Goal: Task Accomplishment & Management: Complete application form

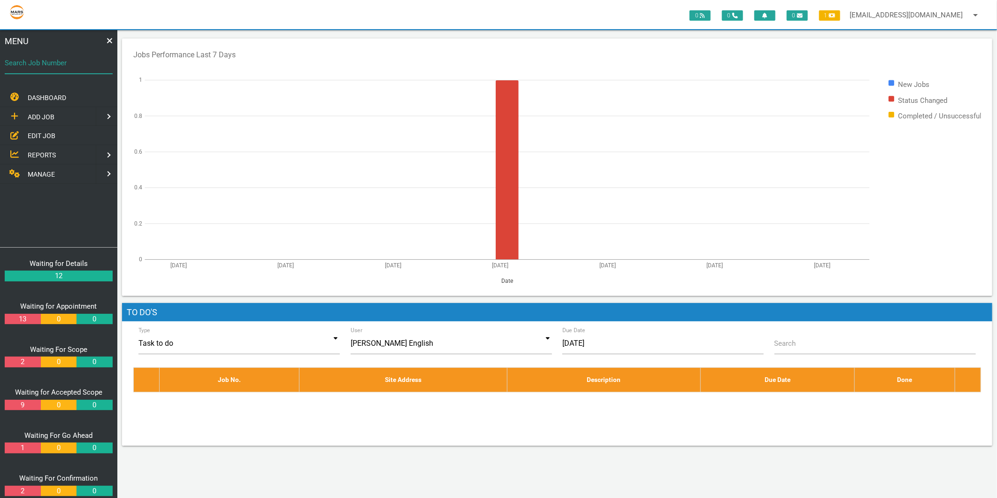
click at [38, 52] on div "Search Job Number" at bounding box center [59, 64] width 108 height 25
type input "1634"
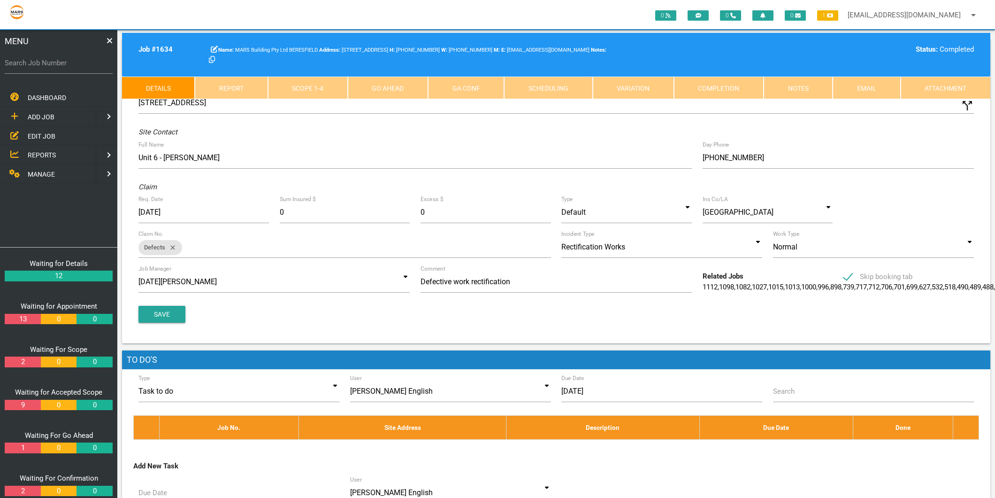
click at [311, 84] on link "Scope 1 - 4" at bounding box center [308, 88] width 80 height 23
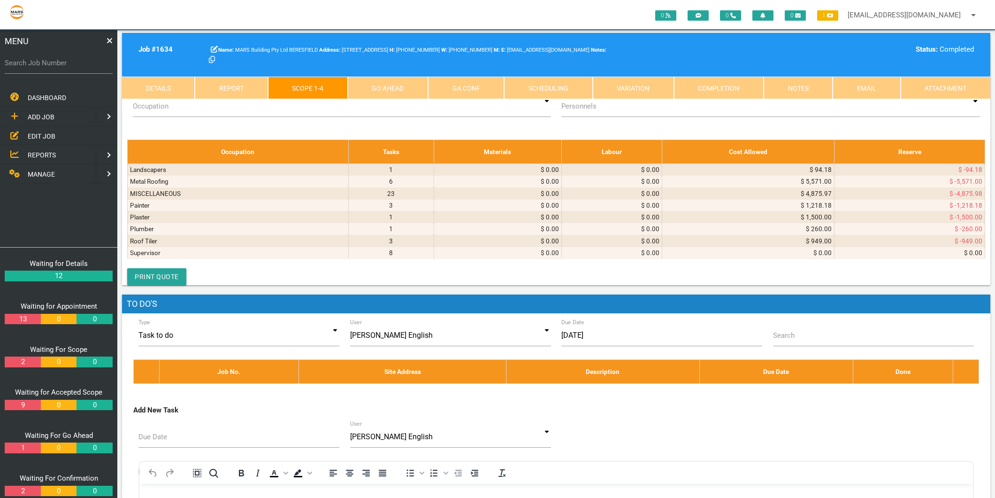
scroll to position [2400, 0]
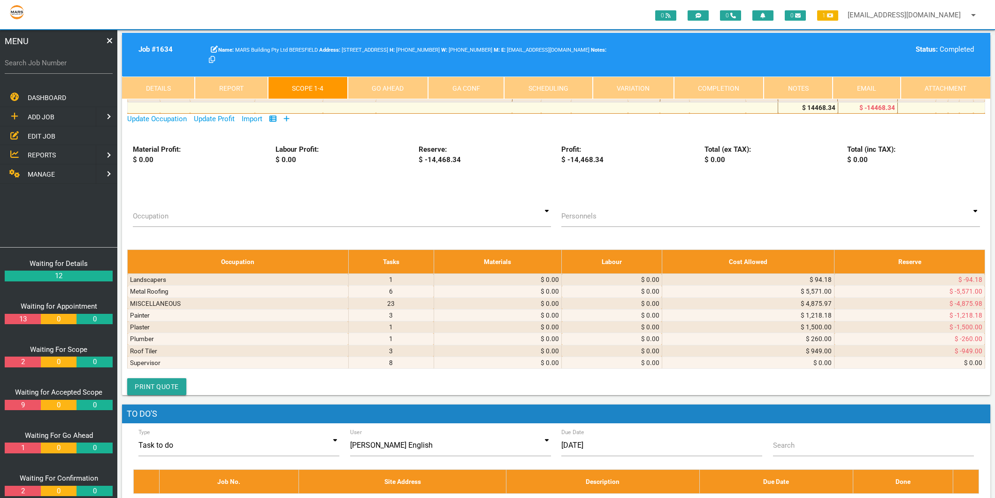
click at [286, 122] on icon at bounding box center [287, 118] width 6 height 7
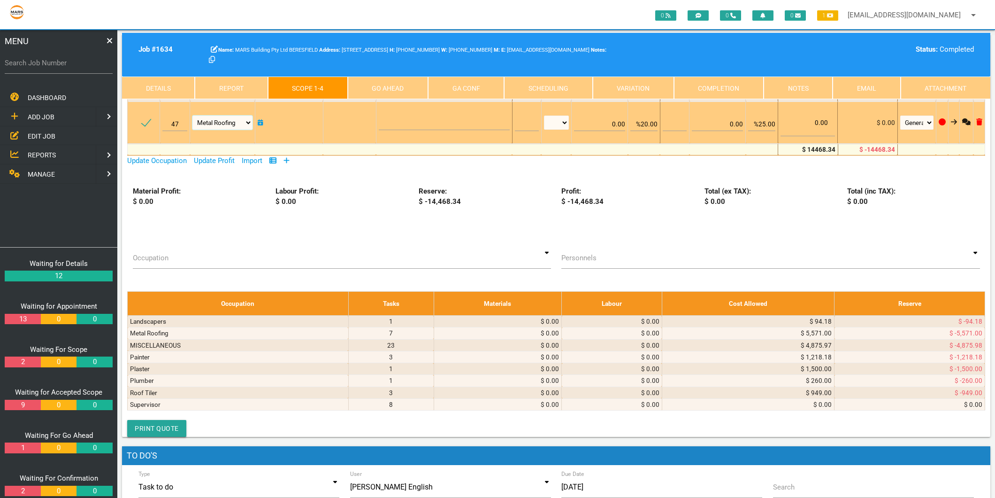
click at [241, 130] on select "Air Conditioning Asbestos Removal Awnings Blinds Bricklayers Building Inspectio…" at bounding box center [223, 123] width 60 height 14
select select "Plaster"
click at [193, 130] on select "Air Conditioning Asbestos Removal Awnings Blinds Bricklayers Building Inspectio…" at bounding box center [223, 123] width 60 height 14
click at [379, 130] on textarea at bounding box center [444, 119] width 131 height 21
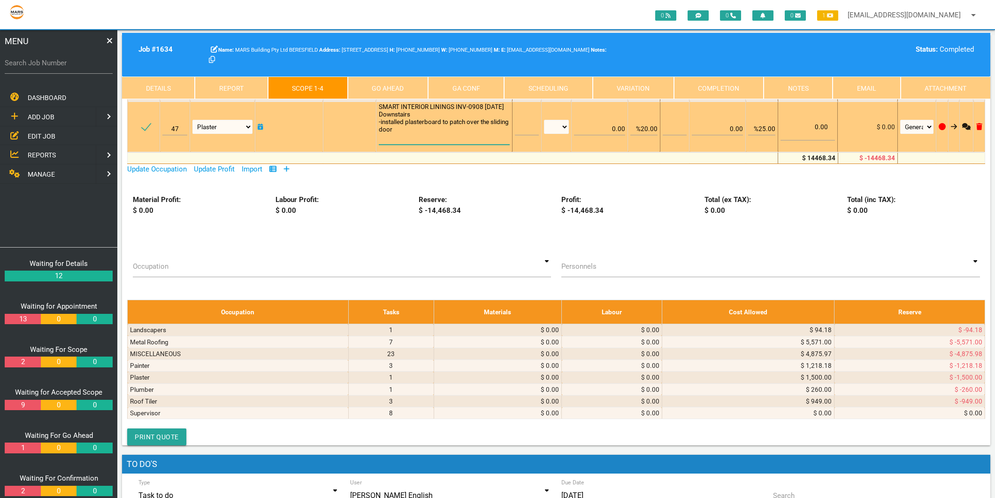
click at [408, 145] on textarea "SMART INTERIOR LININGS INV-0908 [DATE] Downstairs -installed plasterboard to pa…" at bounding box center [444, 124] width 131 height 42
click at [429, 145] on textarea "SMART INTERIOR LININGS INV-0908 [DATE] DOWNSTAIRS -installed plasterboard to pa…" at bounding box center [444, 124] width 131 height 42
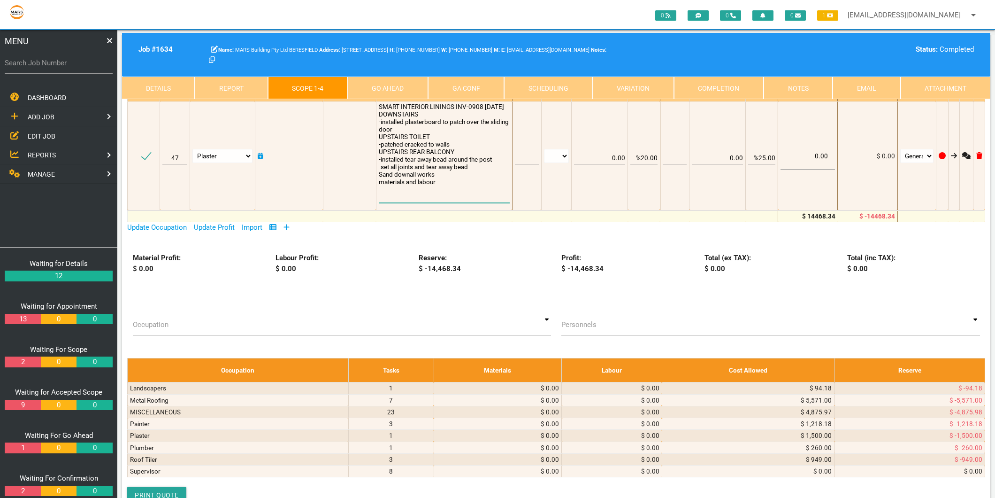
type textarea "SMART INTERIOR LININGS INV-0908 [DATE] DOWNSTAIRS -installed plasterboard to pa…"
click at [512, 101] on td at bounding box center [526, 62] width 29 height 78
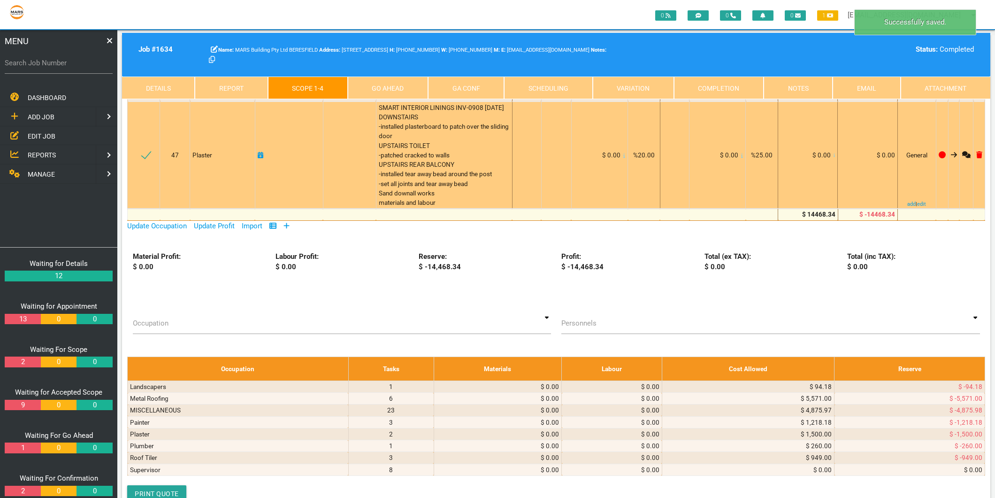
click at [834, 158] on icon at bounding box center [835, 156] width 2 height 4
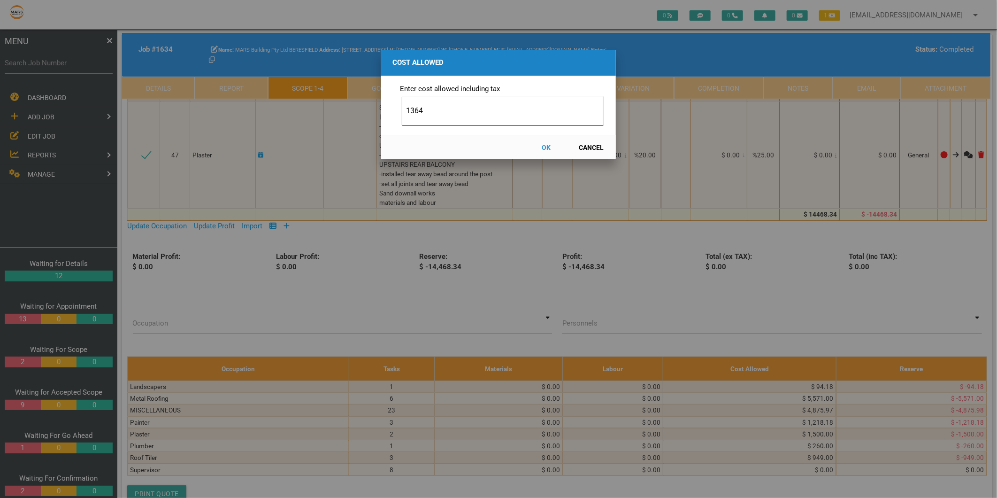
type input "1364"
click at [549, 148] on button "OK" at bounding box center [546, 147] width 41 height 16
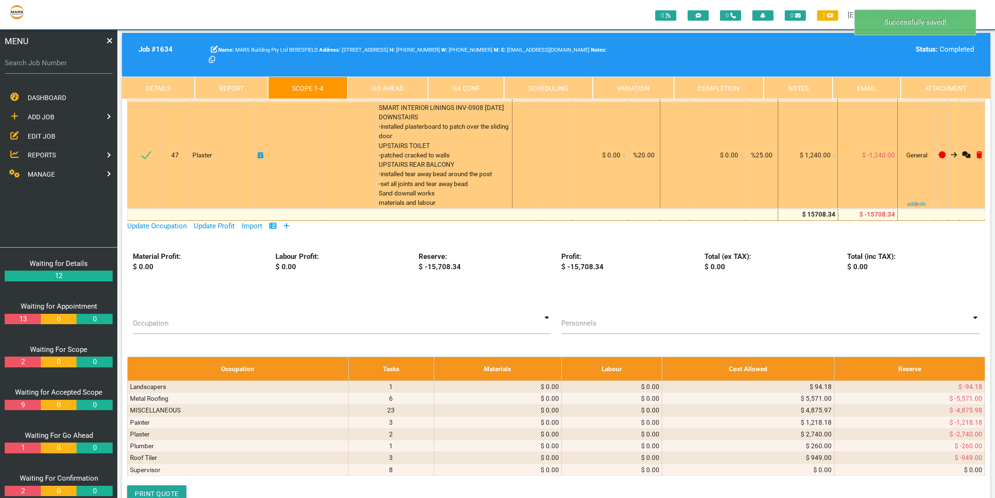
click at [262, 158] on icon at bounding box center [261, 155] width 6 height 7
select select "8"
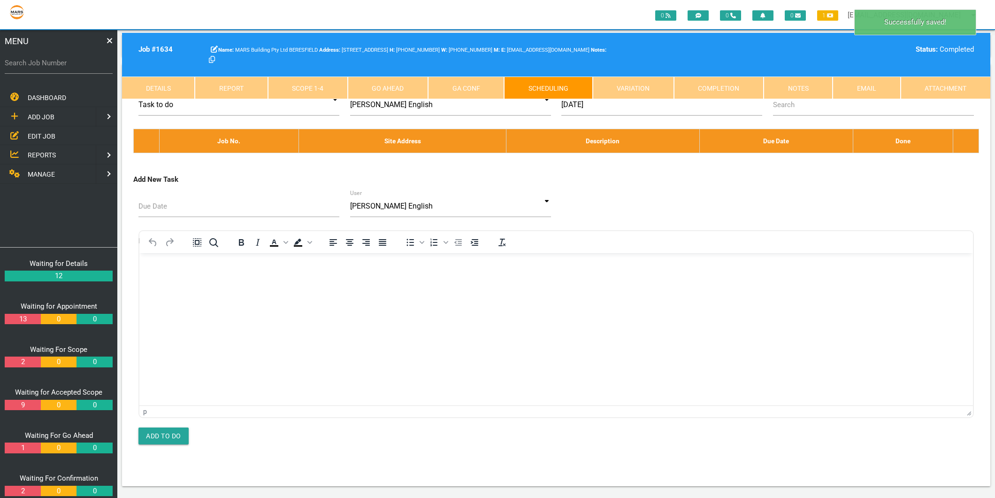
scroll to position [0, 0]
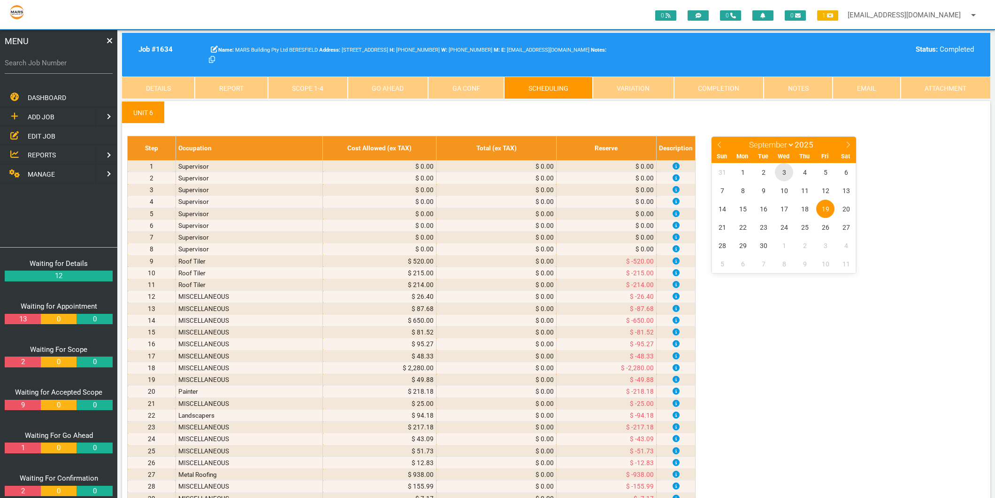
click at [787, 172] on span "3" at bounding box center [784, 172] width 18 height 18
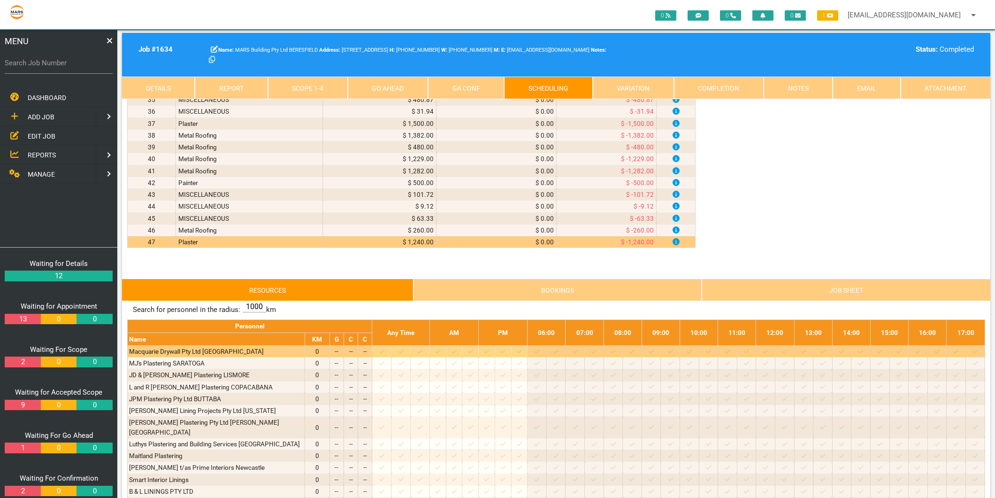
scroll to position [522, 0]
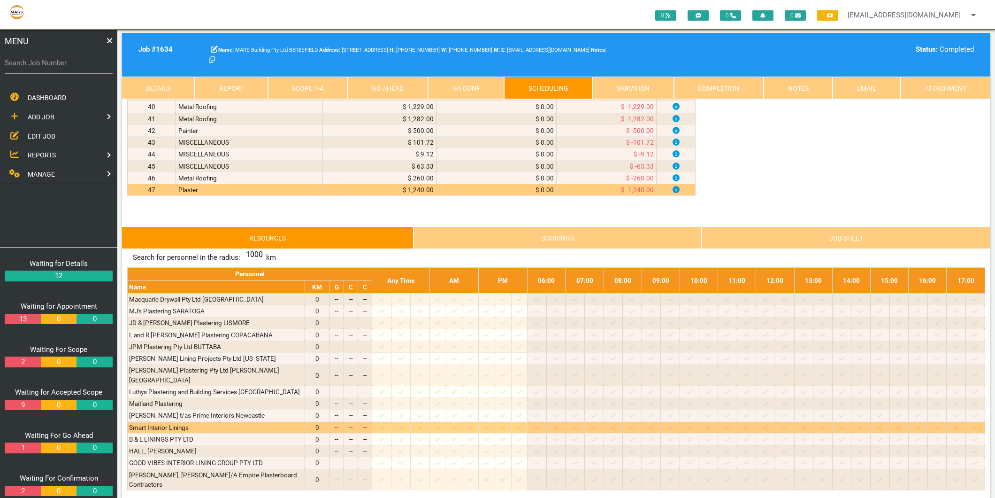
click at [385, 425] on icon at bounding box center [381, 427] width 5 height 4
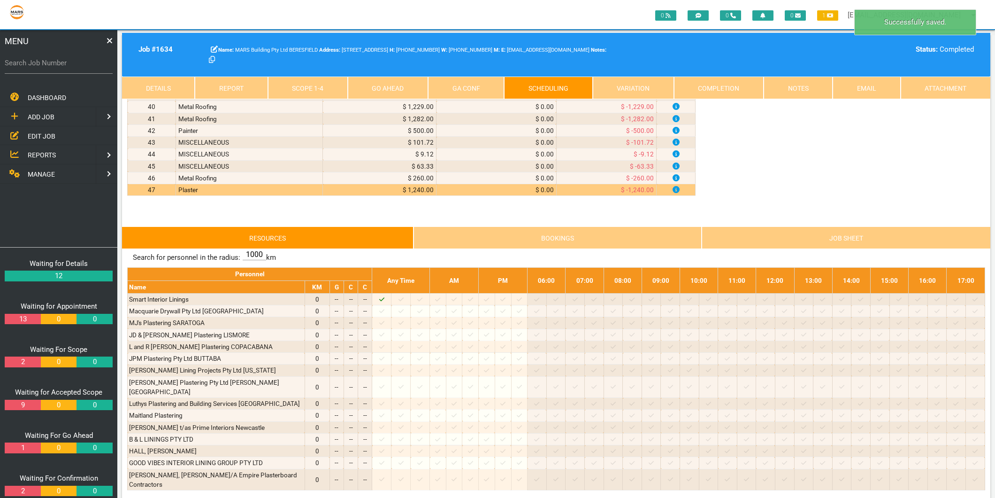
click at [318, 86] on link "Scope 1 - 4" at bounding box center [308, 88] width 80 height 23
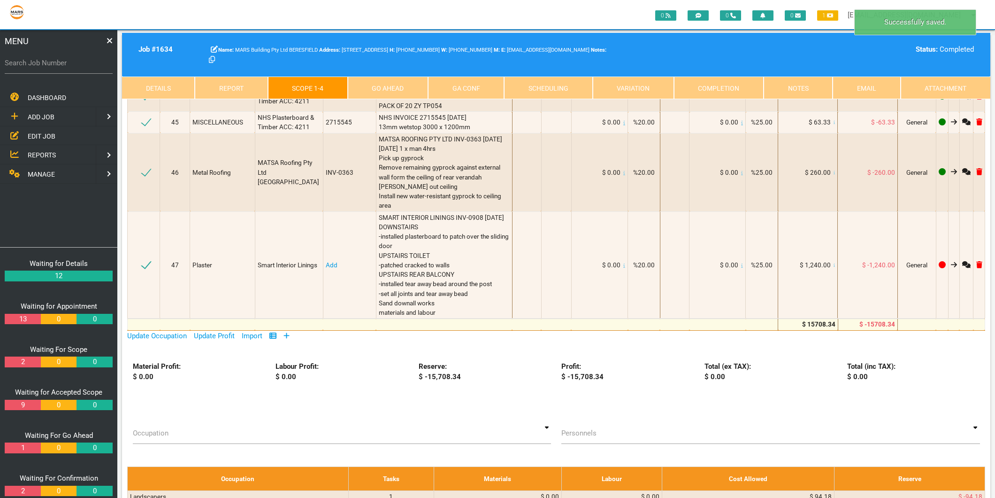
scroll to position [2400, 0]
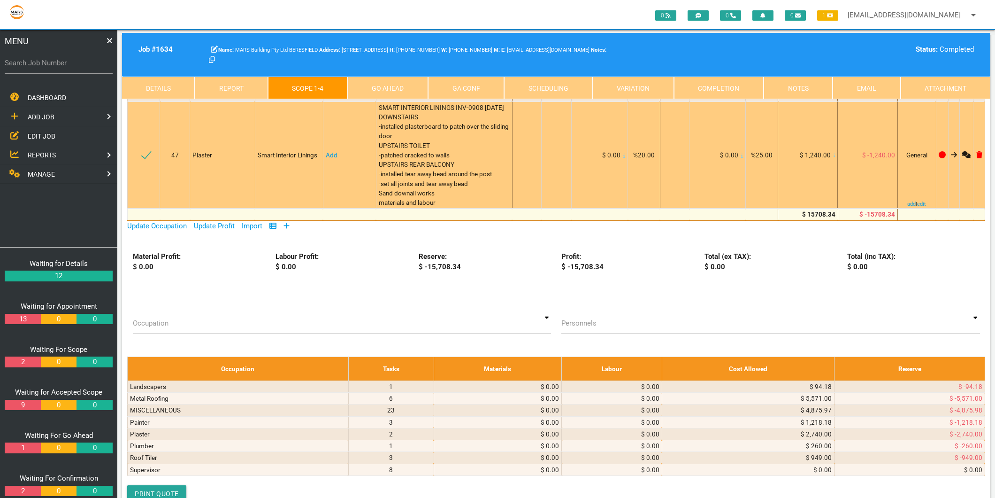
click at [326, 159] on link "Add" at bounding box center [332, 155] width 12 height 8
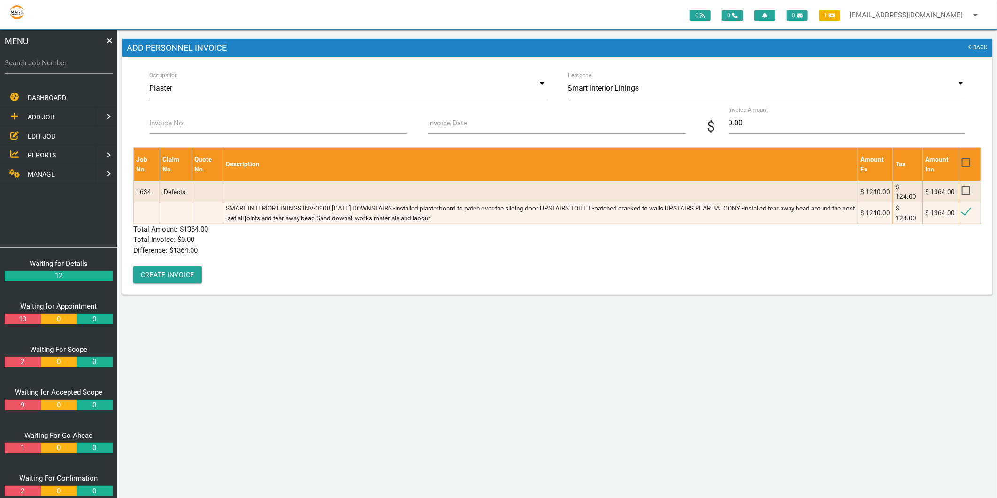
click at [162, 124] on label "Invoice No." at bounding box center [167, 123] width 36 height 11
click at [162, 124] on input "Invoice No." at bounding box center [278, 123] width 258 height 22
type input "INV-0908"
click at [463, 128] on label "Invoice Date" at bounding box center [447, 123] width 39 height 11
click at [463, 128] on input "Invoice Date" at bounding box center [557, 123] width 258 height 22
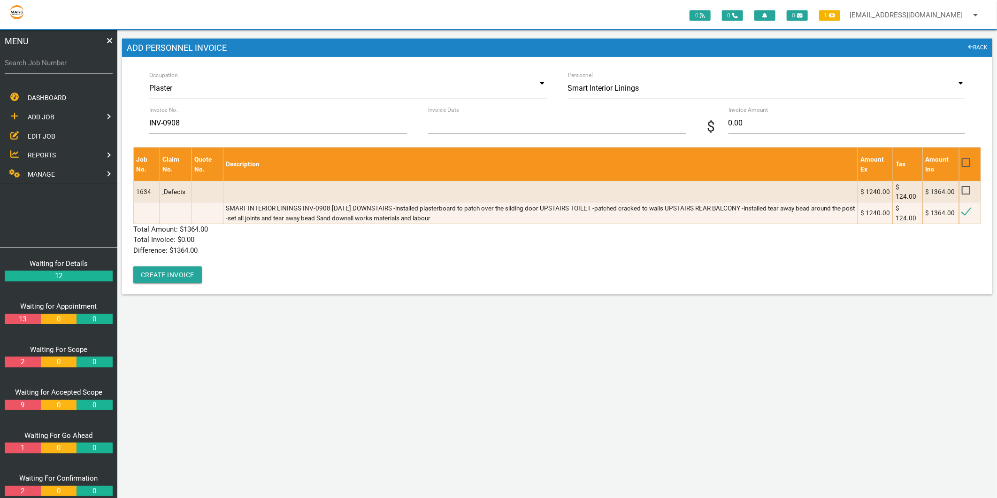
click at [463, 128] on input "Invoice Date" at bounding box center [557, 123] width 258 height 22
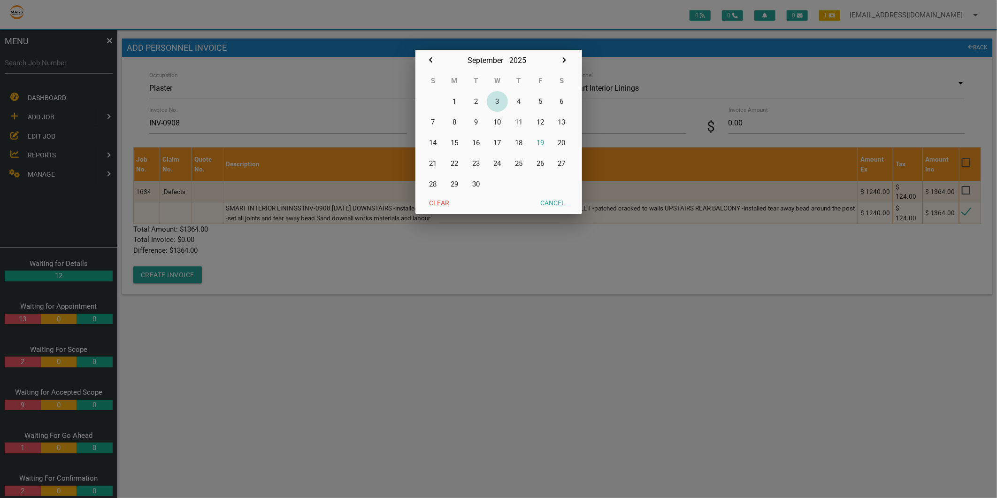
click at [499, 101] on button "3" at bounding box center [498, 101] width 22 height 21
type input "[DATE]"
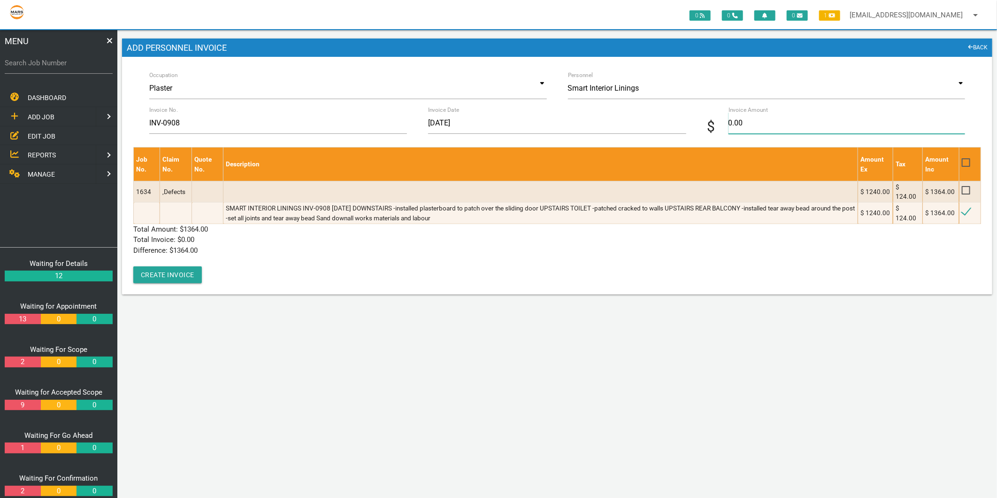
click at [759, 129] on input "0.00" at bounding box center [847, 123] width 237 height 22
type input "1364"
click at [433, 263] on div "Job No. Claim No. Quote No. Description Amount Ex Tax Amount Inc 1634 ,Defects …" at bounding box center [557, 215] width 848 height 136
click at [171, 276] on button "Create Invoice" at bounding box center [167, 274] width 69 height 17
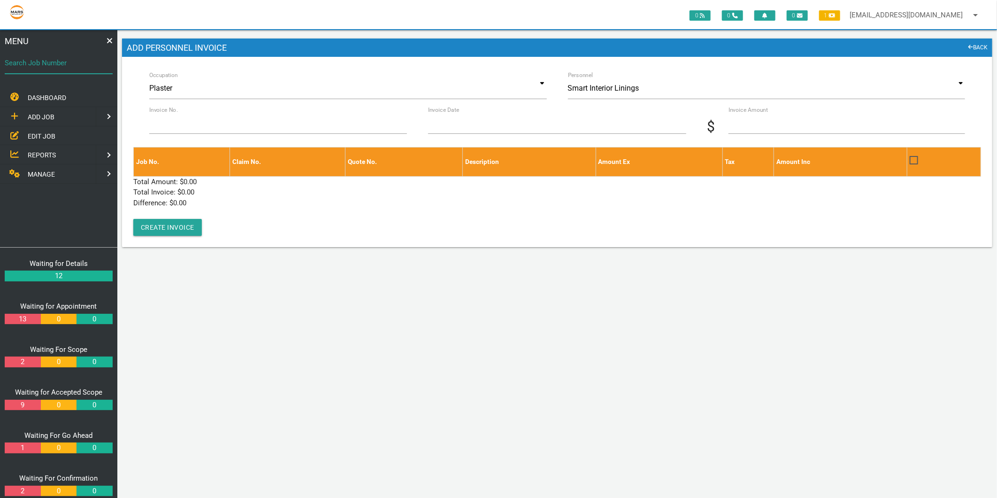
click at [54, 54] on div "Search Job Number" at bounding box center [59, 64] width 108 height 25
type input "1749"
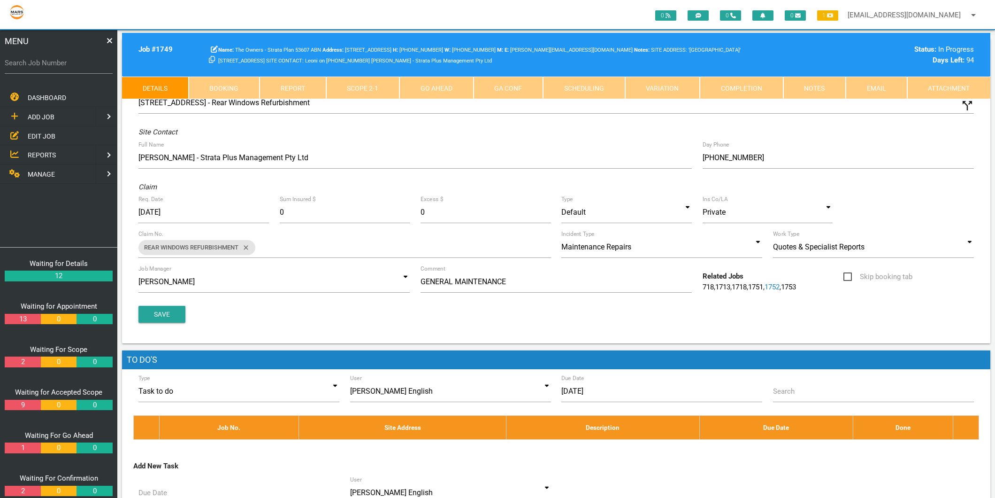
click at [350, 79] on link "Scope 2 - 1" at bounding box center [363, 88] width 74 height 23
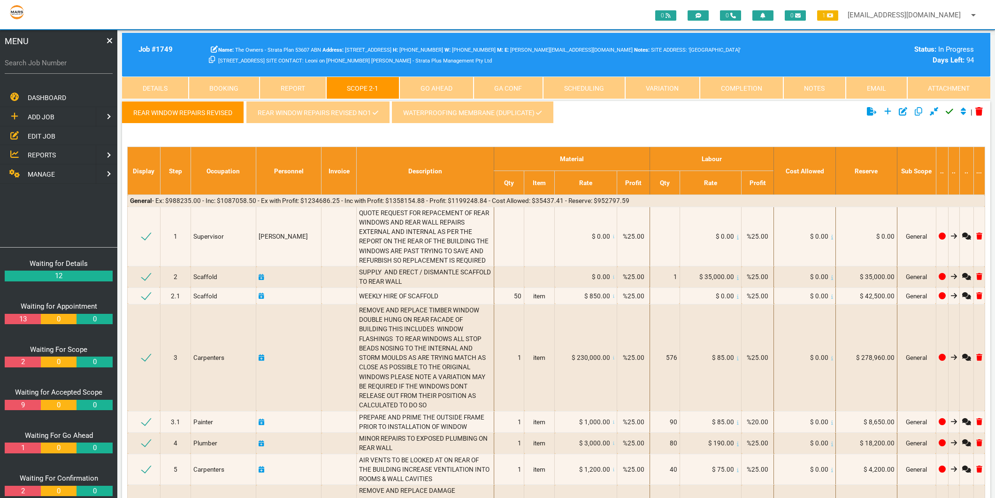
click at [341, 116] on link "REAR WINDOW REPAIRS REVISED NO1" at bounding box center [318, 112] width 144 height 23
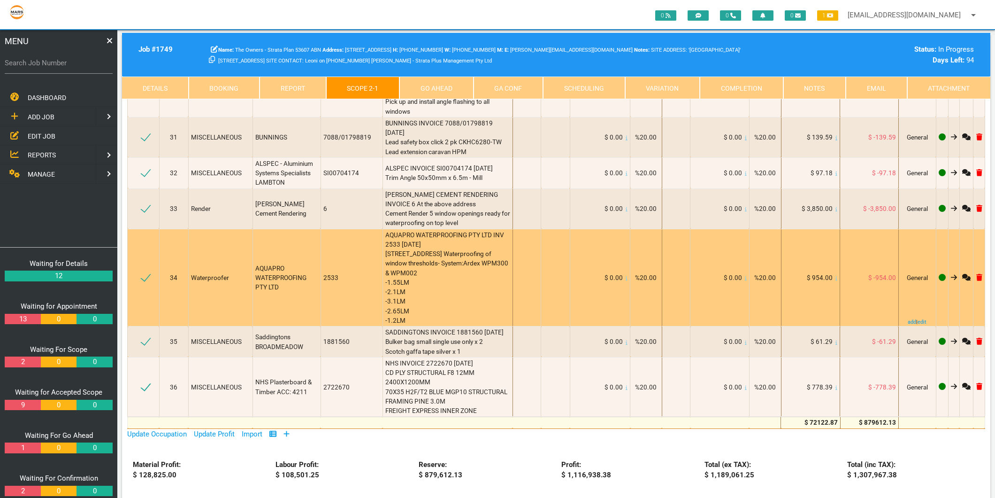
scroll to position [2035, 0]
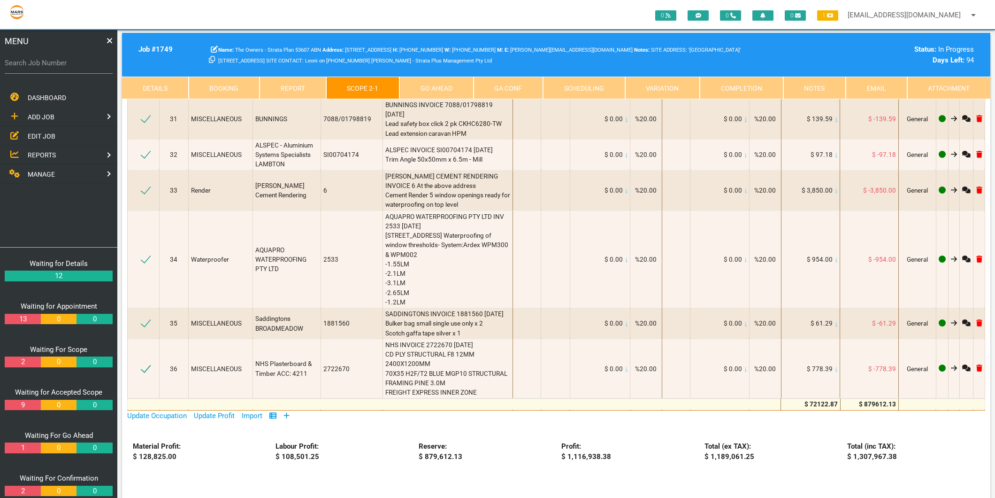
click at [287, 412] on icon at bounding box center [287, 415] width 6 height 6
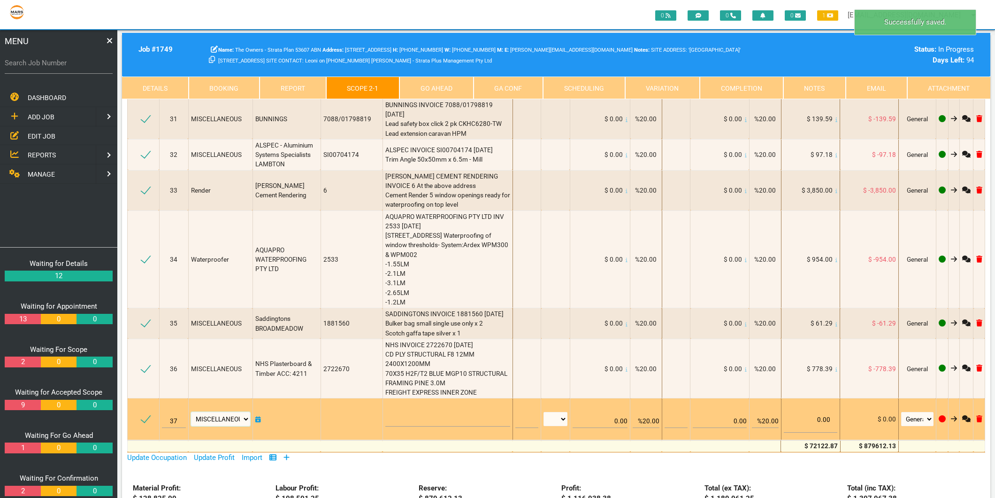
click at [236, 412] on select "Air Conditioning Asbestos Removal Awnings Blinds Bricklayers Building Inspectio…" at bounding box center [220, 419] width 59 height 14
select select "Carpenters"
click at [193, 412] on select "Air Conditioning Asbestos Removal Awnings Blinds Bricklayers Building Inspectio…" at bounding box center [220, 419] width 59 height 14
click at [386, 405] on textarea at bounding box center [448, 415] width 125 height 21
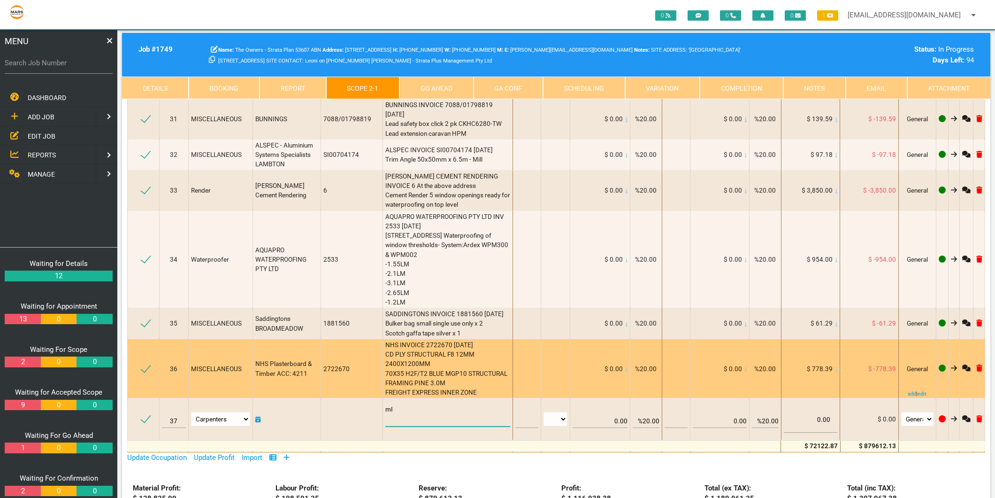
type textarea "m"
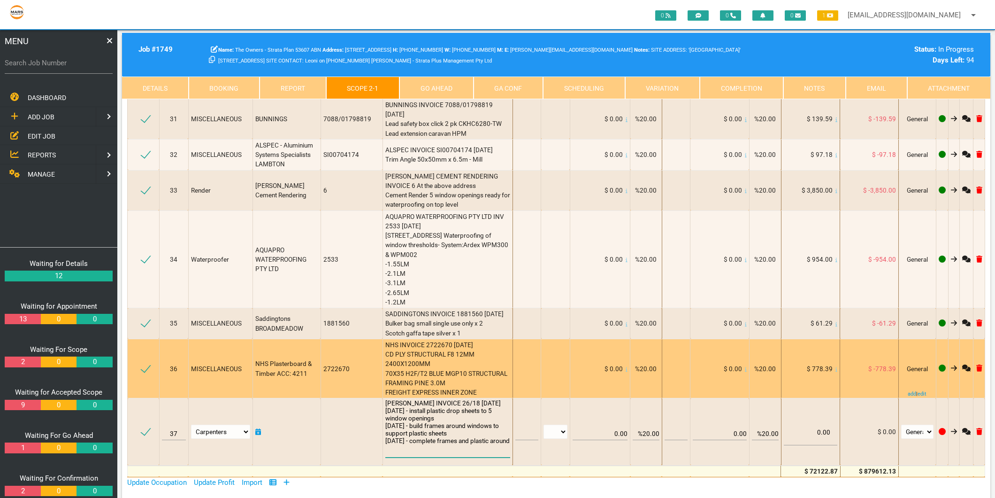
scroll to position [0, 0]
type textarea "[PERSON_NAME] INVOICE 26/18 [DATE] [DATE] - install plastic drop sheets to 5 wi…"
click at [471, 340] on div "NHS INVOICE 2722670 [DATE] CD PLY STRUCTURAL F8 12MM 2400X1200MM 70X35 H2F/T2 B…" at bounding box center [448, 368] width 125 height 57
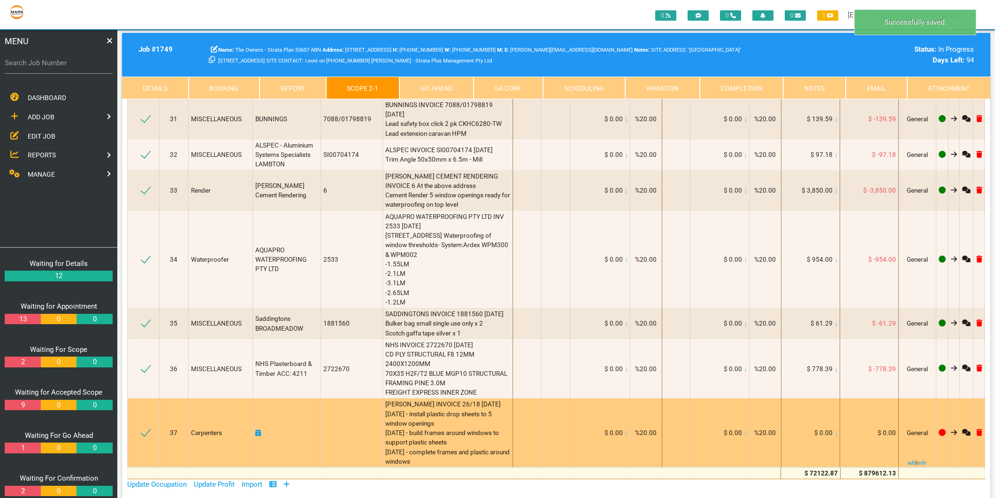
click at [836, 431] on icon at bounding box center [837, 433] width 2 height 4
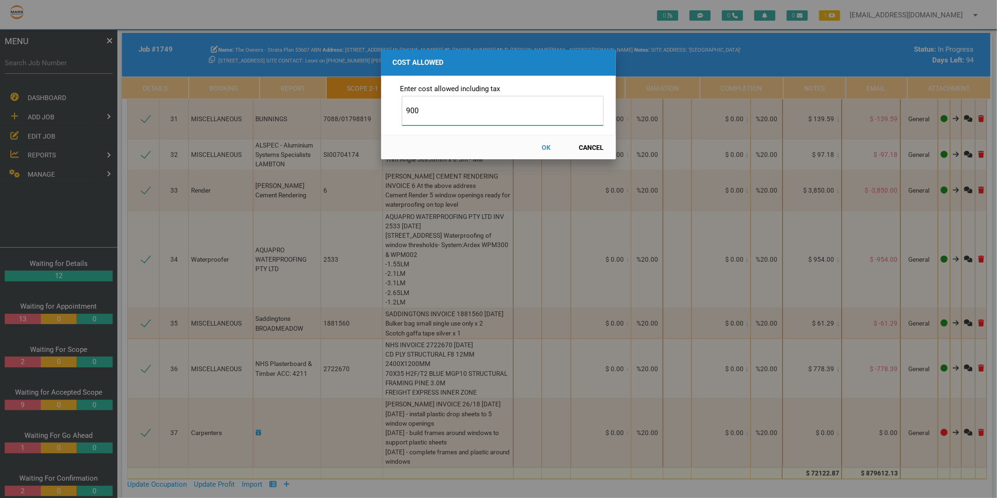
type input "900"
click at [547, 146] on button "OK" at bounding box center [546, 147] width 41 height 16
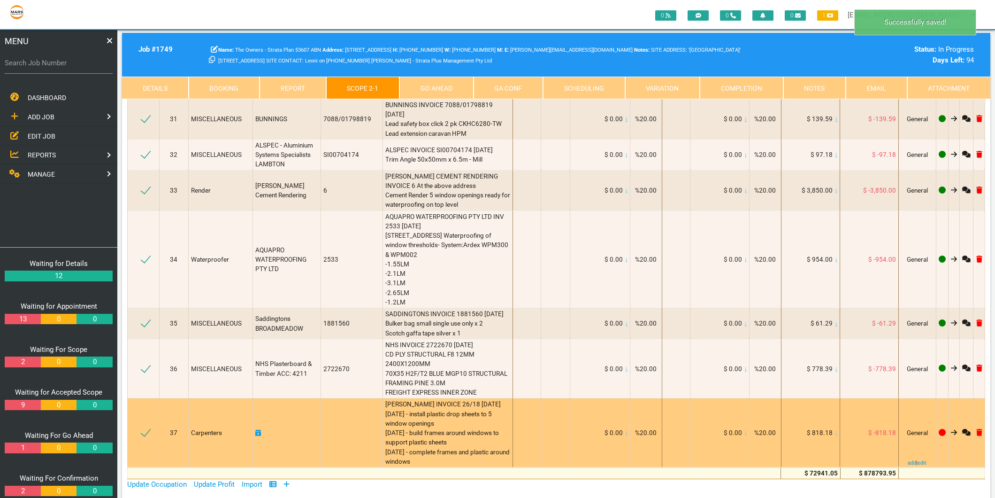
click at [831, 428] on div "$ 818.18" at bounding box center [811, 432] width 54 height 9
click at [821, 429] on span "$ 818.18" at bounding box center [820, 433] width 26 height 8
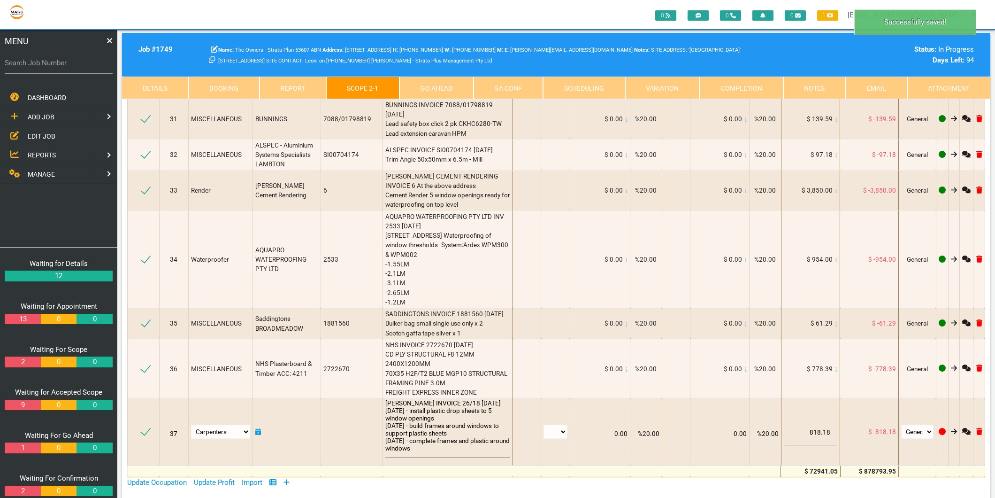
scroll to position [1977, 0]
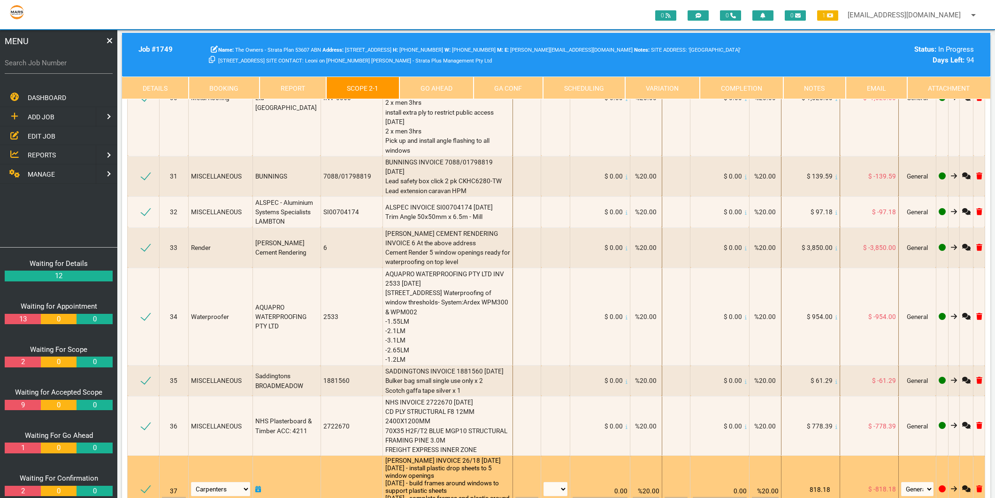
drag, startPoint x: 821, startPoint y: 367, endPoint x: 813, endPoint y: 430, distance: 62.9
click at [813, 467] on input "818.18" at bounding box center [811, 485] width 54 height 36
click at [814, 467] on input "818.18" at bounding box center [811, 485] width 54 height 36
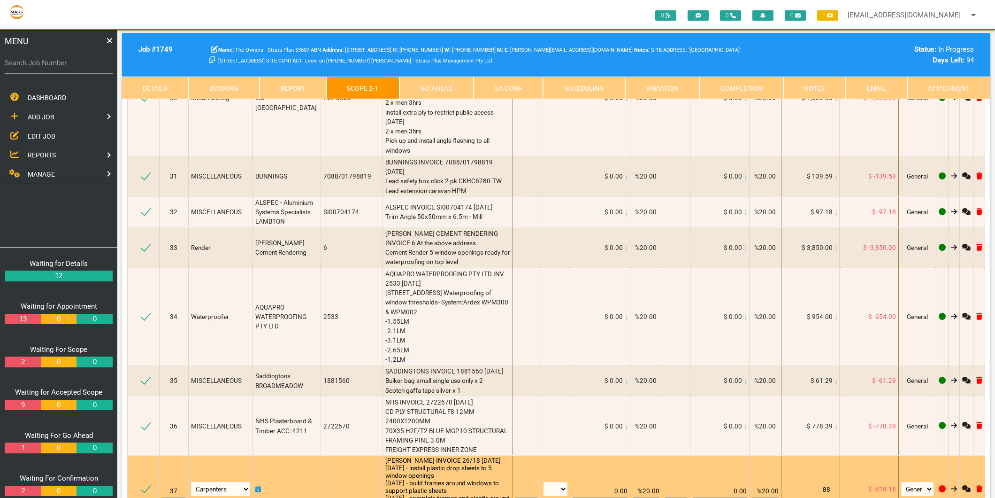
type input "8"
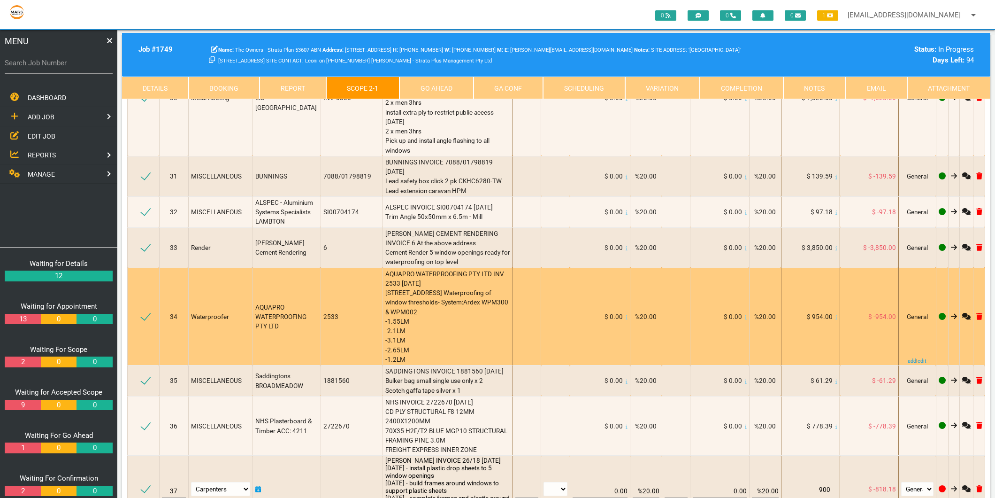
type input "900"
click at [570, 299] on td "$ 0.00" at bounding box center [600, 317] width 60 height 98
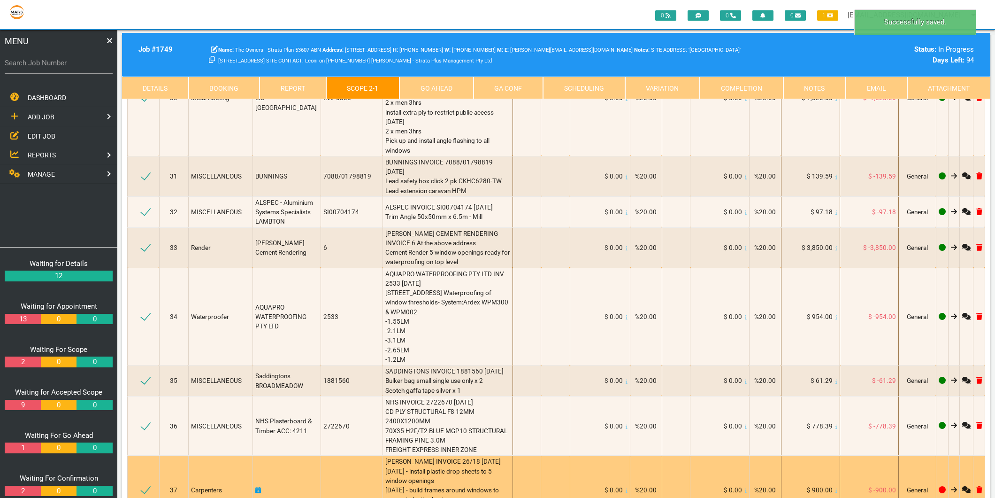
click at [261, 486] on icon at bounding box center [258, 489] width 6 height 7
select select "8"
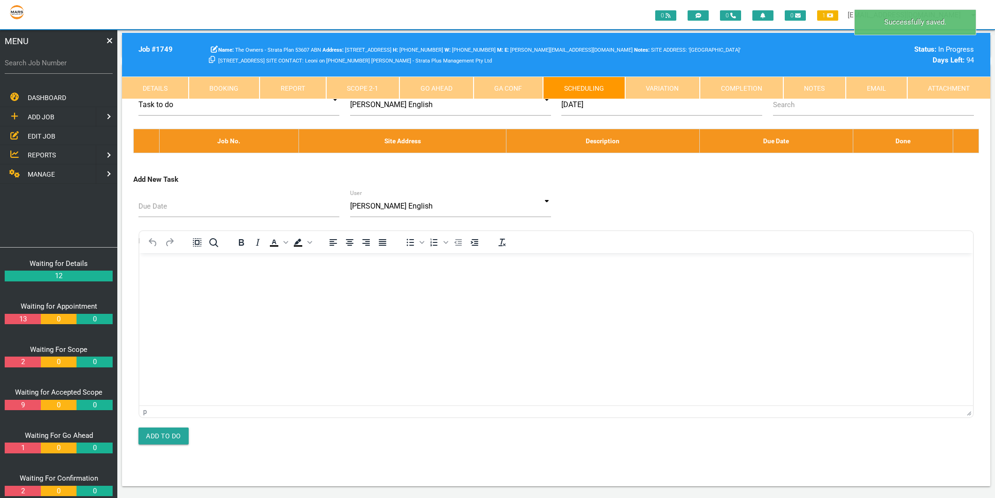
scroll to position [0, 0]
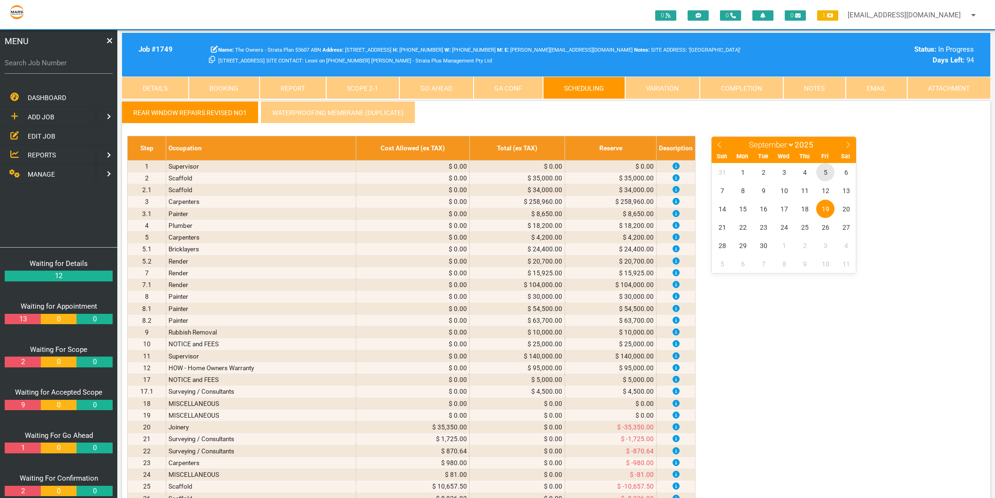
click at [828, 175] on span "5" at bounding box center [826, 172] width 18 height 18
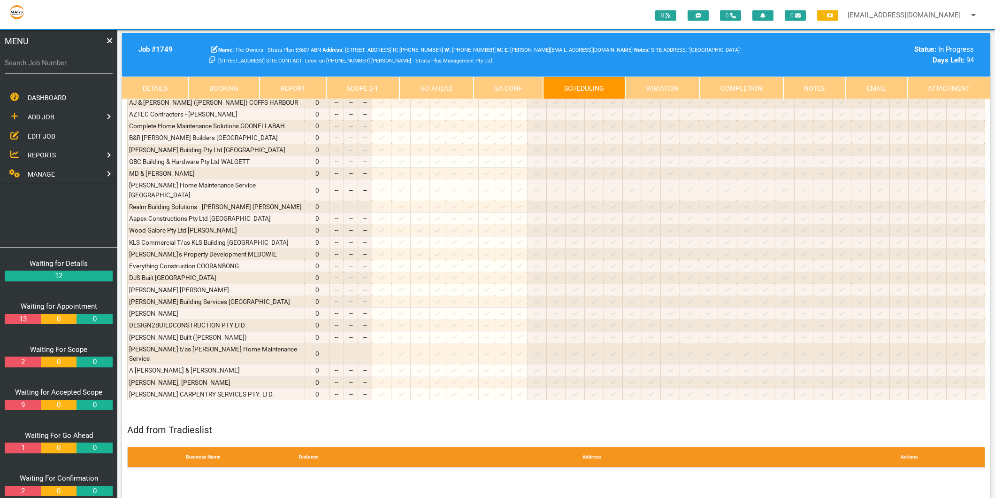
scroll to position [678, 0]
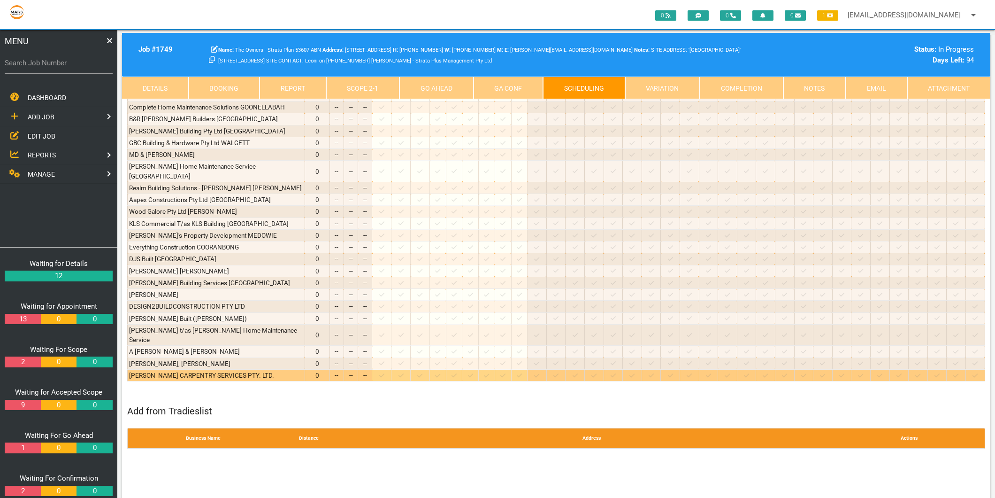
click at [385, 372] on icon at bounding box center [381, 375] width 5 height 6
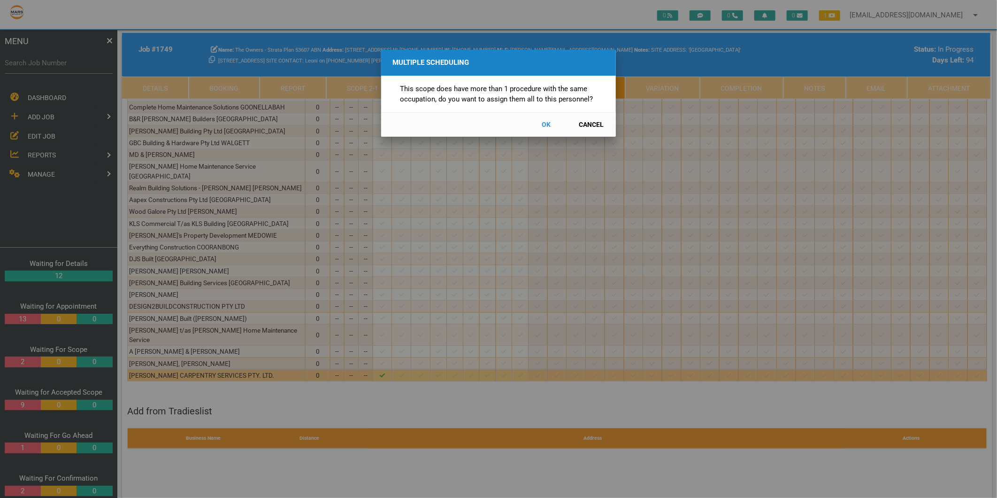
click at [588, 125] on button "Cancel" at bounding box center [591, 124] width 41 height 16
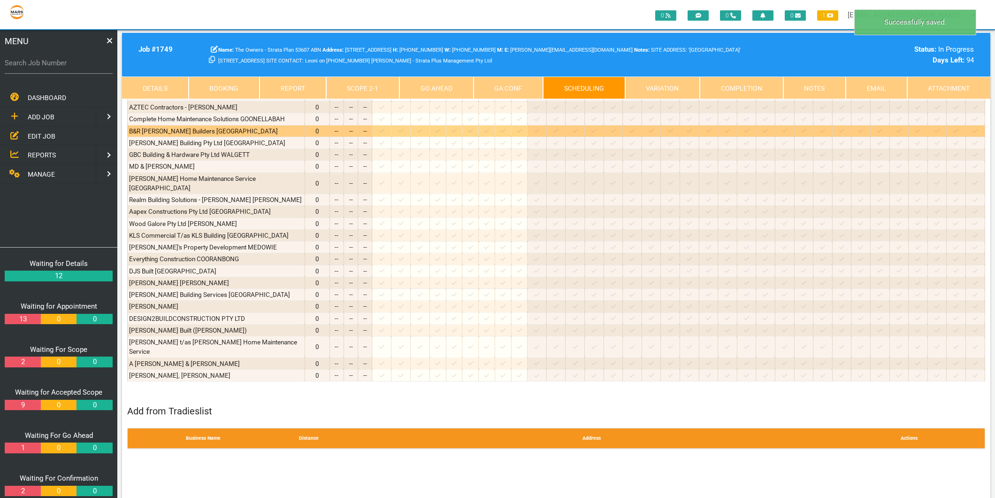
scroll to position [522, 0]
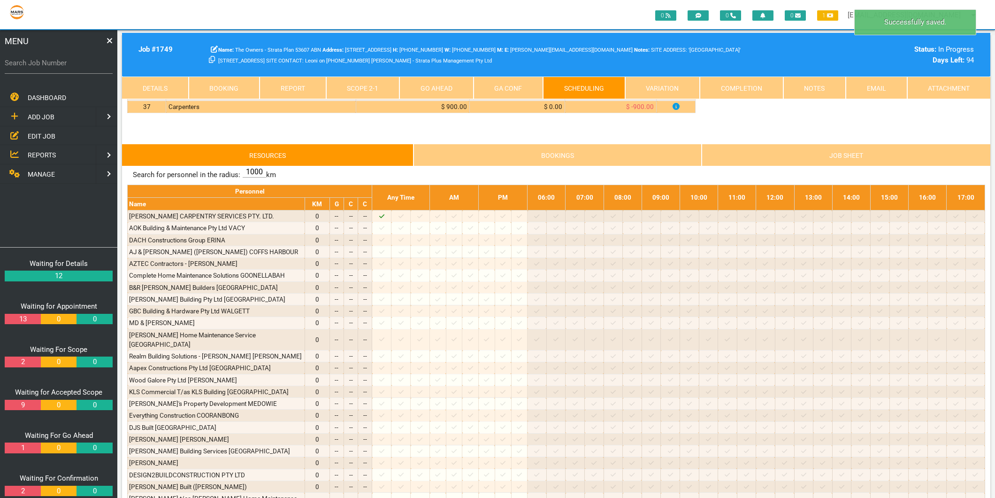
click at [345, 85] on link "Scope 2 - 1" at bounding box center [363, 88] width 74 height 23
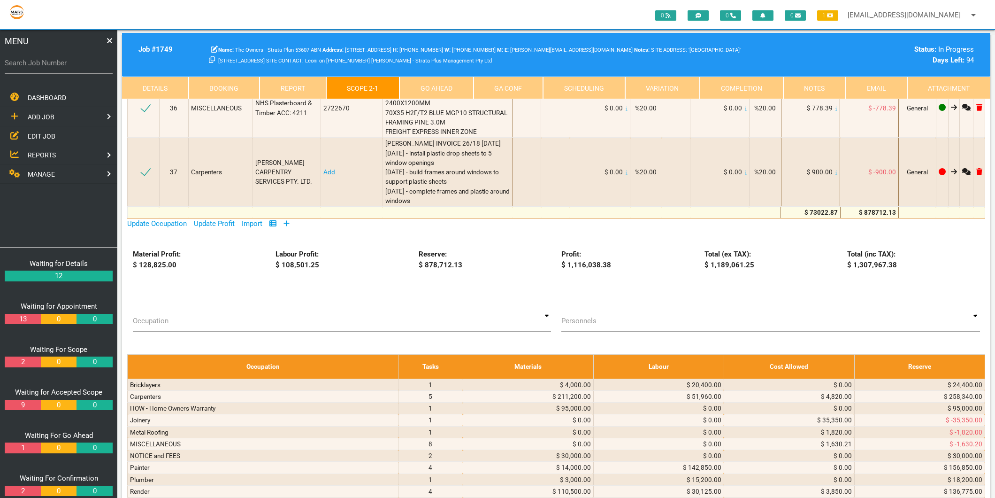
scroll to position [2191, 0]
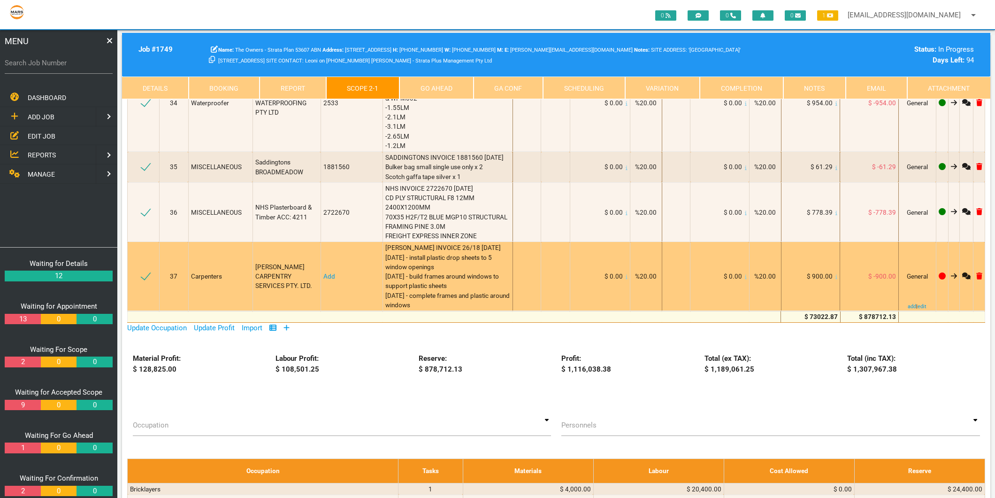
click at [332, 272] on link "Add" at bounding box center [330, 276] width 12 height 8
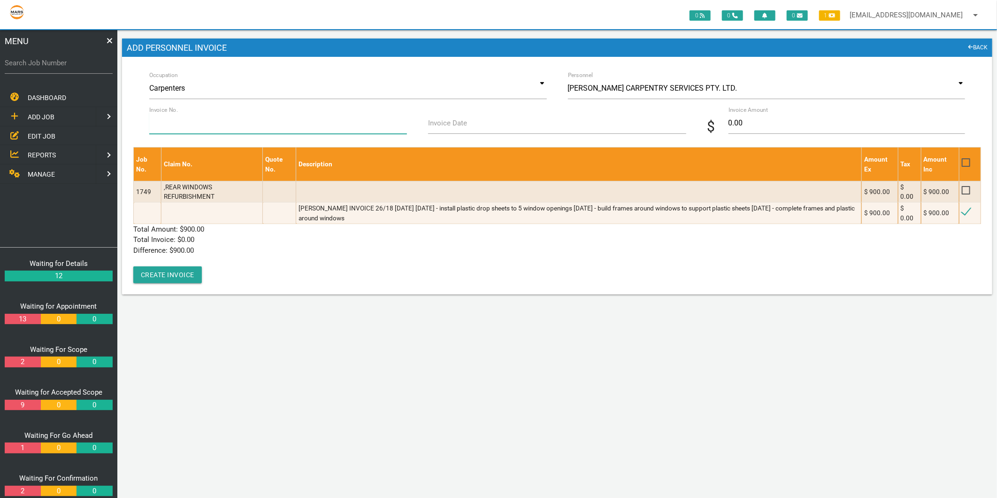
click at [195, 129] on input "Invoice No." at bounding box center [278, 123] width 258 height 22
type input "26/18"
click at [444, 123] on label "Invoice Date" at bounding box center [447, 123] width 39 height 11
click at [444, 123] on input "Invoice Date" at bounding box center [557, 123] width 258 height 22
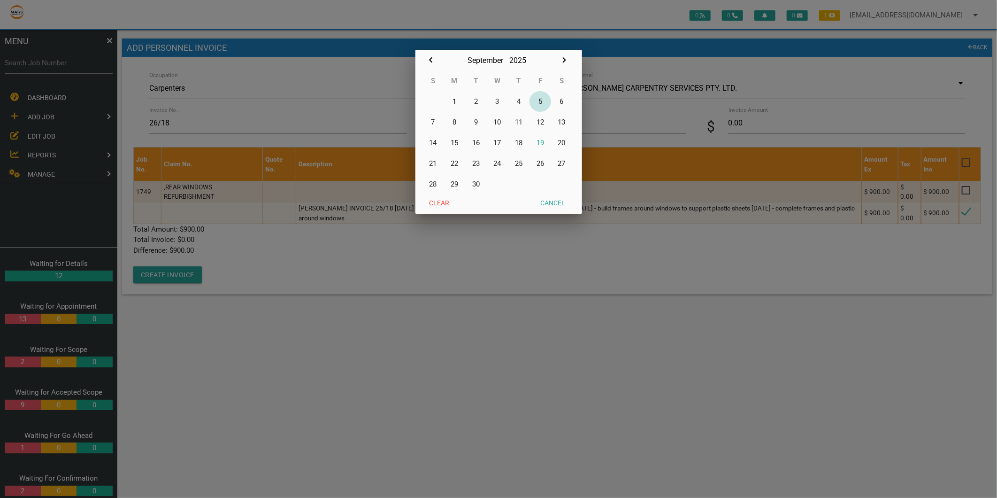
click at [541, 103] on button "5" at bounding box center [541, 101] width 22 height 21
type input "[DATE]"
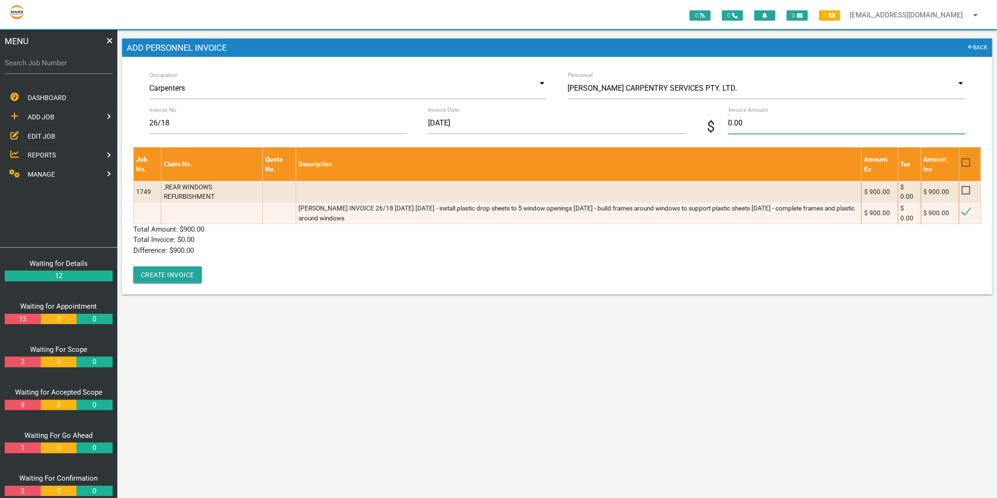
click at [734, 125] on input "0.00" at bounding box center [847, 123] width 237 height 22
type input "900"
click at [407, 252] on p "Difference: $ 0.00" at bounding box center [557, 250] width 848 height 11
click at [161, 280] on button "Create Invoice" at bounding box center [167, 274] width 69 height 17
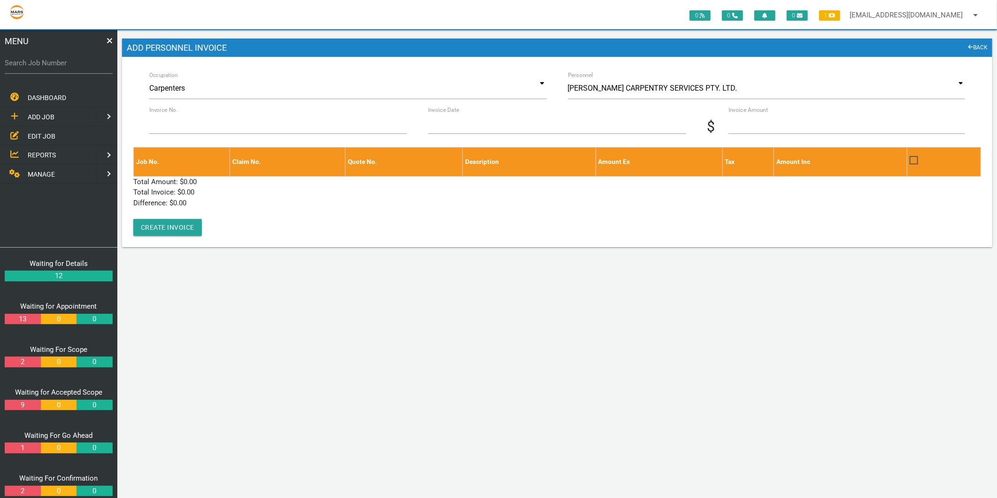
click at [43, 58] on label "Search Job Number" at bounding box center [59, 63] width 108 height 11
click at [43, 58] on input "Search Job Number" at bounding box center [59, 63] width 108 height 22
type input "1749"
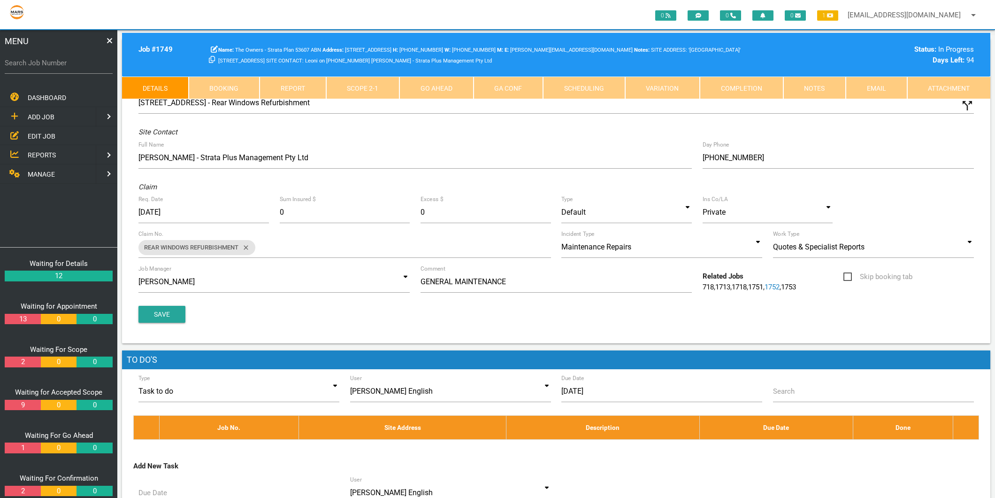
click at [369, 83] on link "Scope 2 - 1" at bounding box center [363, 88] width 74 height 23
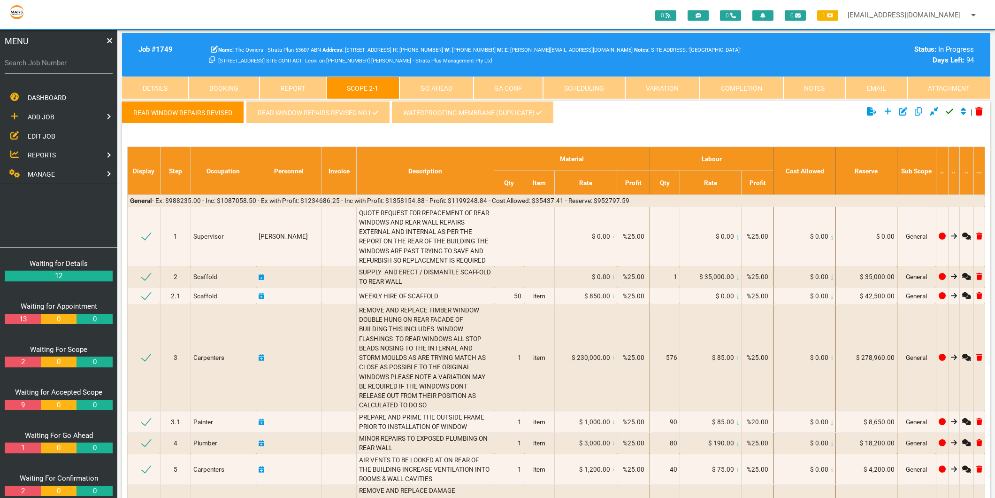
click at [327, 119] on link "REAR WINDOW REPAIRS REVISED NO1" at bounding box center [318, 112] width 144 height 23
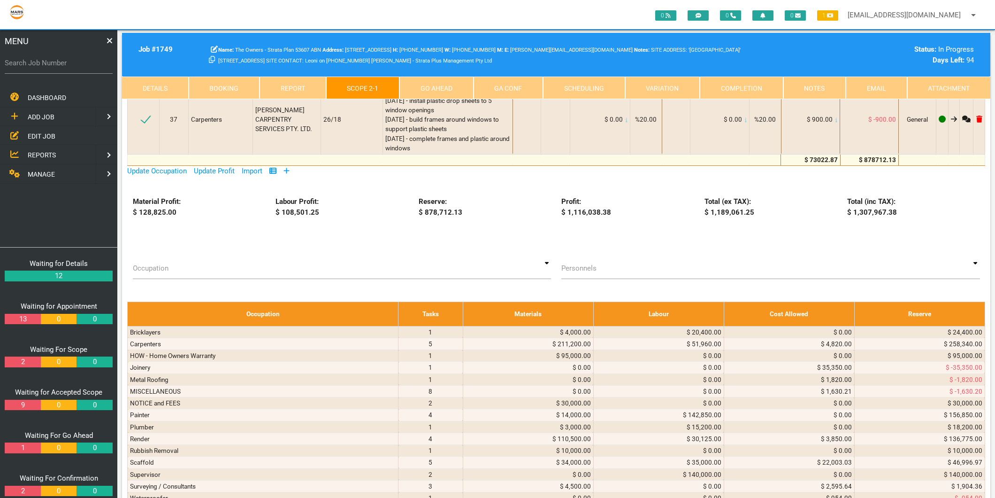
scroll to position [2295, 0]
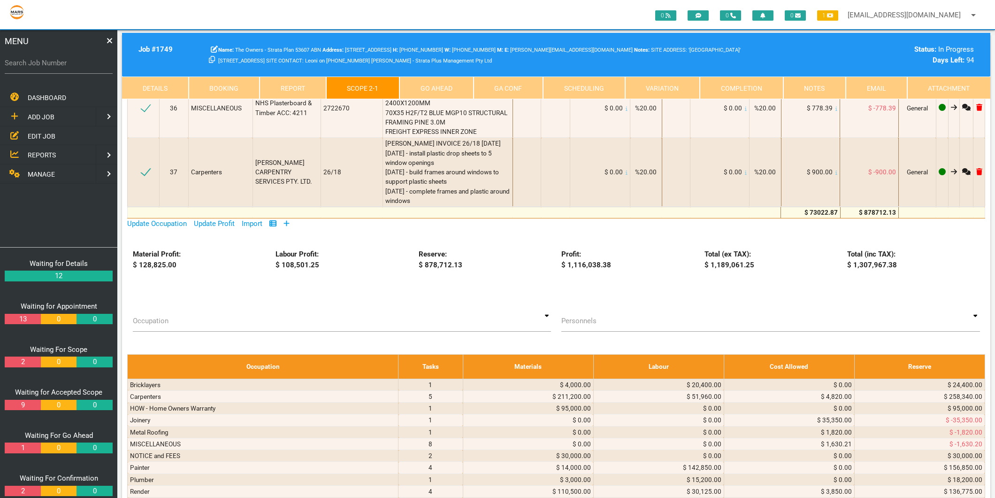
click at [289, 221] on icon at bounding box center [287, 224] width 6 height 6
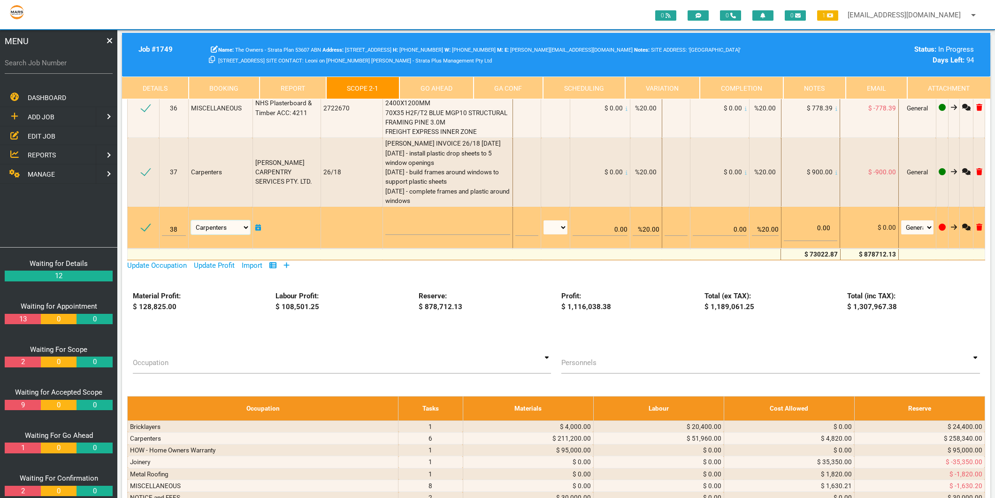
click at [224, 220] on select "Air Conditioning Asbestos Removal Awnings Blinds Bricklayers Building Inspectio…" at bounding box center [220, 227] width 59 height 14
select select "MISCELLANEOUS"
click at [193, 220] on select "Air Conditioning Asbestos Removal Awnings Blinds Bricklayers Building Inspectio…" at bounding box center [220, 227] width 59 height 14
click at [407, 214] on textarea at bounding box center [448, 224] width 125 height 21
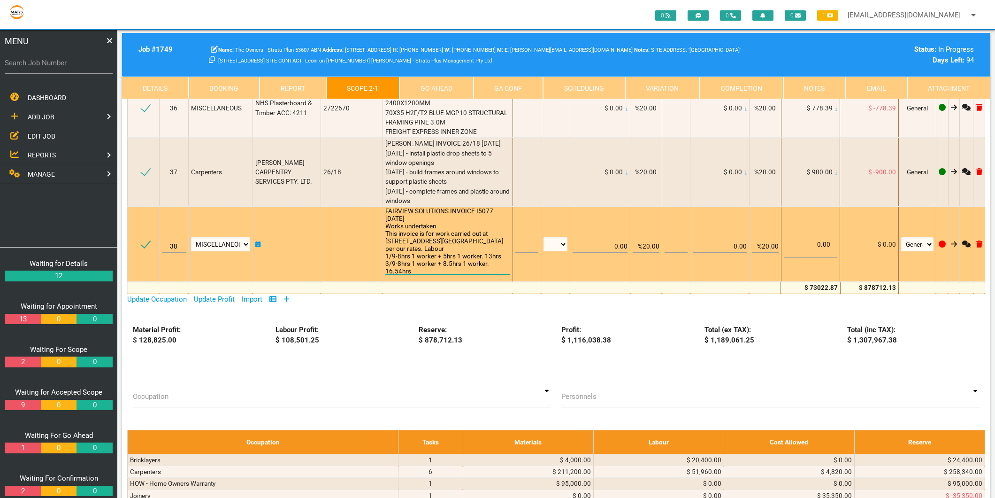
scroll to position [0, 0]
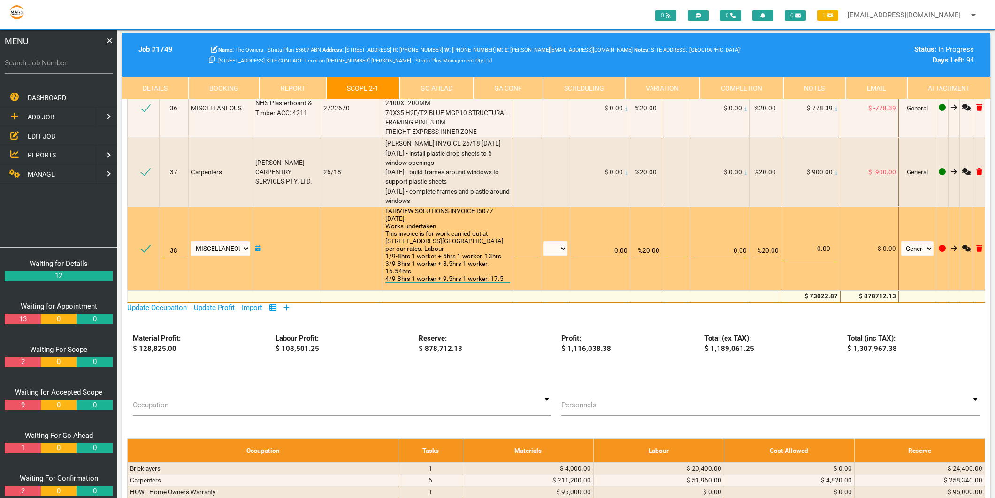
click at [490, 208] on textarea "FAIRVIEW SOLUTIONS INVOICE I5077 [DATE] Works undertaken This invoice is for wo…" at bounding box center [448, 245] width 125 height 75
click at [491, 216] on textarea "FAIRVIEW SOLUTIONS INVOICE I5077 [DATE] Works undertaken This invoice is for wo…" at bounding box center [448, 245] width 125 height 75
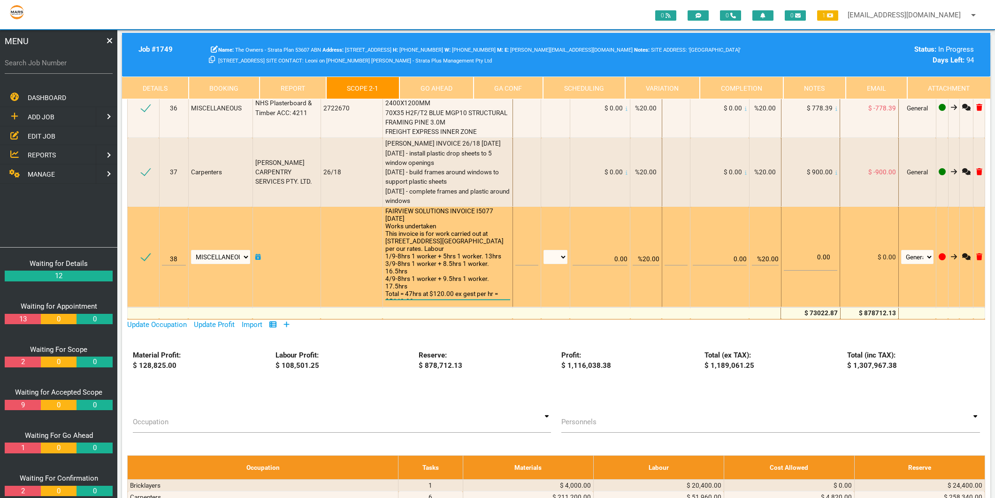
click at [386, 230] on textarea "FAIRVIEW SOLUTIONS INVOICE I5077 [DATE] Works undertaken This invoice is for wo…" at bounding box center [448, 254] width 125 height 92
click at [432, 229] on textarea "FAIRVIEW SOLUTIONS INVOICE I5077 [DATE] Works undertaken This invoice is for wo…" at bounding box center [448, 254] width 125 height 92
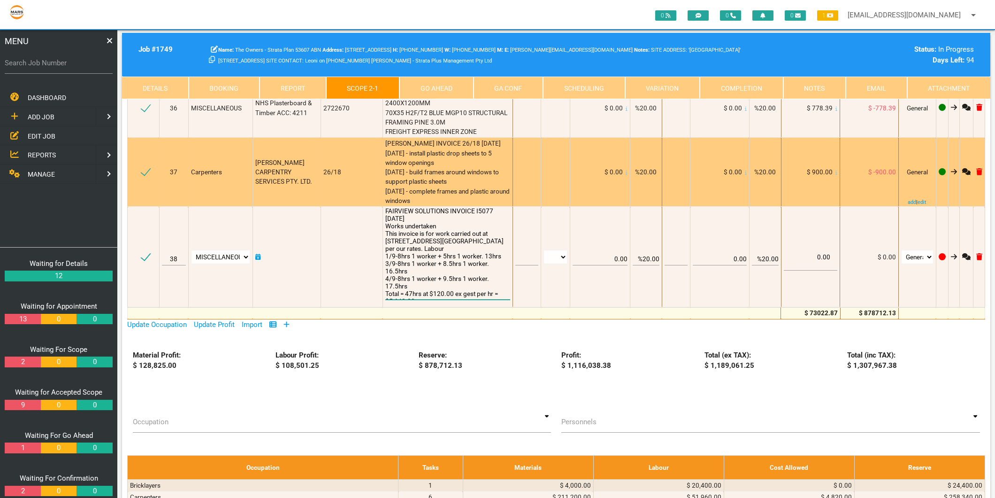
type textarea "FAIRVIEW SOLUTIONS INVOICE I5077 [DATE] Works undertaken This invoice is for wo…"
click at [480, 139] on span "[PERSON_NAME] INVOICE 26/18 [DATE] [DATE] - install plastic drop sheets to 5 wi…" at bounding box center [449, 171] width 126 height 65
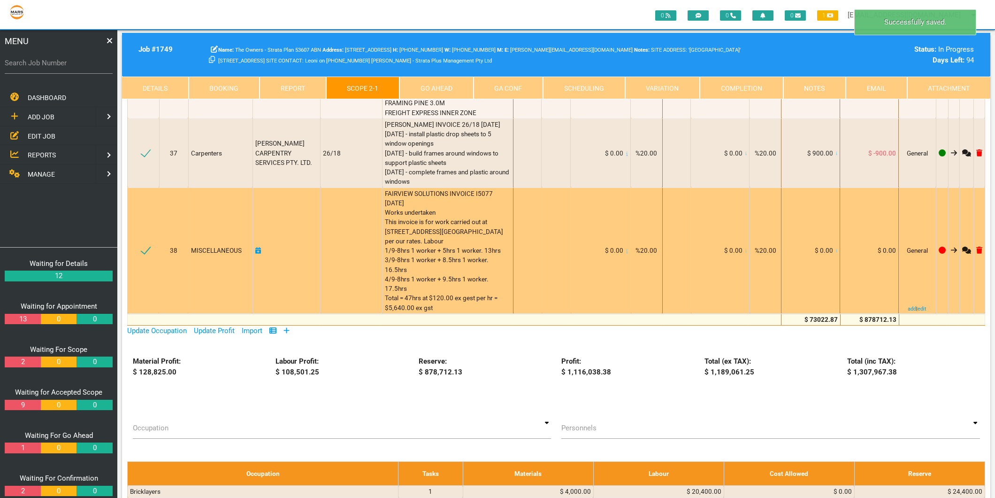
click at [836, 248] on icon at bounding box center [837, 250] width 2 height 5
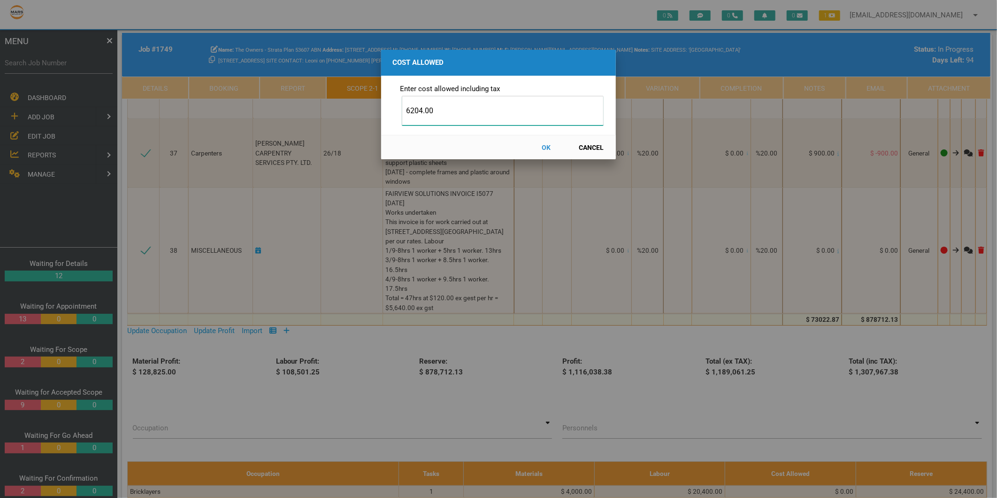
type input "6204.00"
click at [550, 148] on button "OK" at bounding box center [546, 147] width 41 height 16
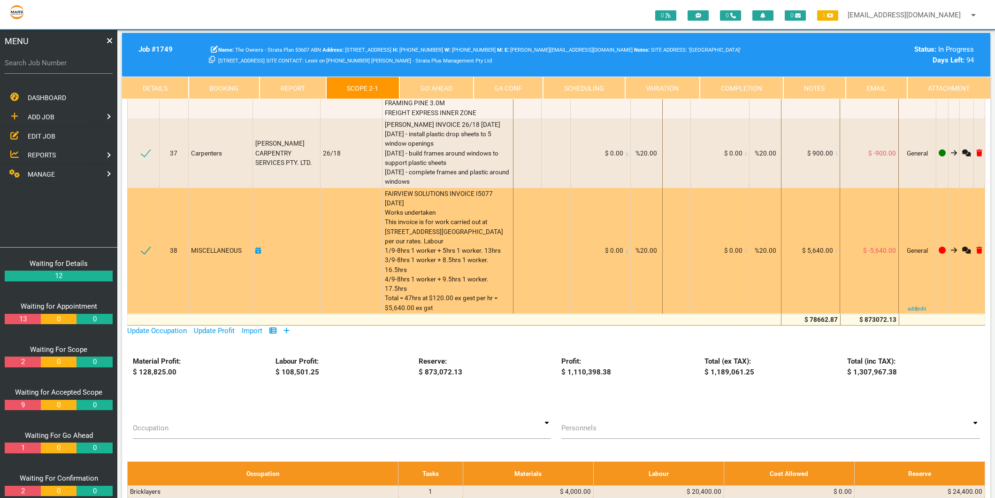
click at [261, 247] on icon at bounding box center [258, 250] width 6 height 7
select select "8"
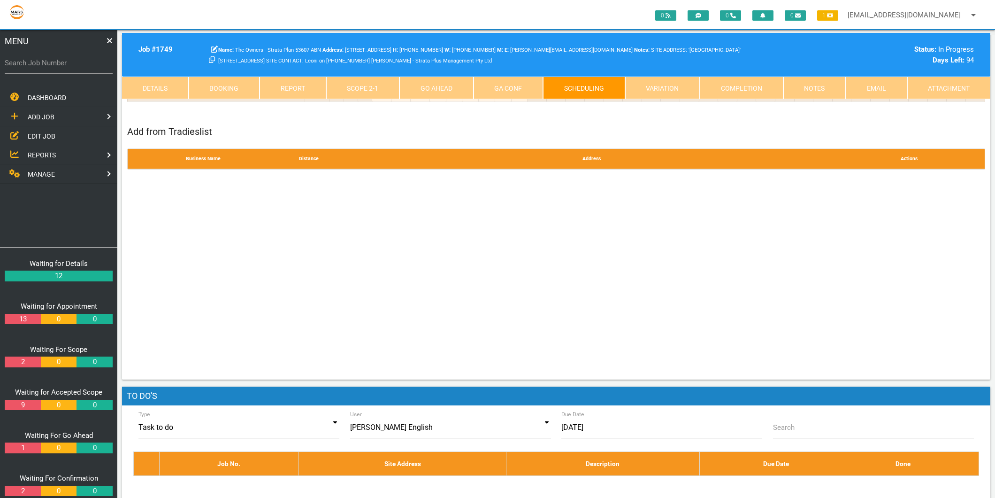
scroll to position [0, 0]
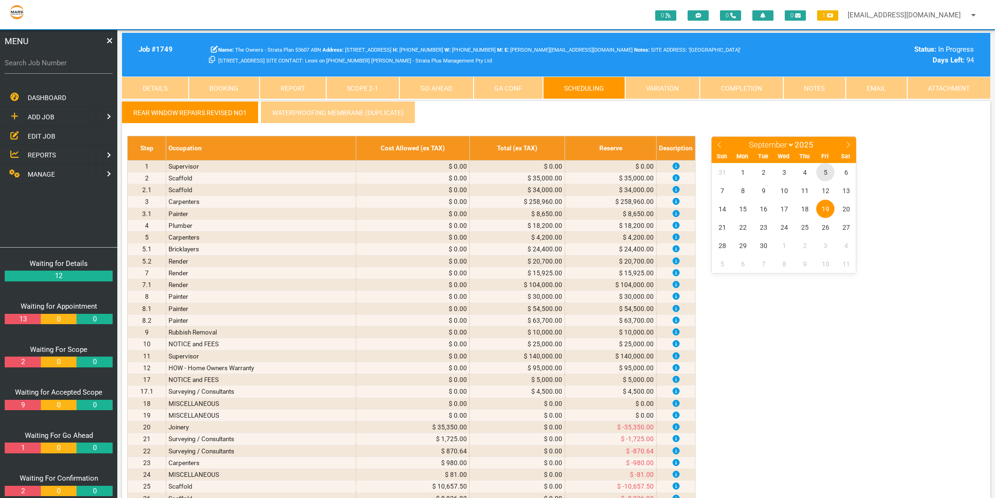
click at [824, 172] on span "5" at bounding box center [826, 172] width 18 height 18
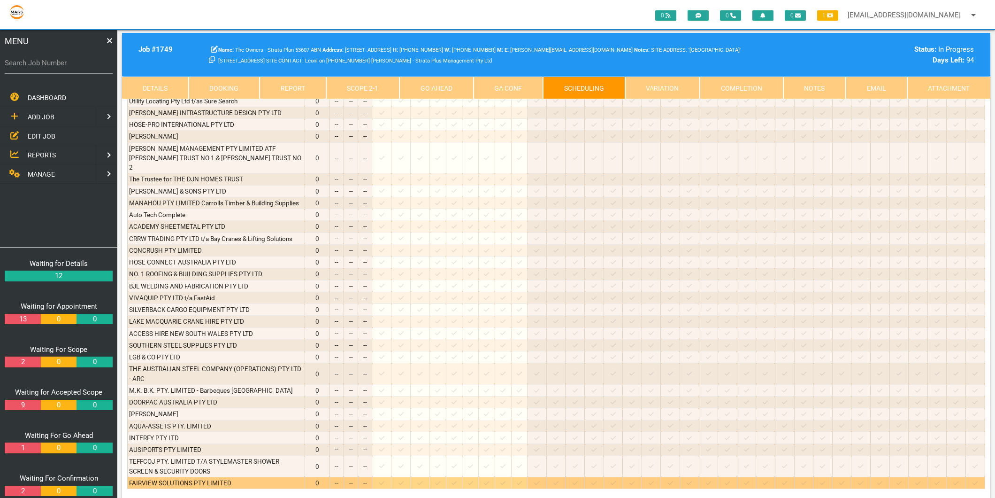
scroll to position [1960, 0]
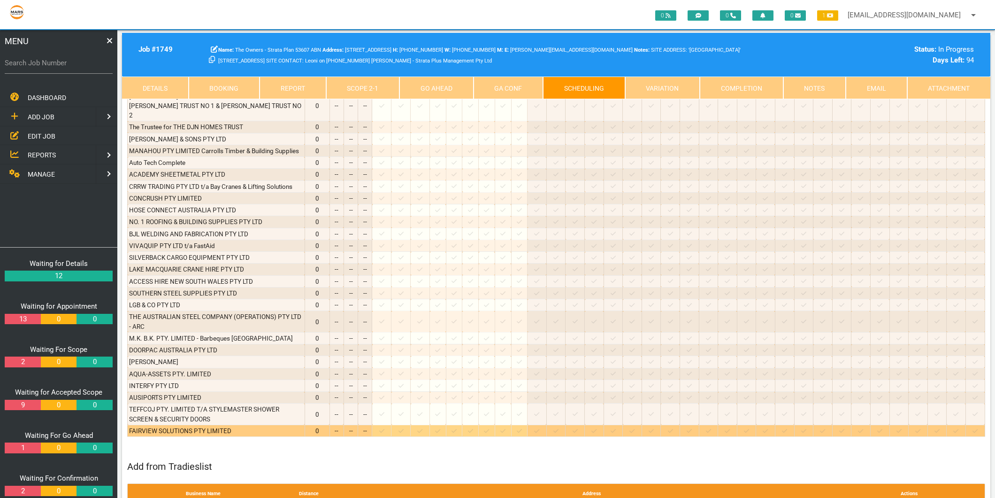
click at [385, 429] on icon at bounding box center [381, 431] width 5 height 4
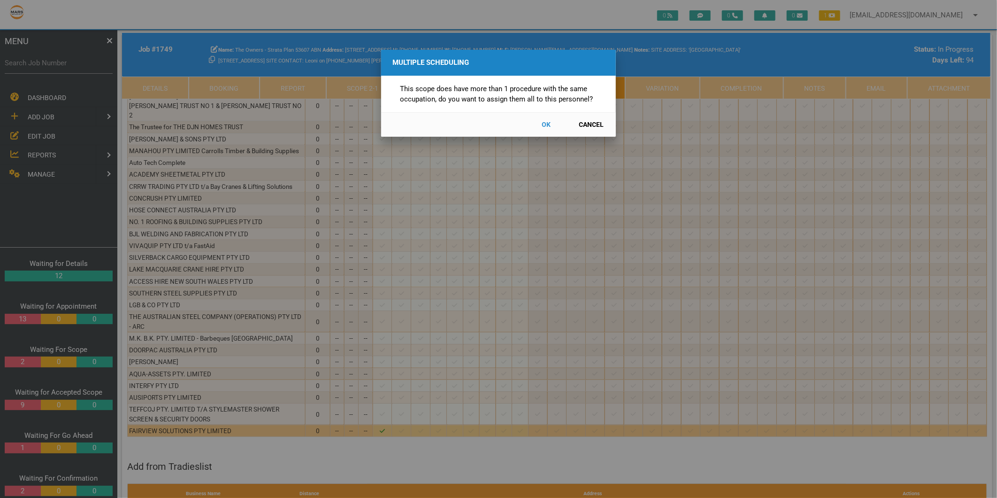
click at [590, 125] on button "Cancel" at bounding box center [591, 124] width 41 height 16
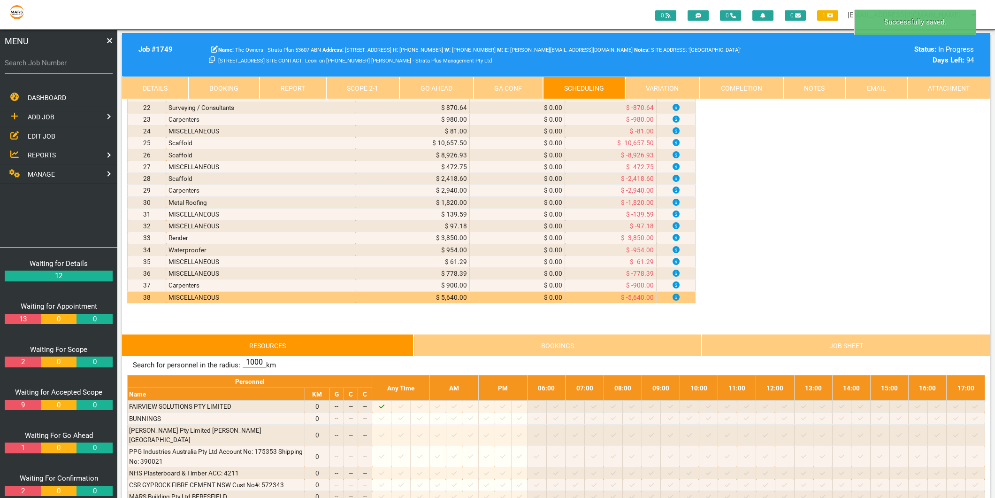
scroll to position [395, 0]
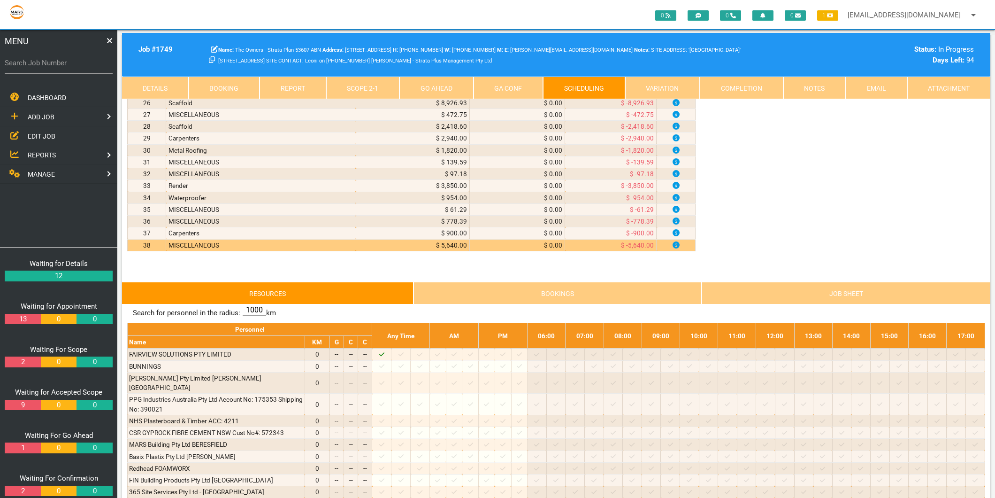
click at [354, 84] on link "Scope 2 - 1" at bounding box center [363, 88] width 74 height 23
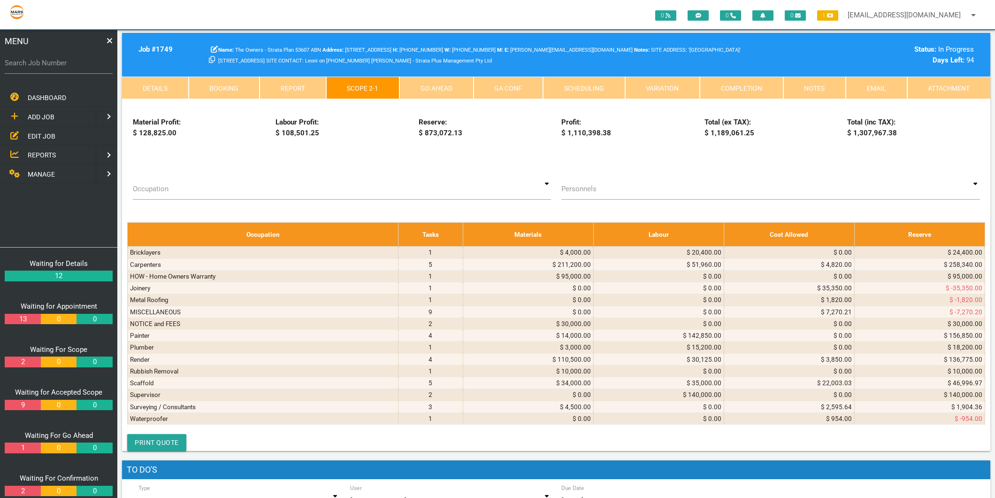
scroll to position [2326, 0]
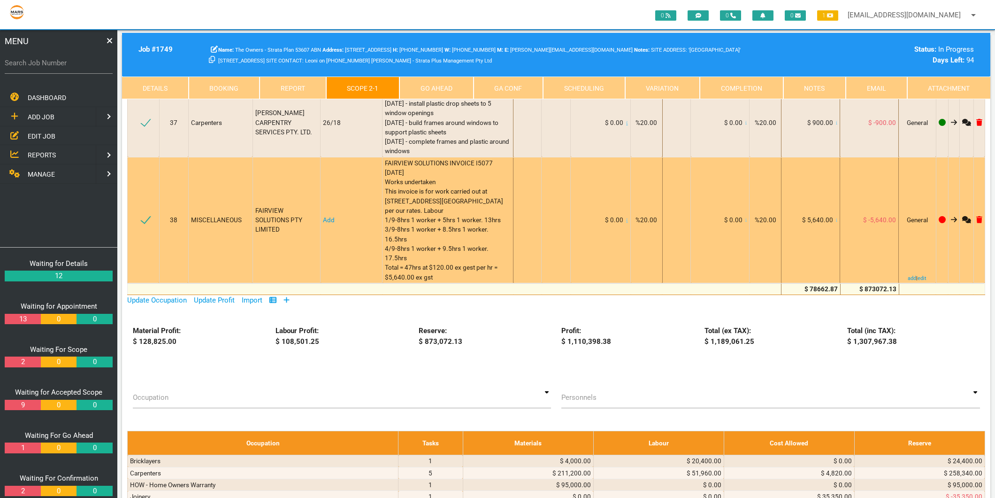
click at [329, 216] on link "Add" at bounding box center [329, 220] width 12 height 8
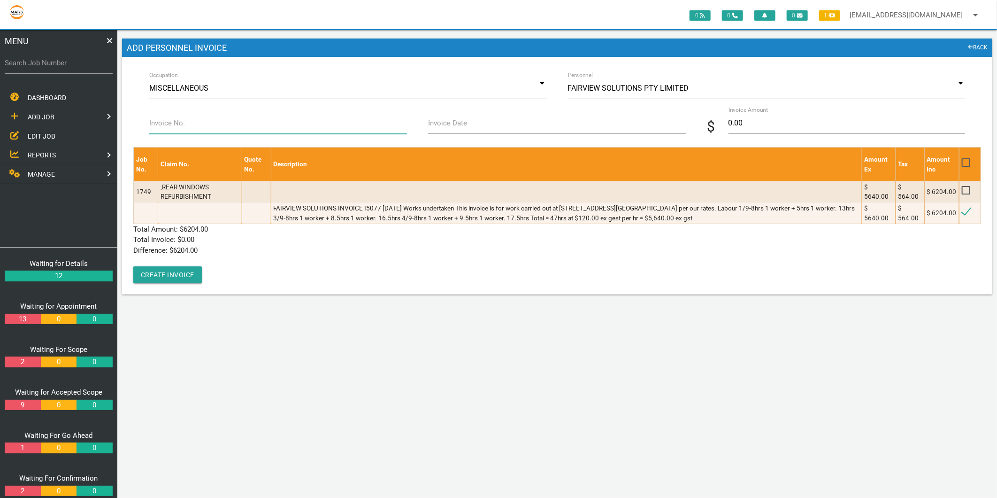
click at [251, 125] on input "Invoice No." at bounding box center [278, 123] width 258 height 22
type input "I5077"
click at [445, 120] on label "Invoice Date" at bounding box center [447, 123] width 39 height 11
click at [445, 120] on input "Invoice Date" at bounding box center [557, 123] width 258 height 22
click at [443, 123] on input "Invoice Date" at bounding box center [557, 123] width 258 height 22
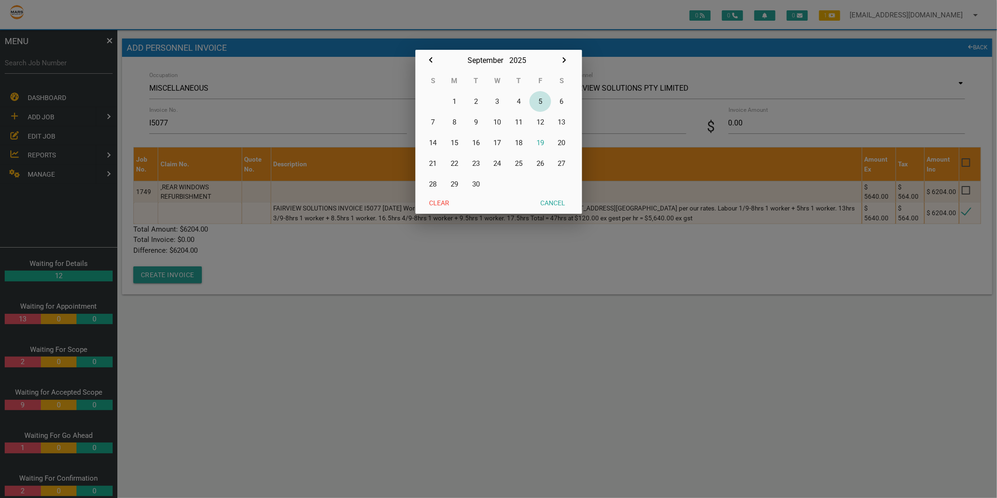
click at [539, 101] on button "5" at bounding box center [541, 101] width 22 height 21
type input "[DATE]"
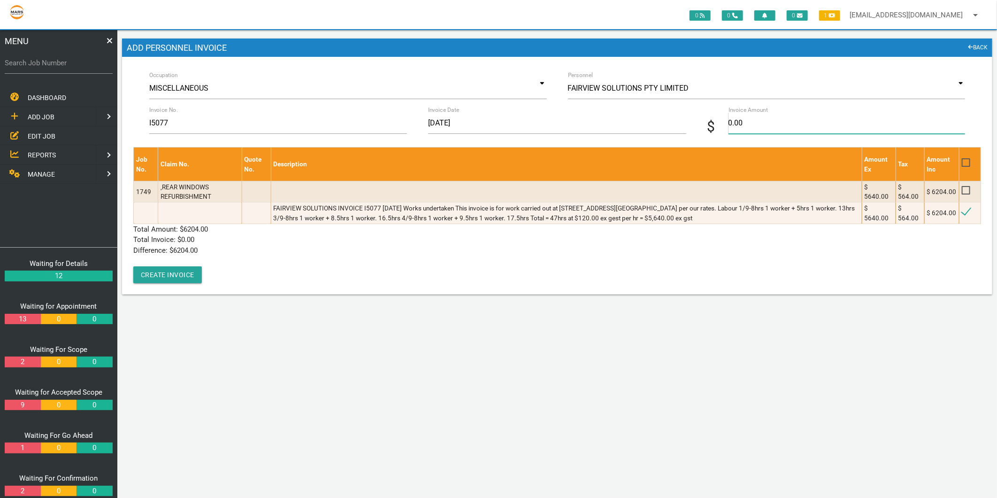
click at [740, 115] on input "0.00" at bounding box center [847, 123] width 237 height 22
type input "6204"
click at [310, 247] on p "Difference: $ 6204.00" at bounding box center [557, 250] width 848 height 11
click at [172, 265] on div "Job No. Claim No. Quote No. Description Amount Ex Tax Amount Inc 1749 ,REAR WIN…" at bounding box center [557, 215] width 848 height 136
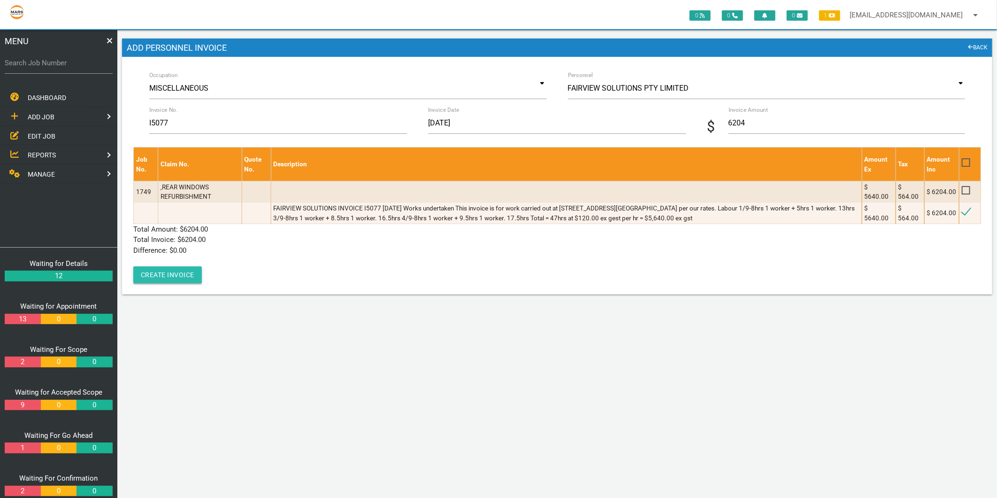
click at [172, 278] on button "Create Invoice" at bounding box center [167, 274] width 69 height 17
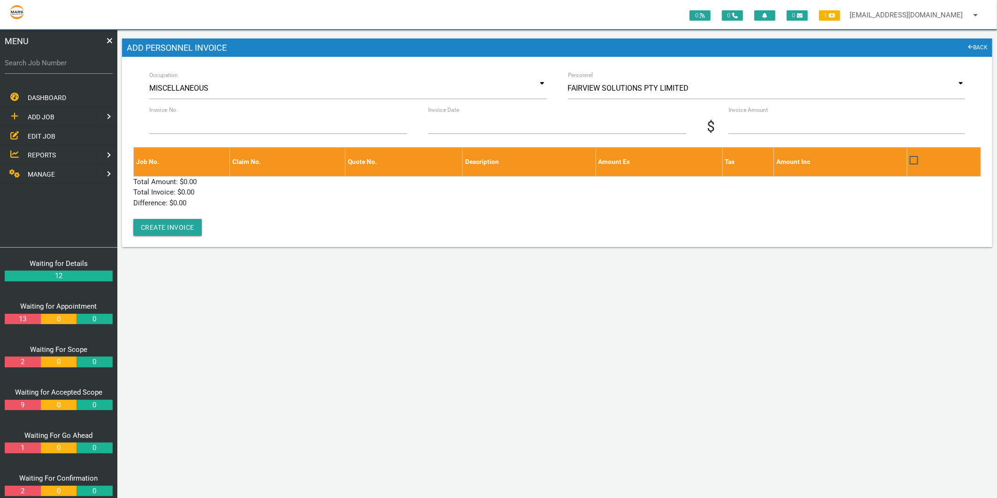
click at [55, 60] on label "Search Job Number" at bounding box center [59, 63] width 108 height 11
click at [55, 60] on input "Search Job Number" at bounding box center [59, 63] width 108 height 22
type input "1749"
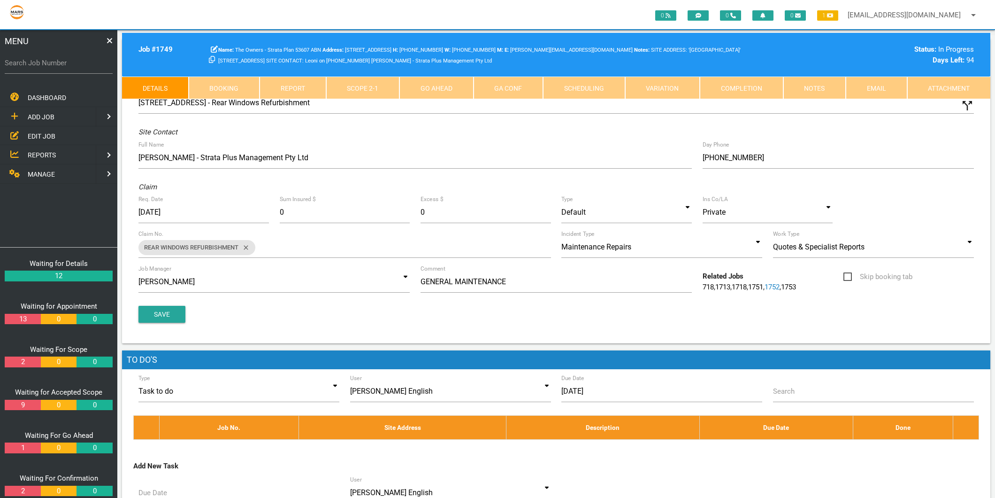
click at [386, 95] on link "Scope 2 - 1" at bounding box center [363, 88] width 74 height 23
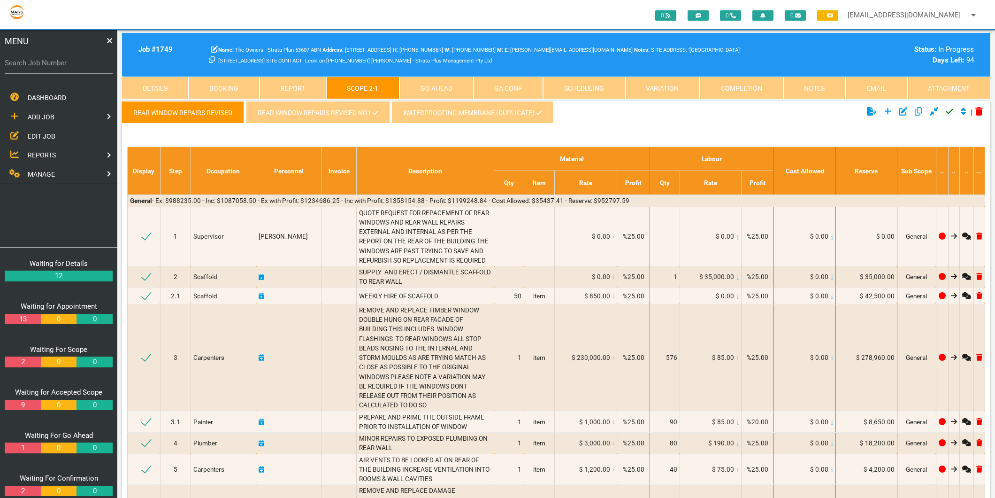
click at [353, 119] on link "REAR WINDOW REPAIRS REVISED NO1" at bounding box center [318, 112] width 144 height 23
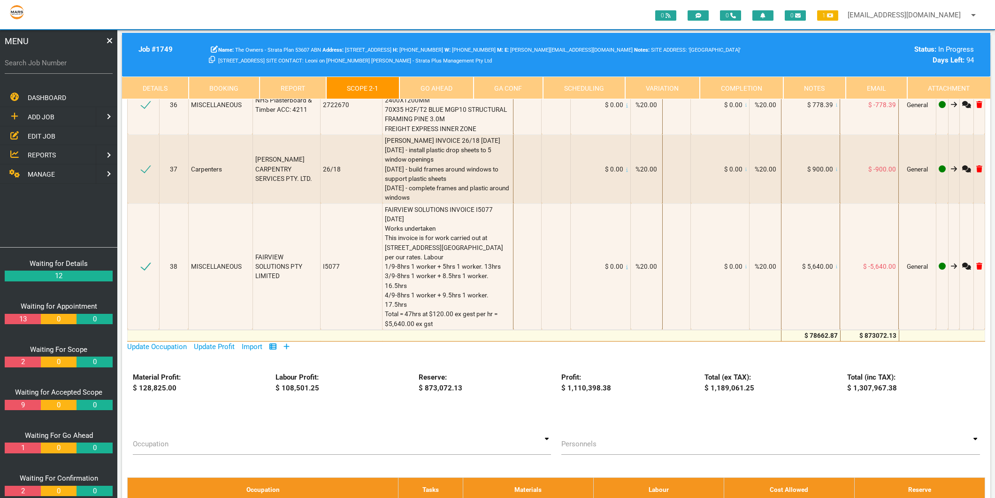
scroll to position [2191, 0]
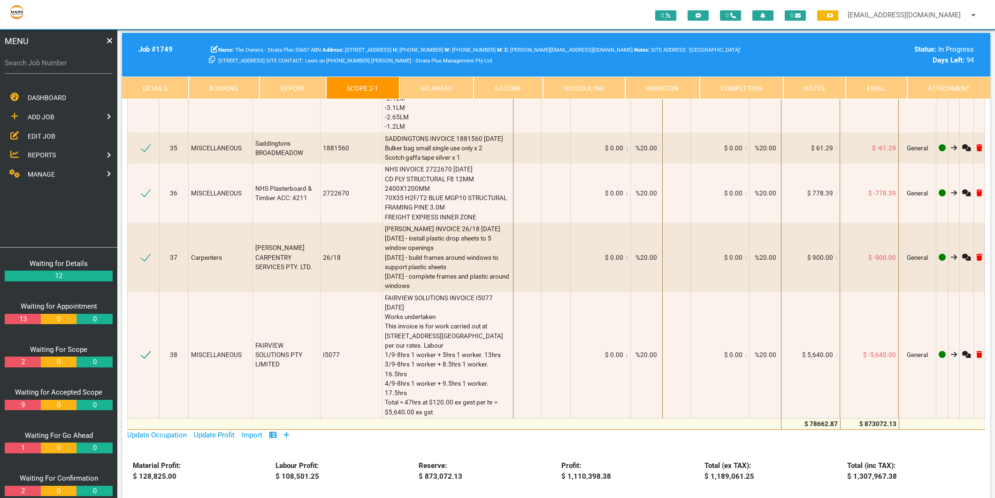
click at [287, 431] on icon at bounding box center [287, 434] width 6 height 7
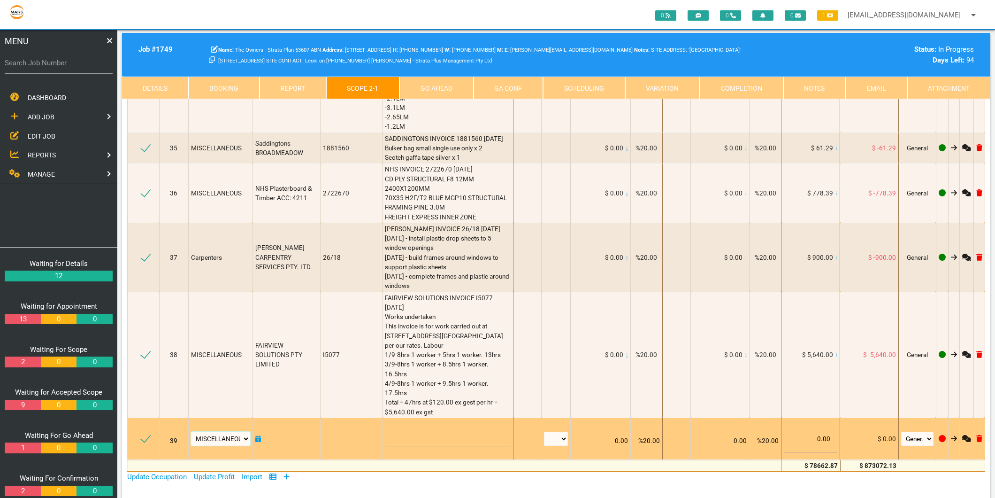
click at [232, 432] on select "Air Conditioning Asbestos Removal Awnings Blinds Bricklayers Building Inspectio…" at bounding box center [220, 439] width 59 height 14
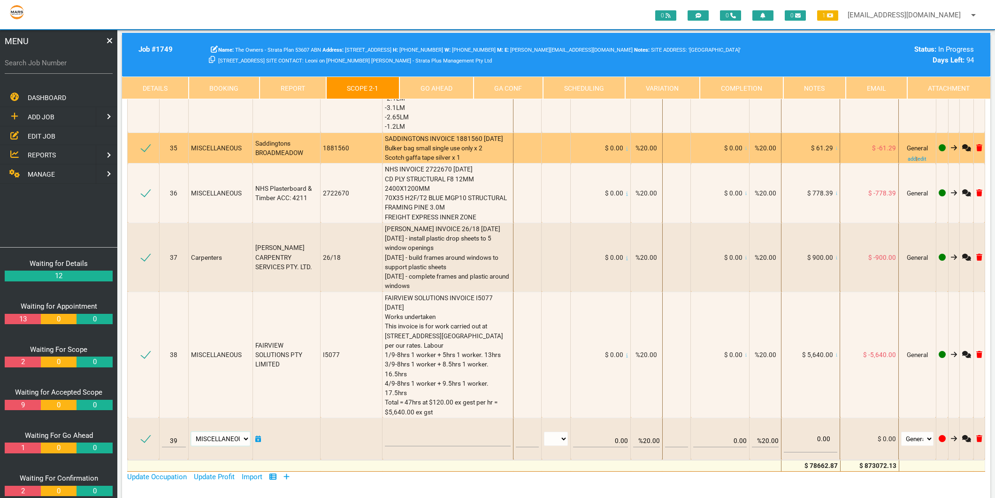
select select "Carpenters"
click at [193, 432] on select "Air Conditioning Asbestos Removal Awnings Blinds Bricklayers Building Inspectio…" at bounding box center [220, 439] width 59 height 14
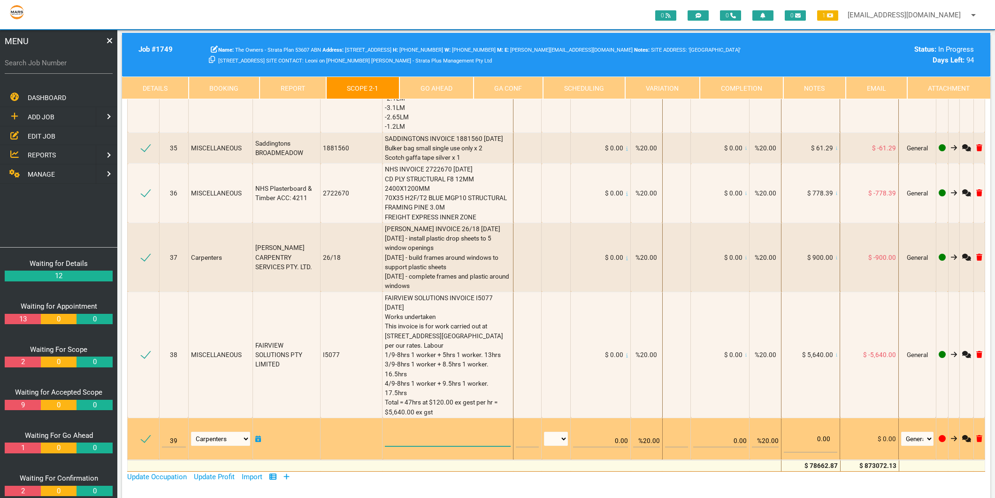
click at [401, 425] on textarea at bounding box center [448, 435] width 126 height 21
type textarea "d"
type textarea "DJS BUILT INV-0812 [DATE] [DATE]"
click at [439, 425] on div "DJS BUILT INV-0812 [DATE] [DATE]" at bounding box center [448, 438] width 126 height 27
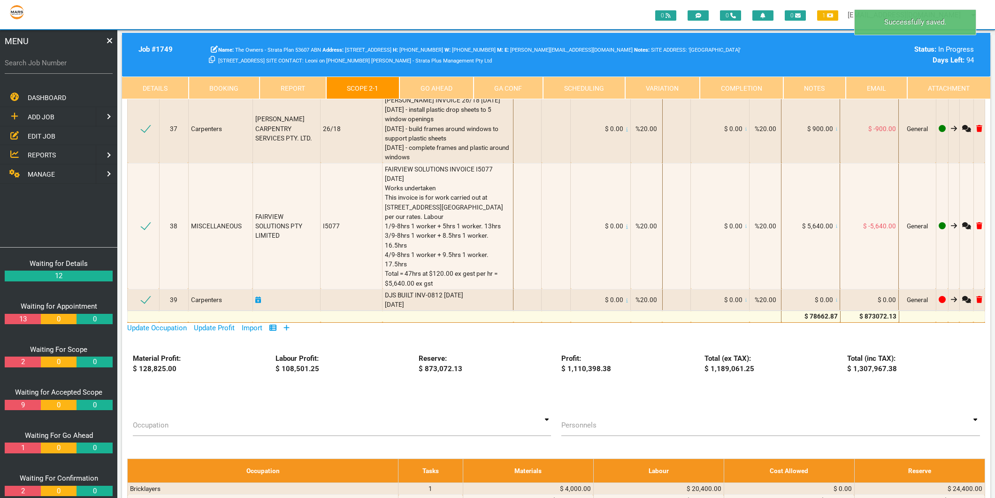
scroll to position [2261, 0]
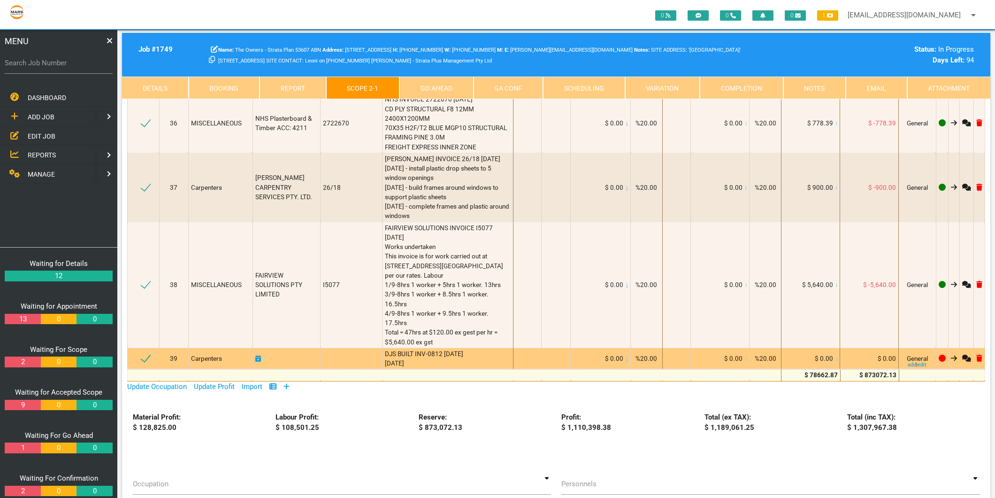
click at [415, 349] on div "DJS BUILT INV-0812 [DATE] [DATE]" at bounding box center [448, 358] width 126 height 19
click at [414, 349] on div "DJS BUILT INV-0812 [DATE] [DATE]" at bounding box center [448, 358] width 126 height 19
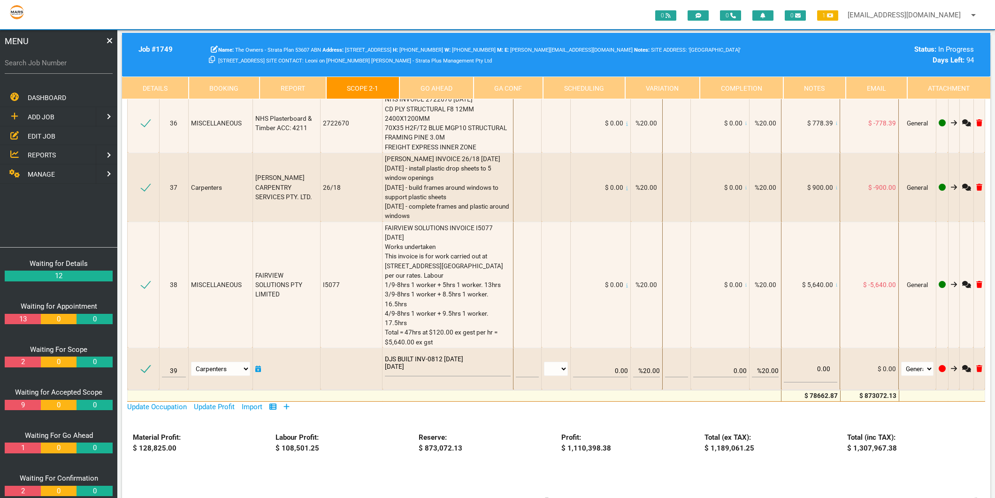
scroll to position [2204, 0]
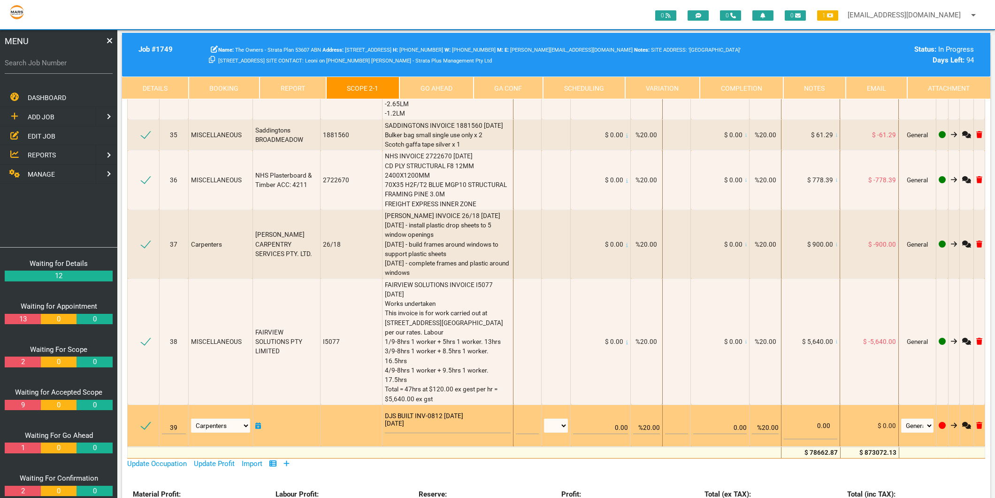
click at [420, 412] on textarea "DJS BUILT INV-0812 [DATE] [DATE]" at bounding box center [448, 422] width 126 height 21
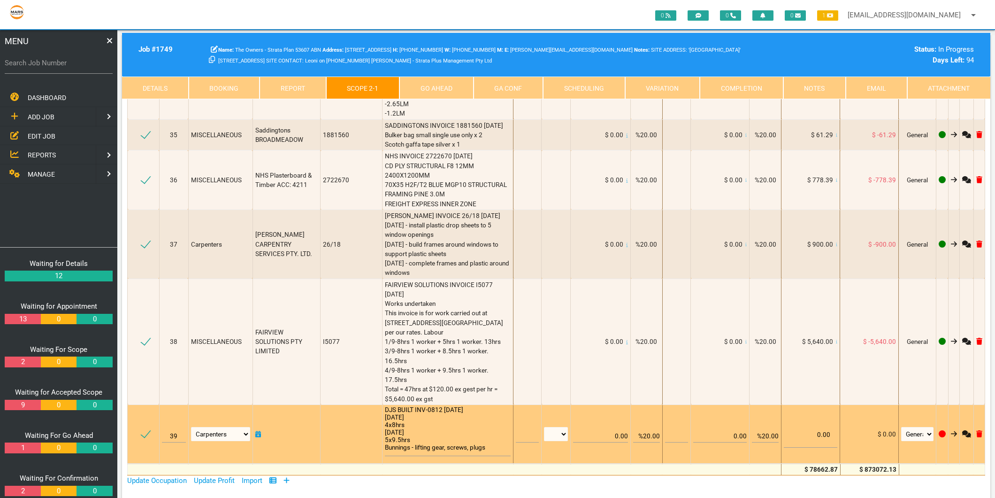
scroll to position [0, 0]
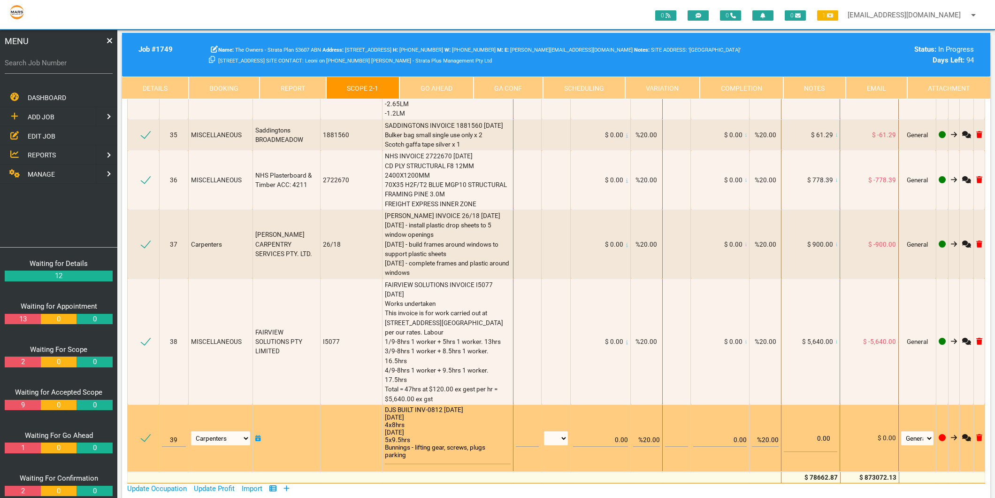
click at [412, 406] on textarea "DJS BUILT INV-0812 [DATE] [DATE]" at bounding box center [448, 435] width 126 height 58
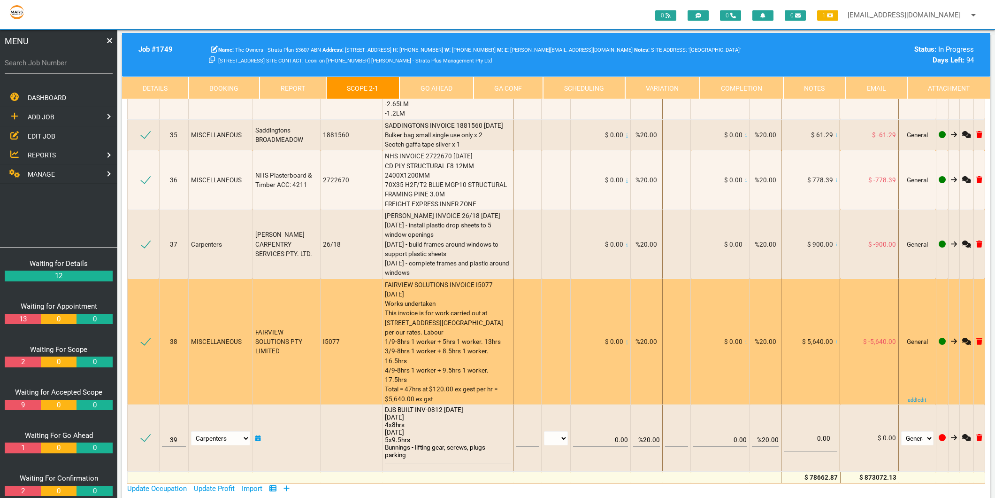
type textarea "DJS BUILT INV-0812 [DATE] [DATE] 4x8hrs [DATE] 5x9.5hrs Bunnings - lifting gear…"
click at [412, 339] on div "FAIRVIEW SOLUTIONS INVOICE I5077 [DATE] Works undertaken This invoice is for wo…" at bounding box center [448, 341] width 126 height 123
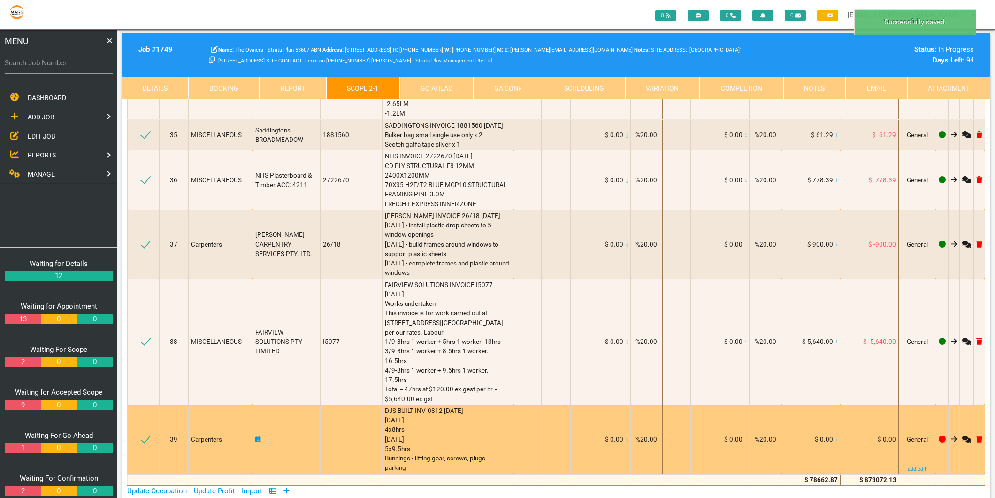
click at [836, 437] on icon at bounding box center [837, 439] width 2 height 5
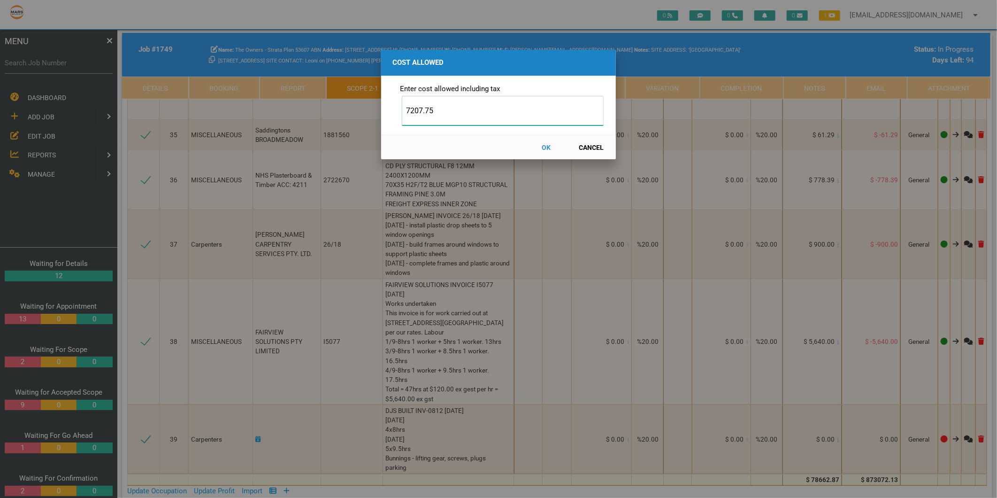
type input "7207.75"
click at [545, 148] on button "OK" at bounding box center [546, 147] width 41 height 16
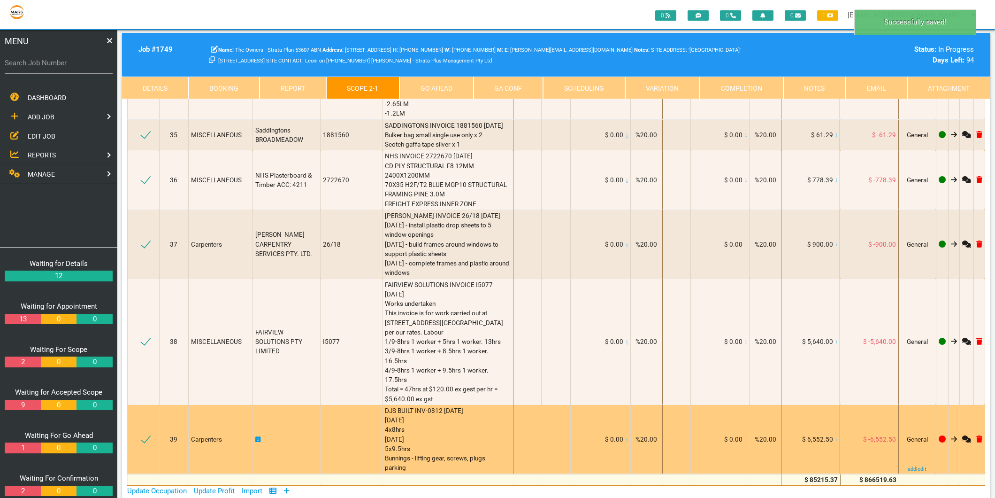
click at [258, 436] on icon at bounding box center [258, 439] width 6 height 7
select select "8"
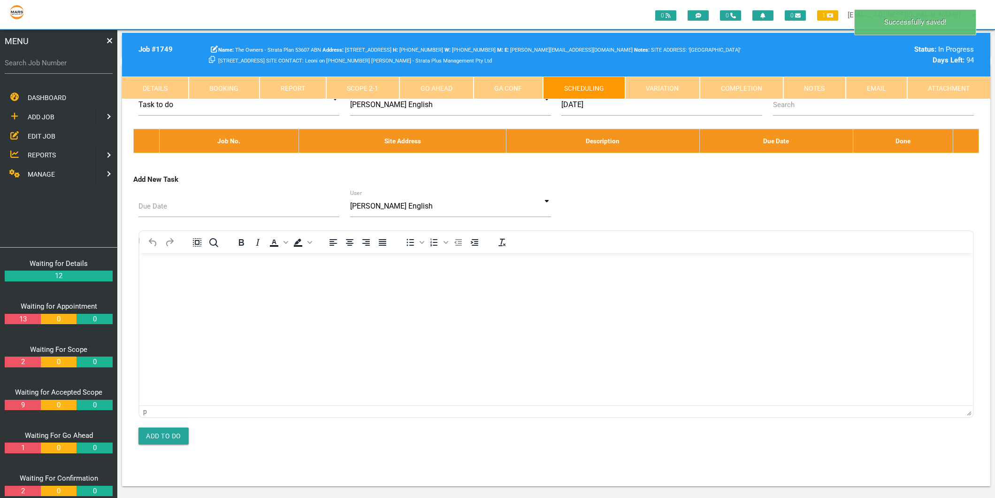
scroll to position [0, 0]
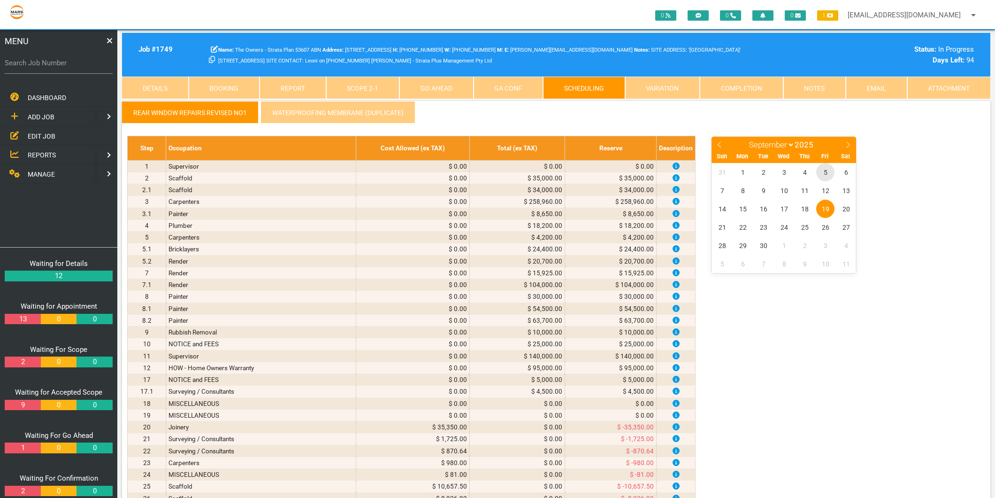
click at [825, 171] on span "5" at bounding box center [826, 172] width 18 height 18
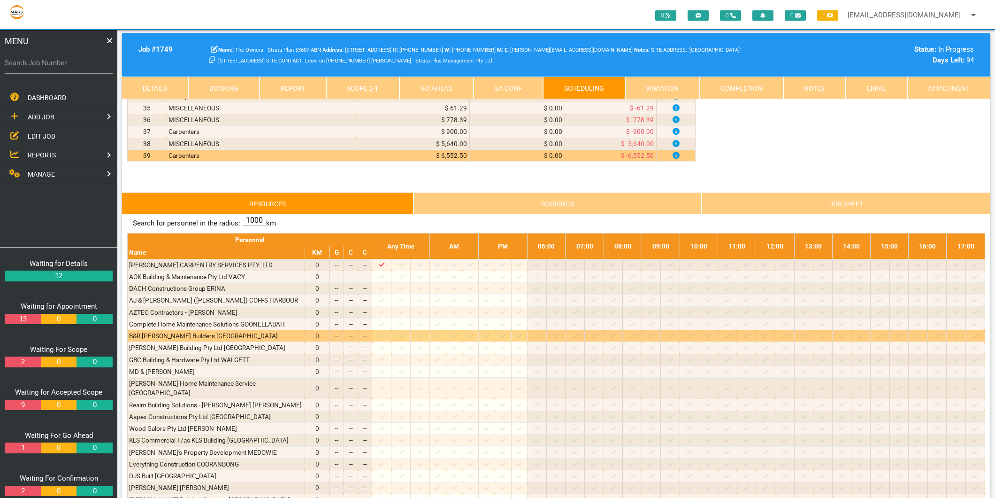
scroll to position [522, 0]
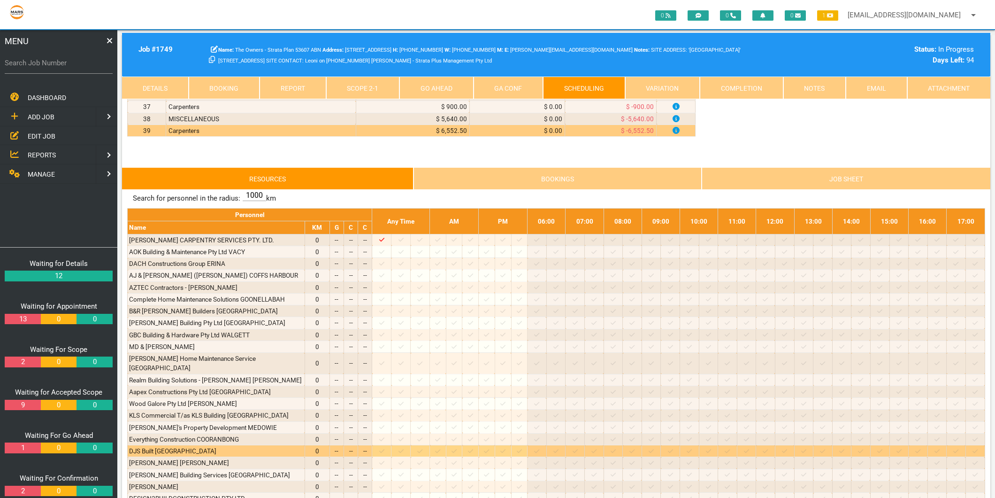
click at [404, 448] on icon at bounding box center [401, 451] width 5 height 6
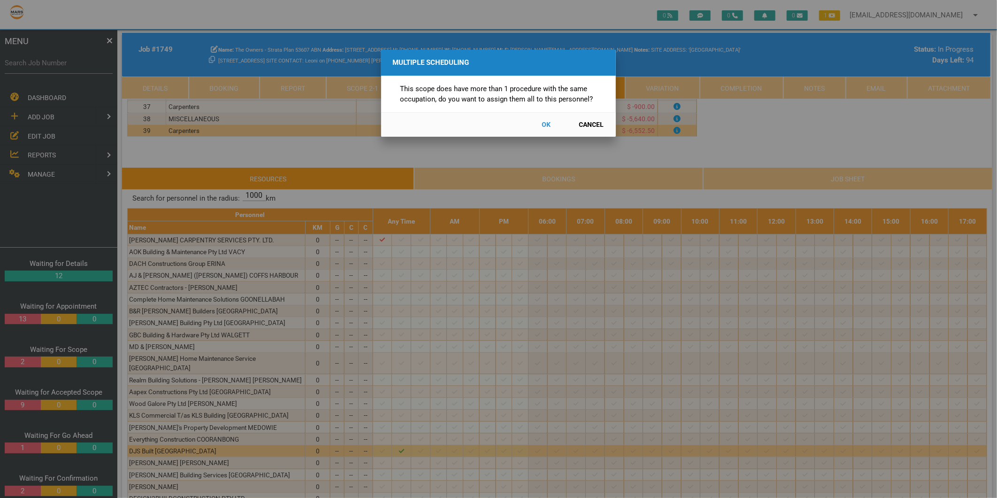
click at [595, 122] on button "Cancel" at bounding box center [591, 124] width 41 height 16
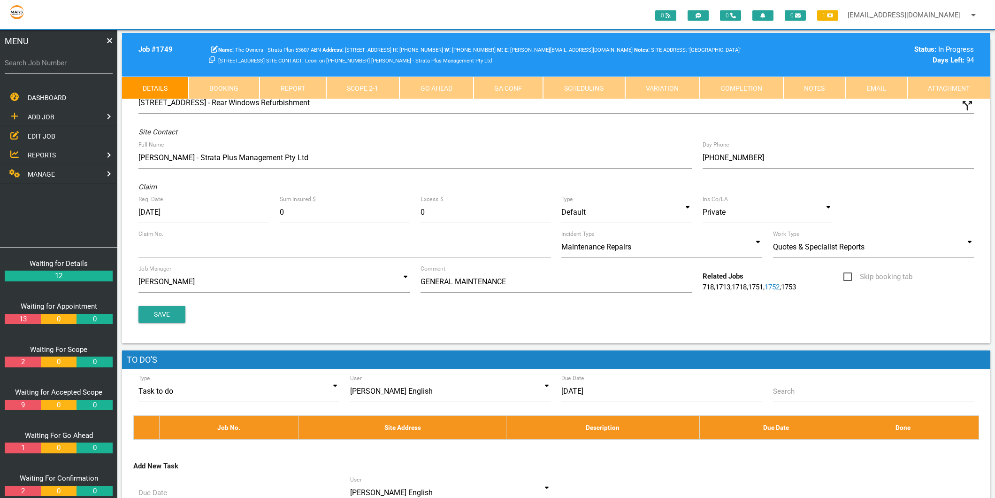
scroll to position [126, 0]
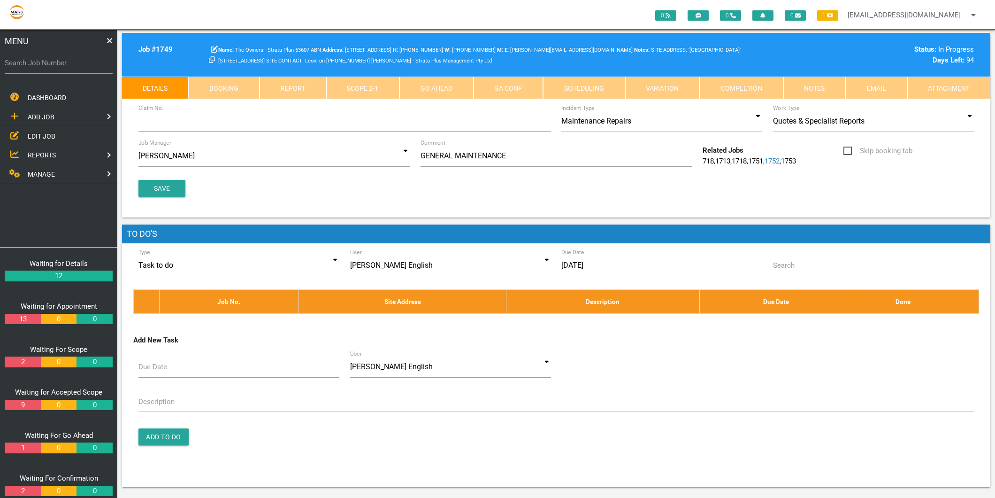
click at [35, 170] on span "MANAGE" at bounding box center [41, 174] width 27 height 8
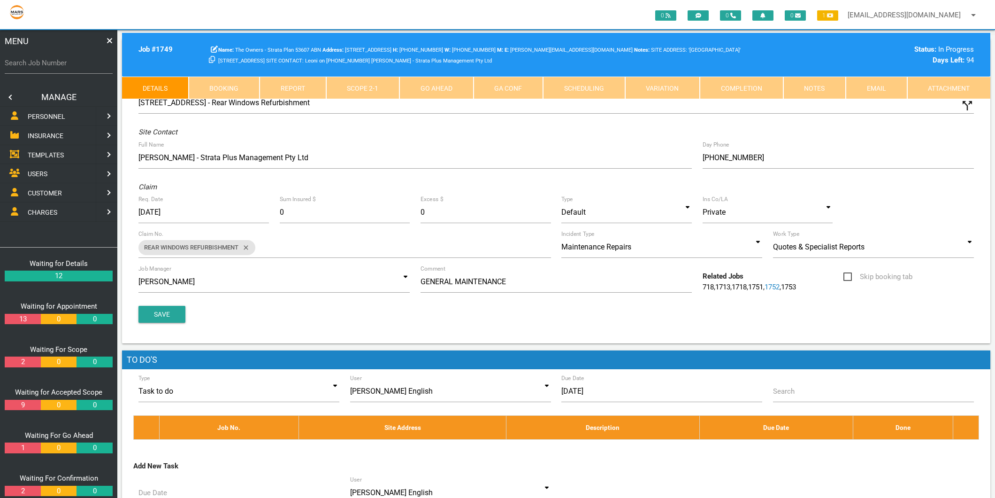
scroll to position [0, 0]
click at [54, 115] on span "PERSONNEL" at bounding box center [47, 117] width 38 height 8
click at [44, 135] on span "EDIT PERSONNEL" at bounding box center [54, 136] width 53 height 8
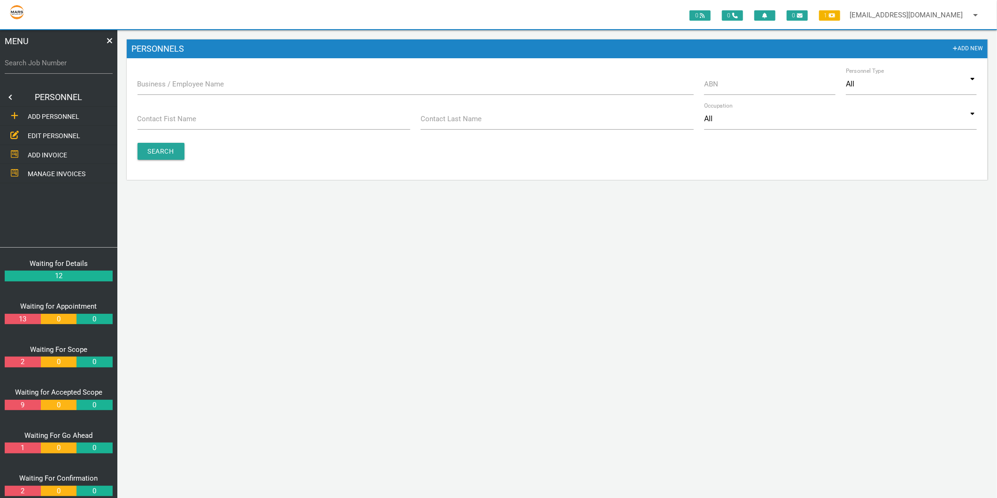
click at [149, 80] on label "Business / Employee Name" at bounding box center [181, 84] width 87 height 11
click at [149, 80] on input "Business / Employee Name" at bounding box center [416, 84] width 556 height 22
type input "fairview"
click at [177, 155] on input "Search" at bounding box center [161, 151] width 47 height 17
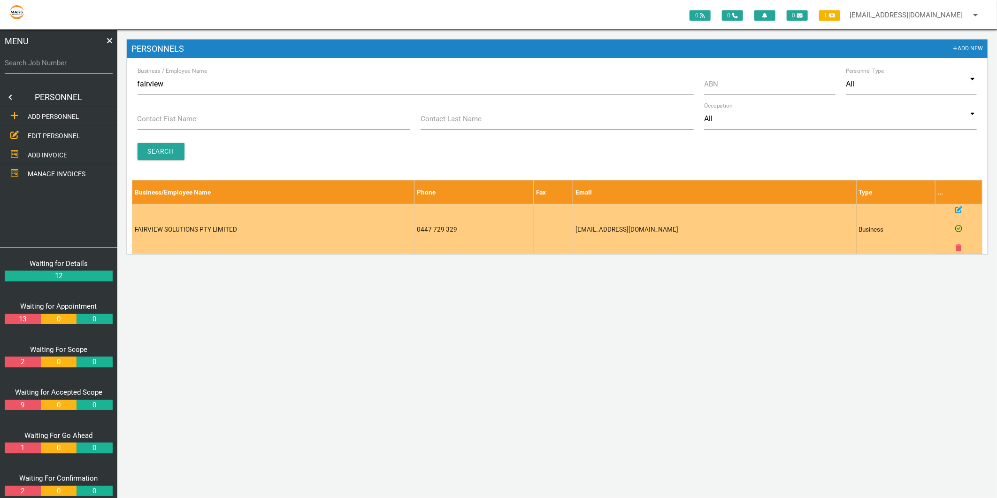
click at [959, 208] on icon at bounding box center [959, 209] width 7 height 7
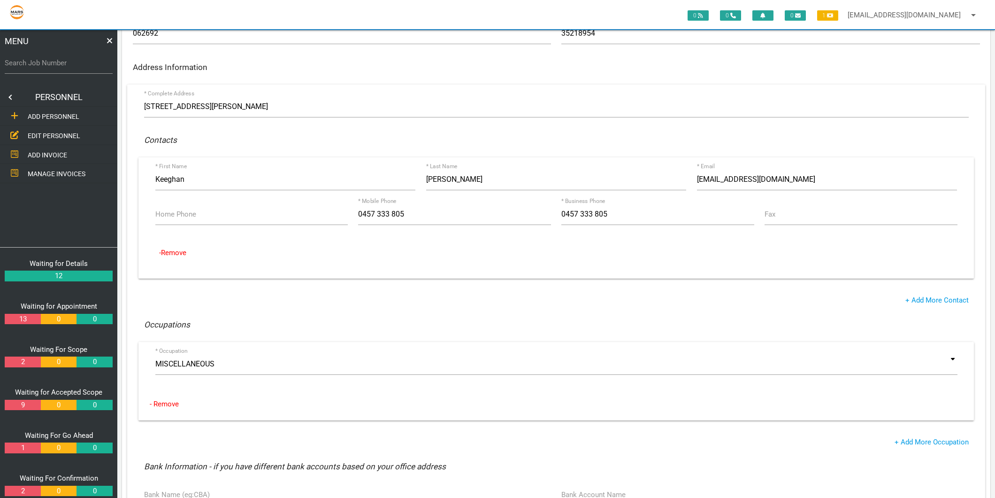
scroll to position [208, 0]
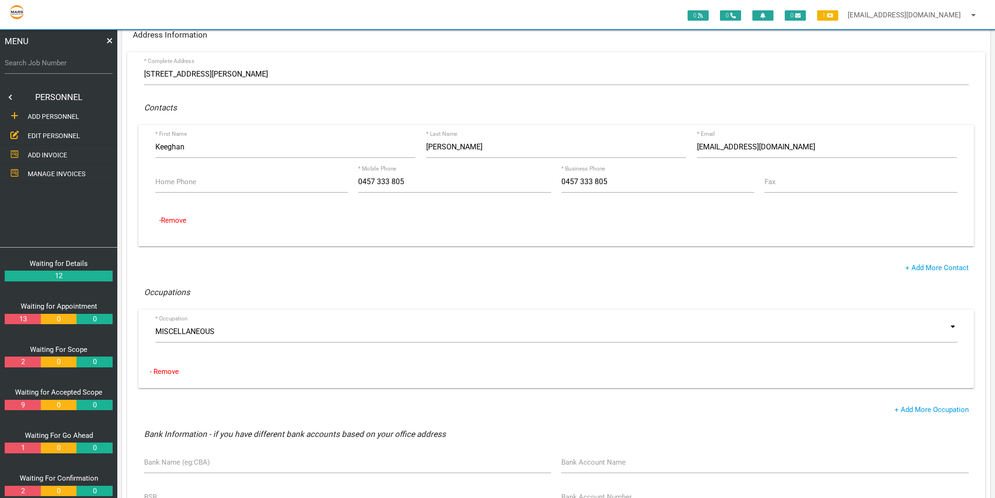
click at [54, 132] on span "EDIT PERSONNEL" at bounding box center [54, 136] width 53 height 8
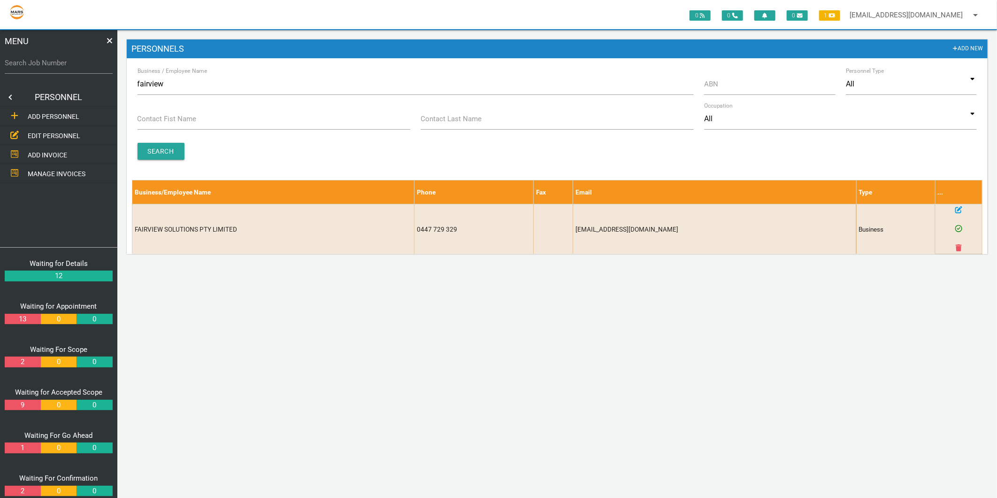
click at [157, 73] on label "Business / Employee Name" at bounding box center [172, 71] width 69 height 8
click at [157, 73] on input "fairview" at bounding box center [416, 84] width 556 height 22
click at [157, 73] on label "Business / Employee Name" at bounding box center [172, 71] width 69 height 8
click at [157, 73] on input "fairview" at bounding box center [416, 84] width 556 height 22
click at [158, 87] on input "fairview" at bounding box center [416, 84] width 556 height 22
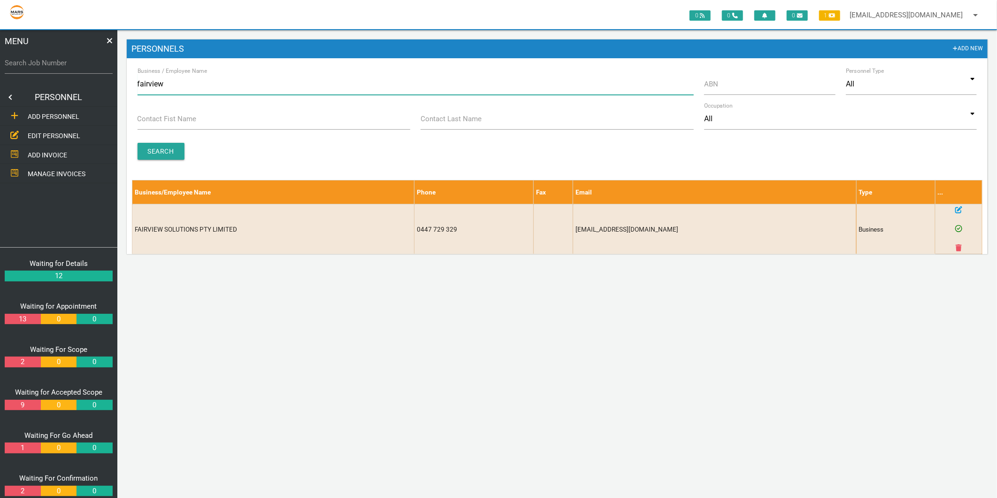
click at [158, 87] on input "fairview" at bounding box center [416, 84] width 556 height 22
type input "DJS"
click at [140, 153] on input "Search" at bounding box center [161, 151] width 47 height 17
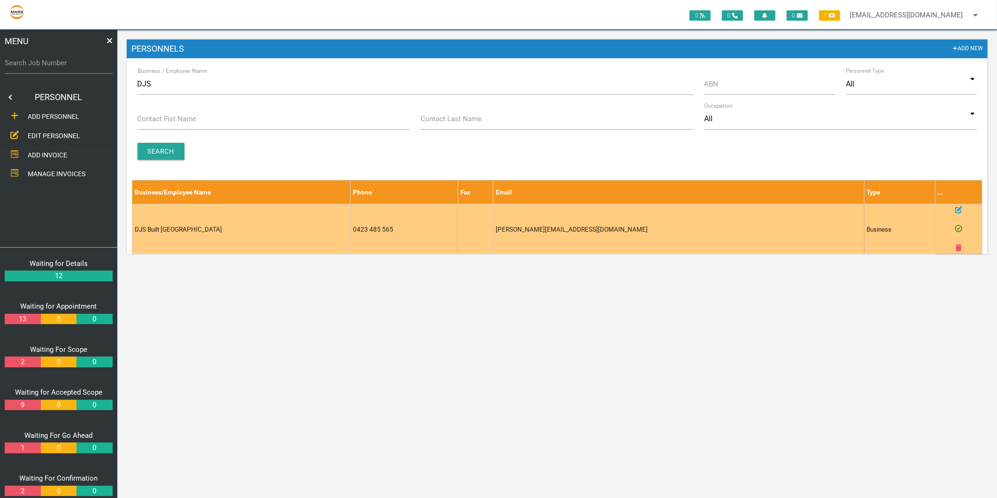
click at [959, 208] on icon at bounding box center [959, 209] width 7 height 7
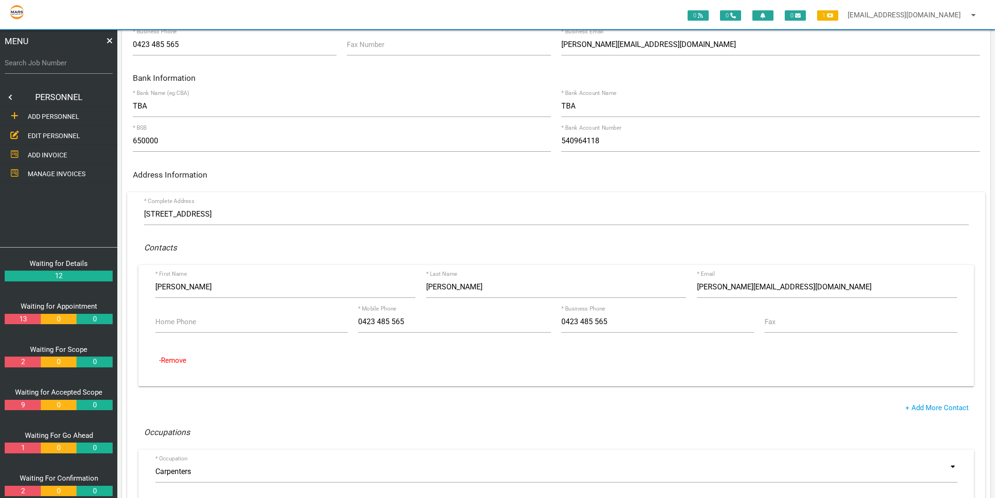
scroll to position [208, 0]
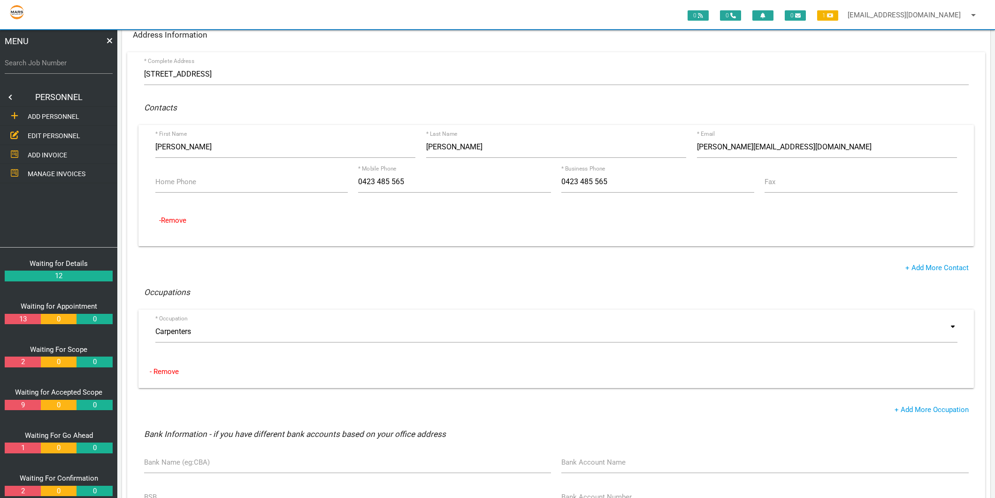
click at [66, 132] on span "EDIT PERSONNEL" at bounding box center [54, 136] width 53 height 8
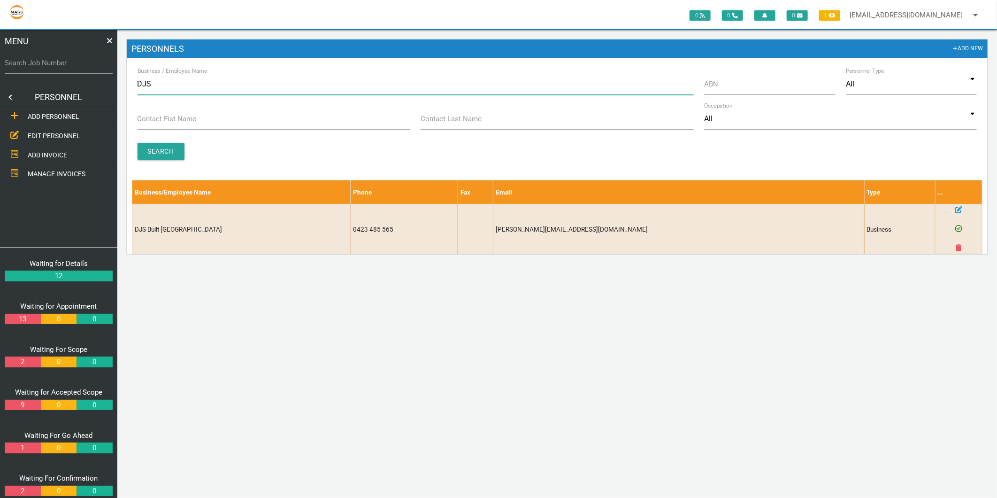
click at [175, 82] on input "DJS" at bounding box center [416, 84] width 556 height 22
type input "DAB"
click at [159, 146] on input "Search" at bounding box center [161, 151] width 47 height 17
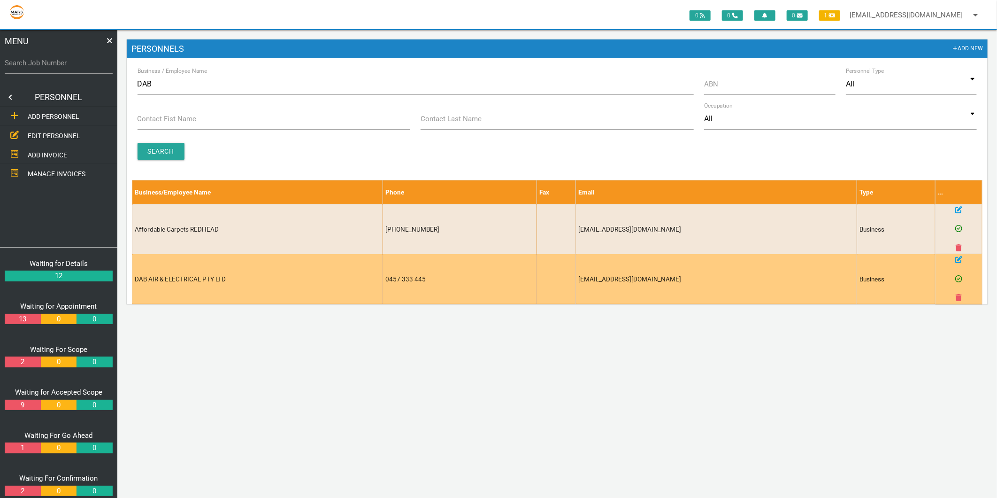
click at [958, 257] on icon at bounding box center [959, 259] width 7 height 7
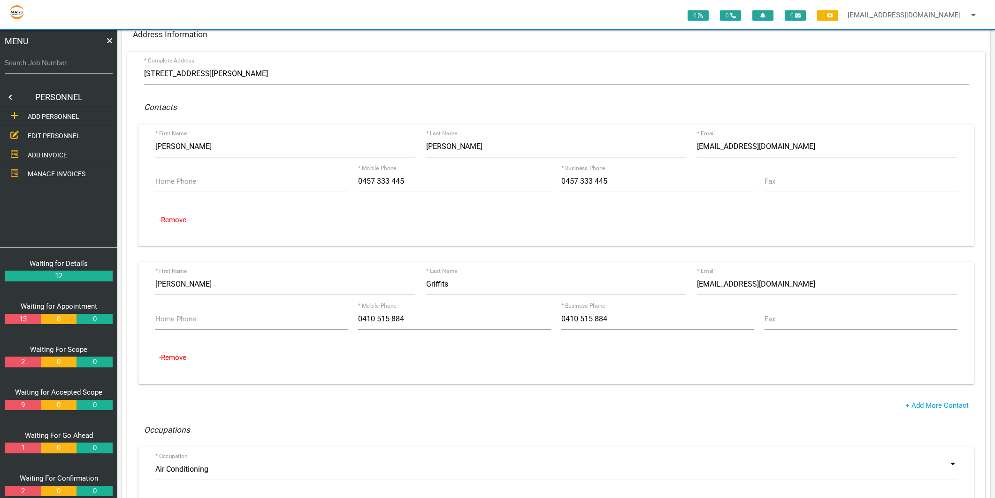
scroll to position [208, 0]
click at [50, 134] on span "EDIT PERSONNEL" at bounding box center [54, 136] width 53 height 8
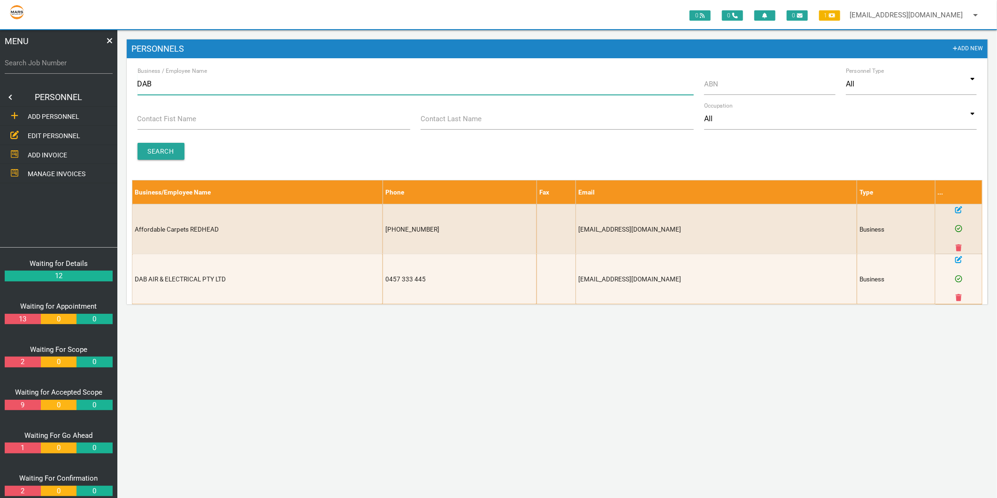
click at [193, 78] on input "DAB" at bounding box center [416, 84] width 556 height 22
type input "como"
click at [151, 144] on input "Search" at bounding box center [161, 151] width 47 height 17
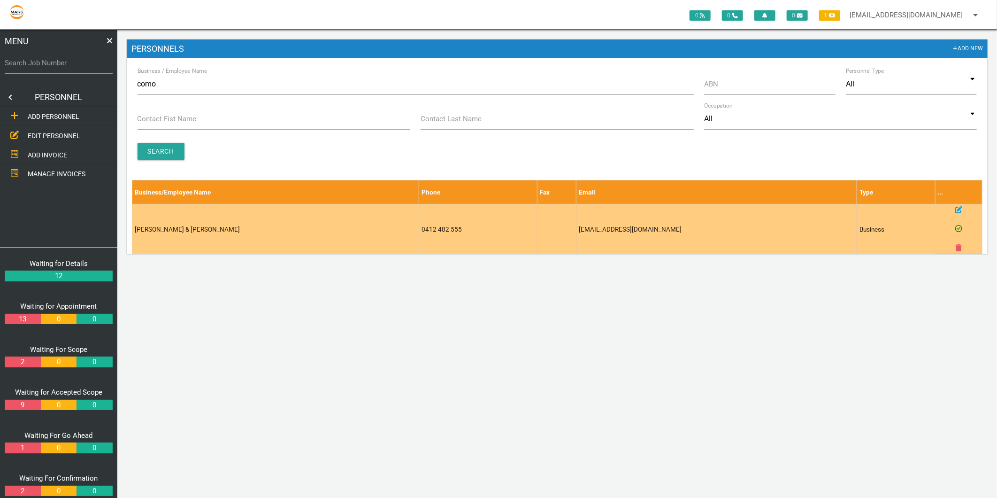
click at [956, 210] on icon at bounding box center [959, 209] width 7 height 7
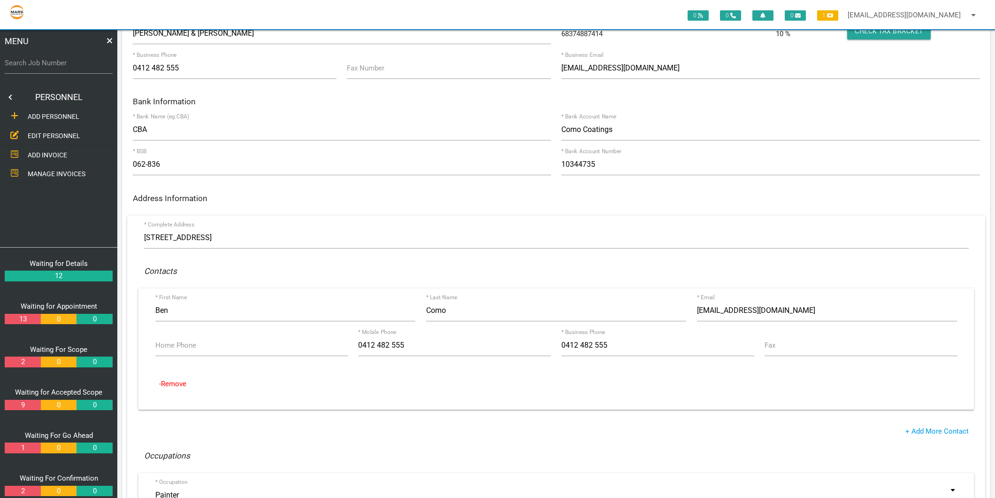
scroll to position [104, 0]
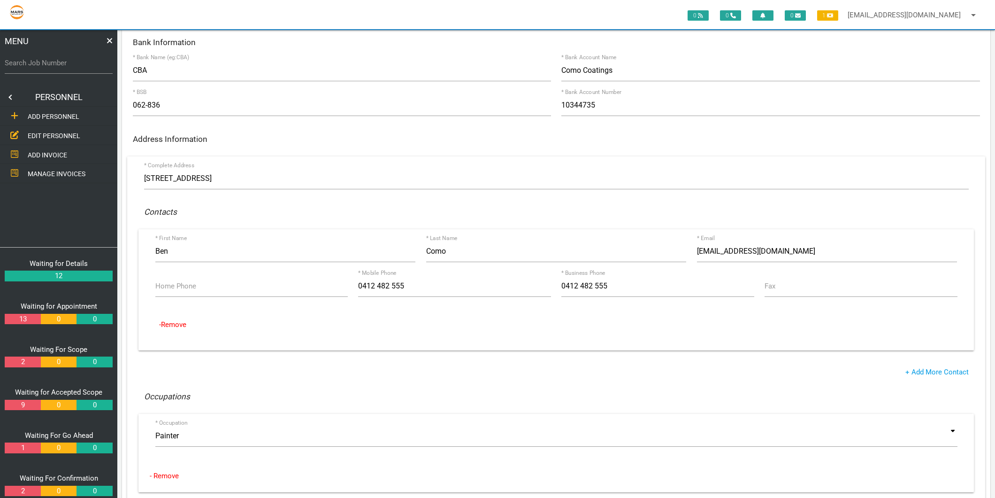
click at [43, 134] on span "EDIT PERSONNEL" at bounding box center [54, 136] width 53 height 8
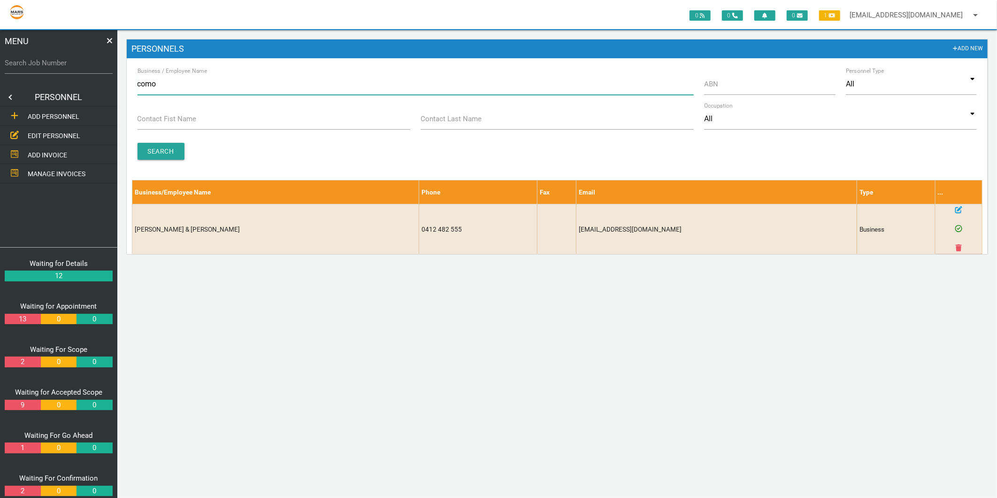
click at [225, 77] on input "como" at bounding box center [416, 84] width 556 height 22
click at [748, 83] on input "ABN" at bounding box center [769, 84] width 131 height 22
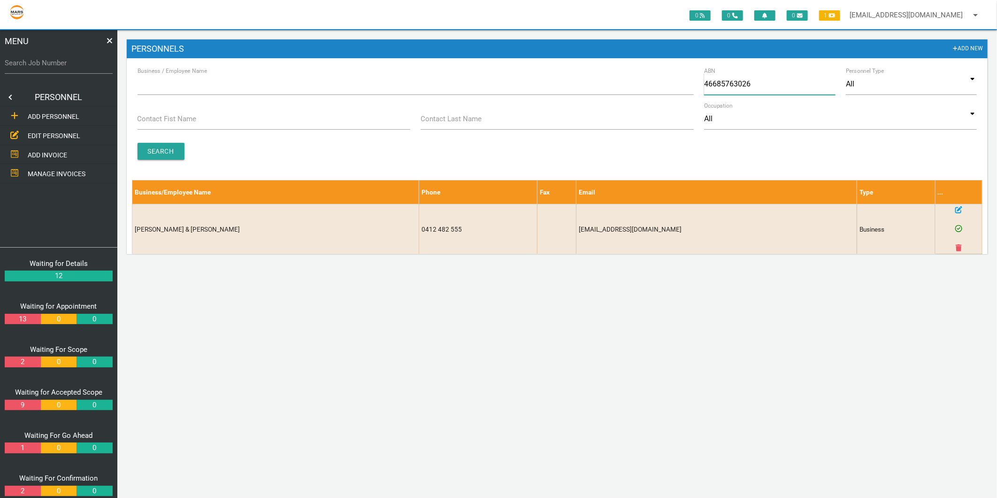
type input "46685763026"
click at [176, 145] on input "Search" at bounding box center [161, 151] width 47 height 17
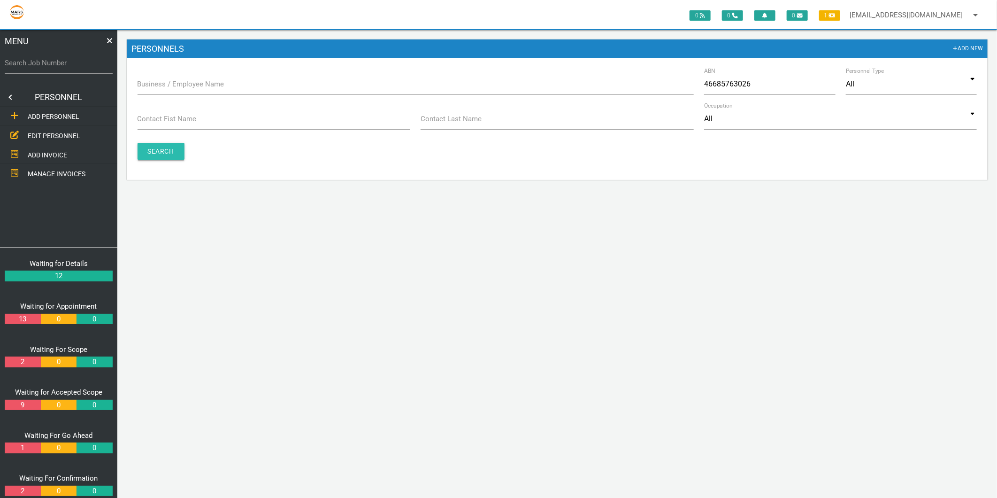
click at [172, 148] on input "Search" at bounding box center [161, 151] width 47 height 17
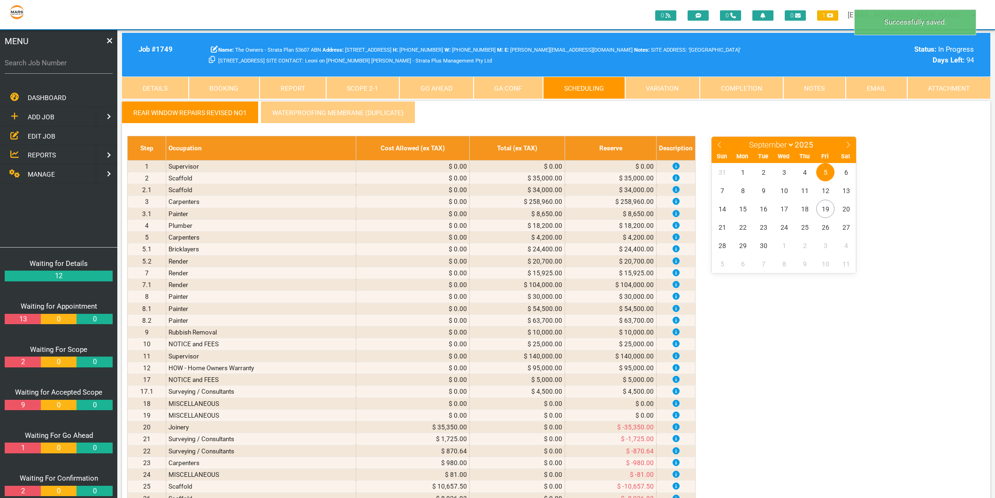
select select "8"
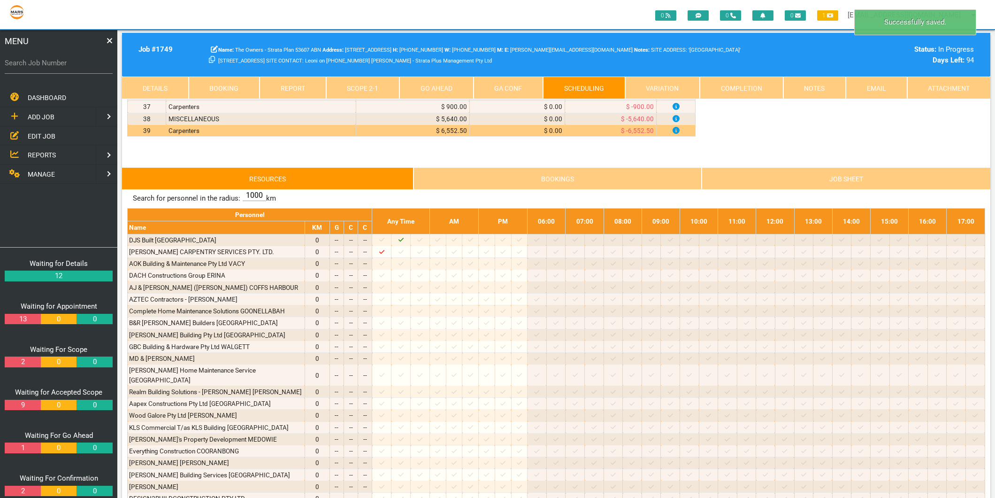
click at [344, 88] on link "Scope 2 - 1" at bounding box center [363, 88] width 74 height 23
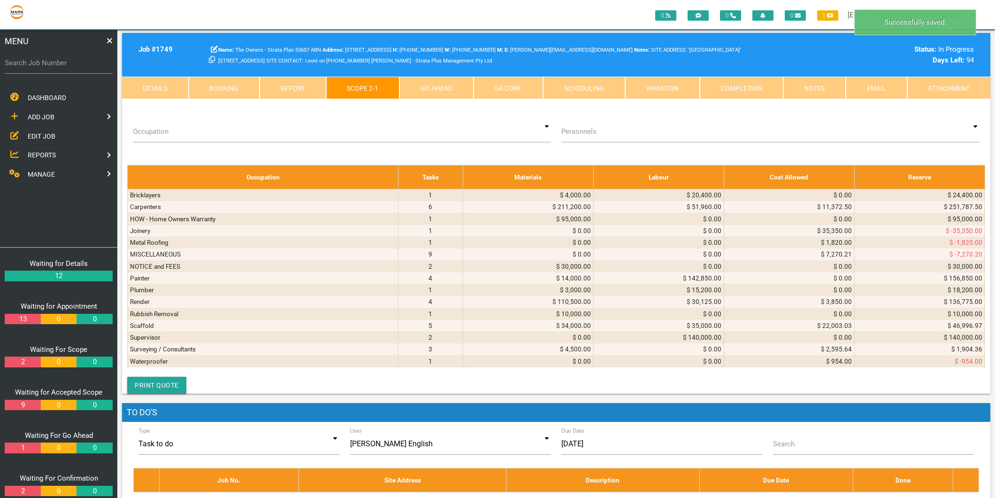
scroll to position [2348, 0]
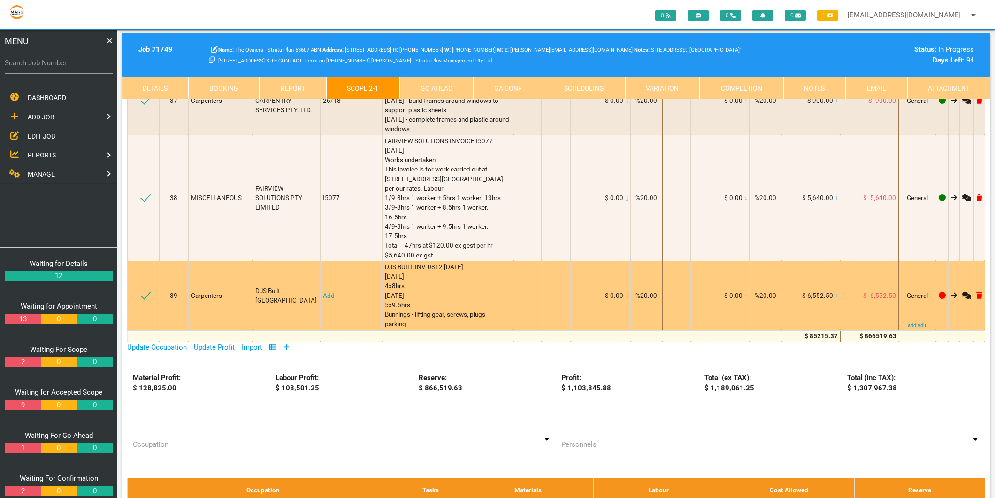
click at [334, 292] on link "Add" at bounding box center [329, 296] width 12 height 8
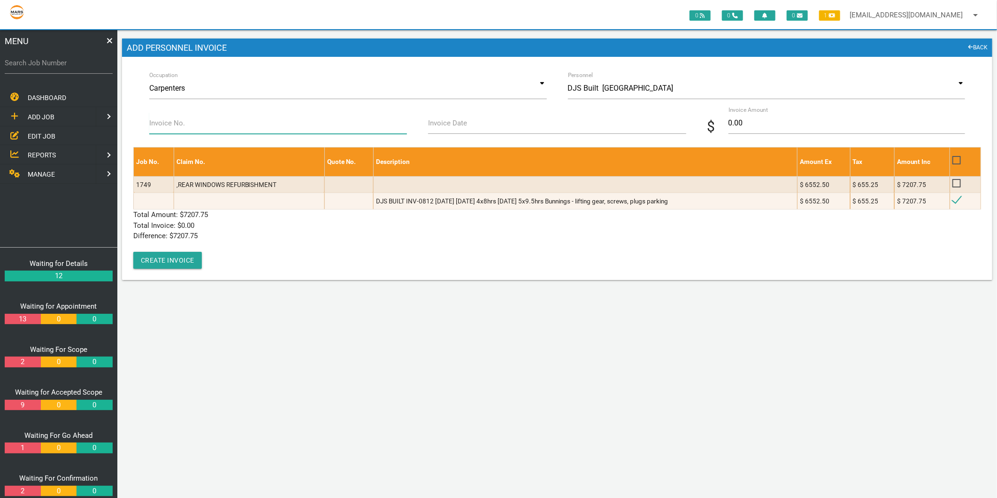
click at [219, 123] on input "Invoice No." at bounding box center [278, 123] width 258 height 22
type input "i"
type input "O"
type input "INV-0812"
click at [440, 119] on label "Invoice Date" at bounding box center [447, 123] width 39 height 11
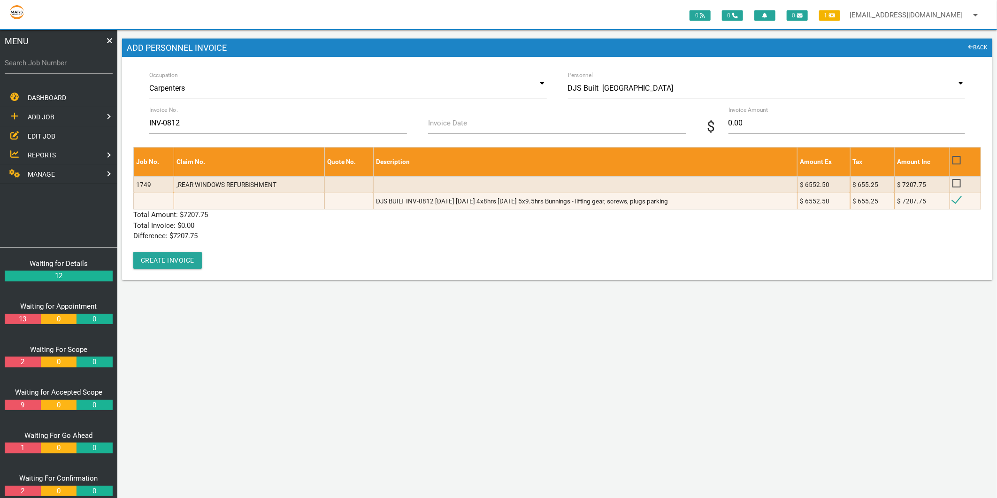
click at [440, 119] on input "Invoice Date" at bounding box center [557, 123] width 258 height 22
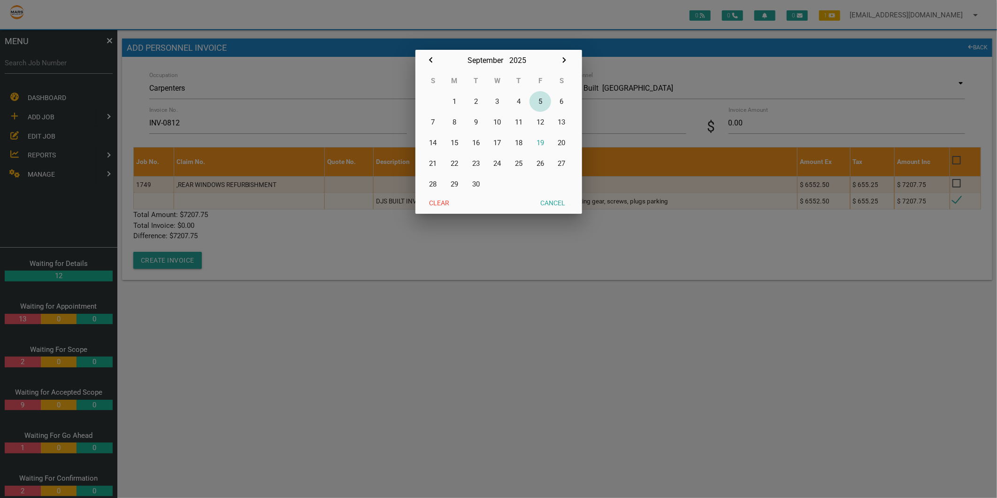
click at [541, 99] on button "5" at bounding box center [541, 101] width 22 height 21
type input "[DATE]"
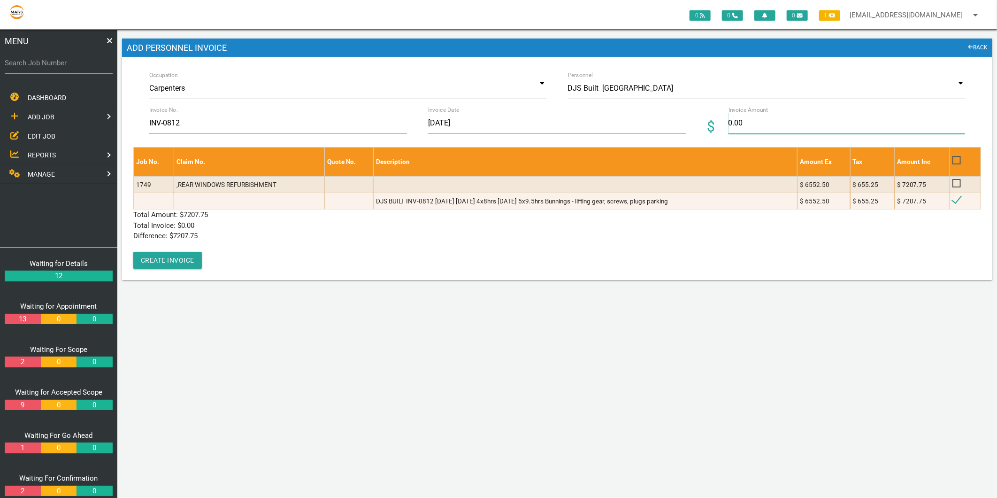
click at [743, 127] on input "0.00" at bounding box center [847, 123] width 237 height 22
type input "7207.75"
click at [393, 228] on p "Total Invoice: $ 0.00" at bounding box center [557, 225] width 848 height 11
click at [167, 260] on button "Create Invoice" at bounding box center [167, 260] width 69 height 17
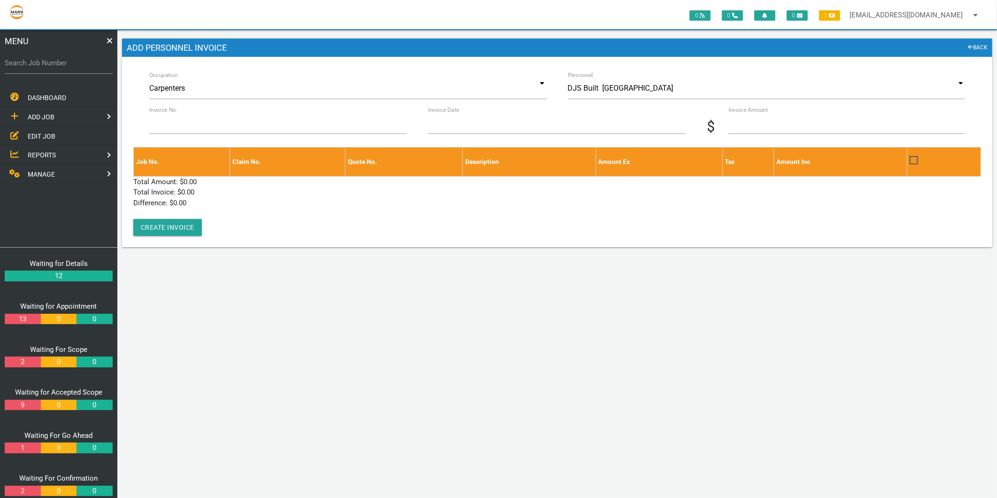
click at [63, 64] on label "Search Job Number" at bounding box center [59, 63] width 108 height 11
click at [63, 64] on input "Search Job Number" at bounding box center [59, 63] width 108 height 22
type input "1750"
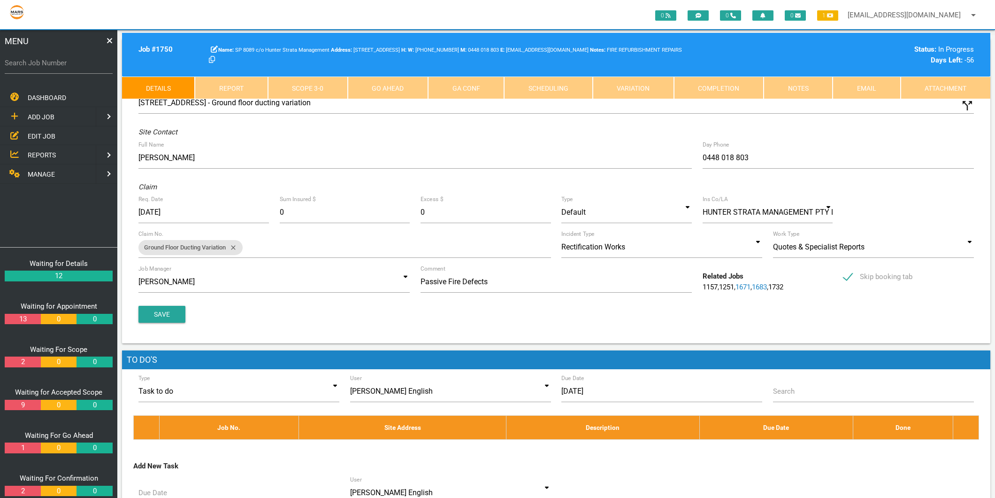
click at [742, 85] on link "Completion" at bounding box center [719, 88] width 90 height 23
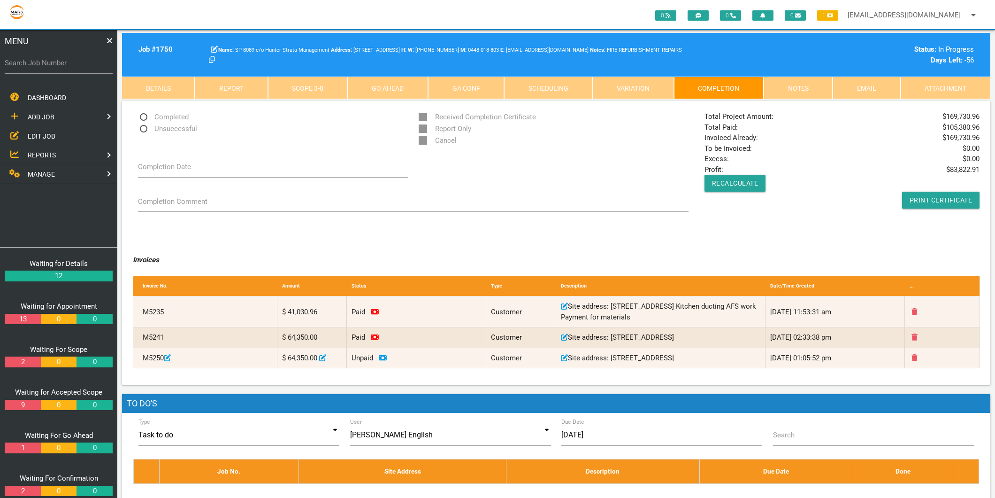
click at [329, 91] on link "Scope 3 - 0" at bounding box center [308, 88] width 80 height 23
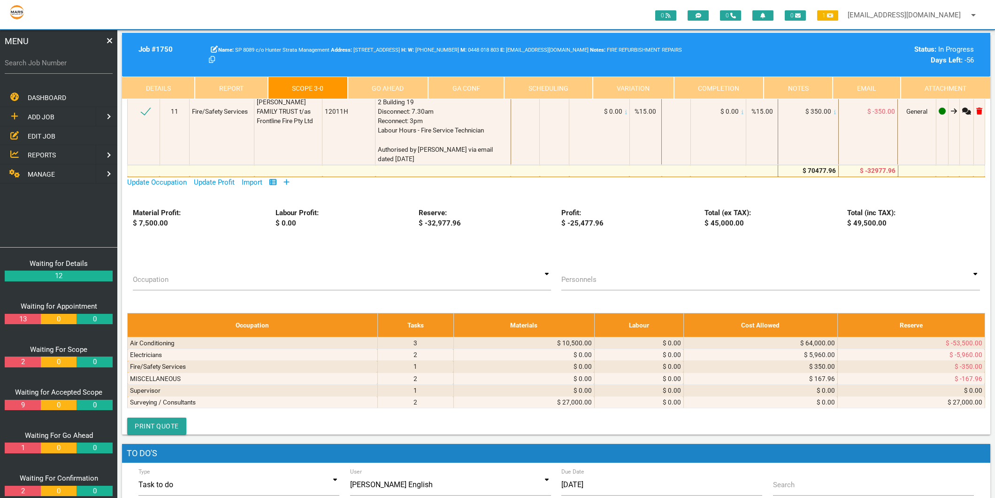
scroll to position [730, 0]
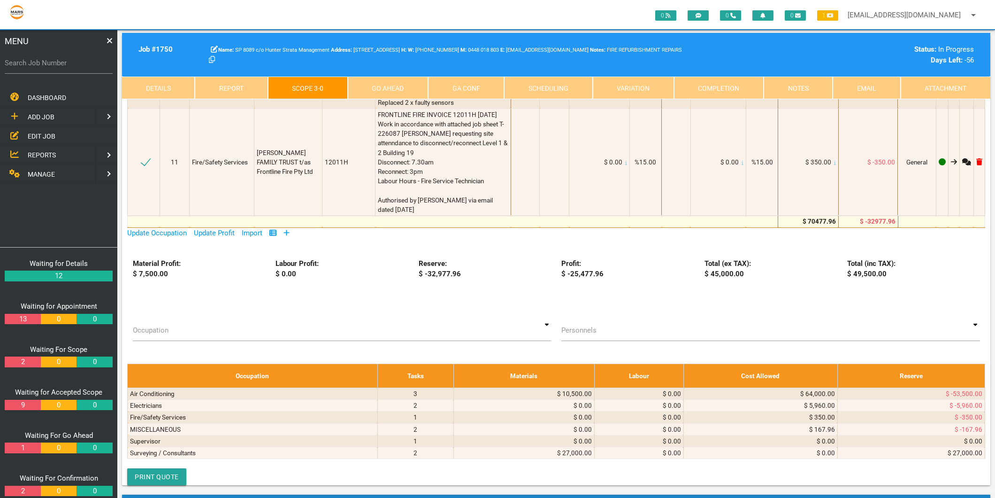
click at [287, 235] on icon at bounding box center [287, 233] width 6 height 6
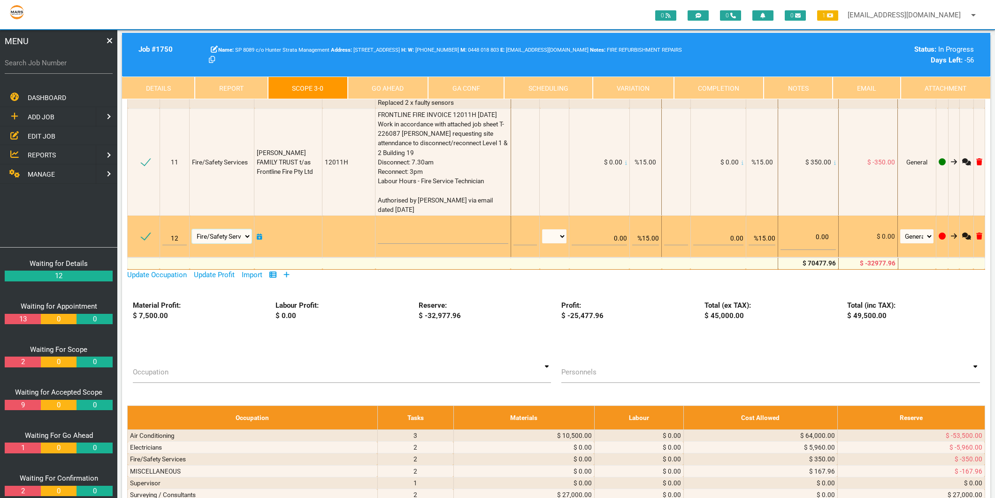
drag, startPoint x: 249, startPoint y: 254, endPoint x: 245, endPoint y: 257, distance: 5.4
click at [249, 243] on select "Air Conditioning Asbestos Removal Awnings Blinds Bricklayers Building Inspectio…" at bounding box center [222, 236] width 60 height 14
select select "Air Conditioning"
click at [193, 243] on select "Air Conditioning Asbestos Removal Awnings Blinds Bricklayers Building Inspectio…" at bounding box center [222, 236] width 60 height 14
click at [412, 257] on td at bounding box center [443, 237] width 135 height 42
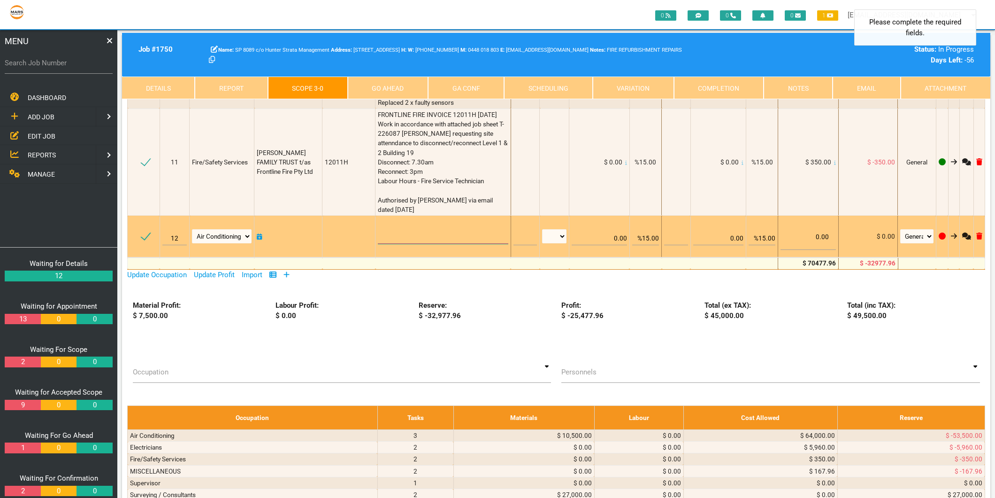
click at [401, 244] on textarea at bounding box center [443, 233] width 130 height 21
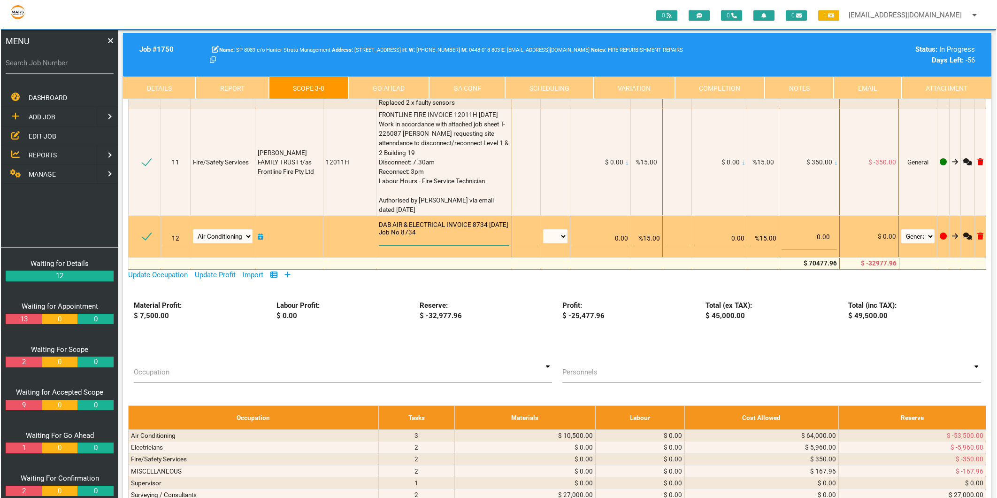
scroll to position [0, 0]
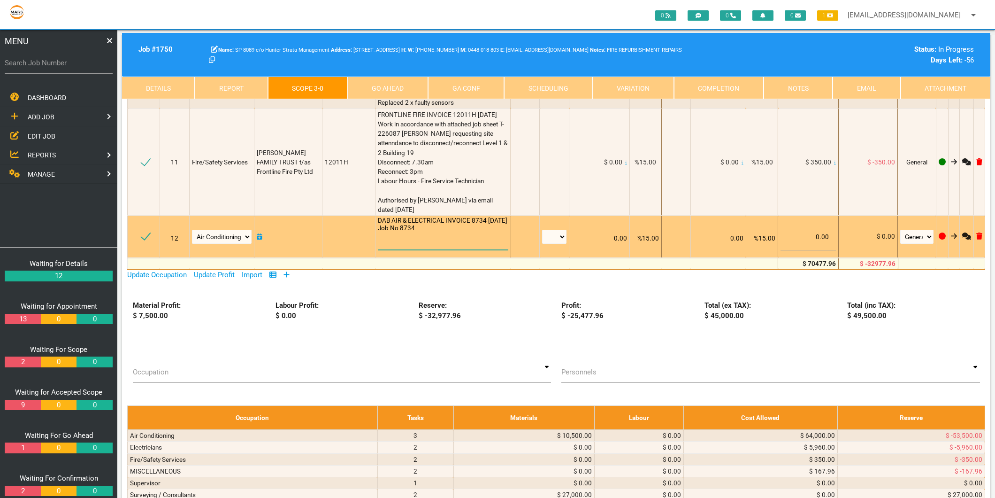
click at [401, 247] on textarea "DAB AIR & ELECTRICAL INVOICE 8734 21/7/2025 Job No 8734" at bounding box center [443, 232] width 130 height 33
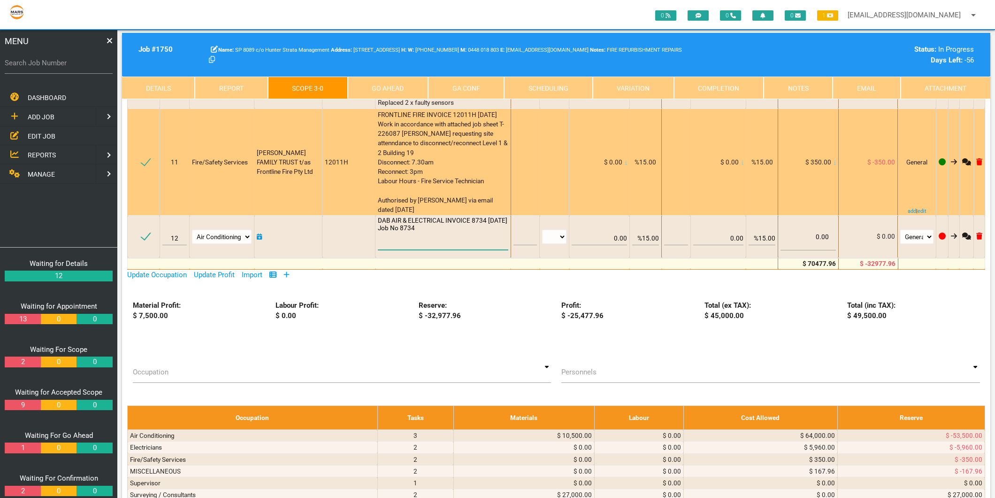
type textarea "DAB AIR & ELECTRICAL INVOICE 8734 21/7/2025 Job No 8734"
click at [402, 214] on span "FRONTLINE FIRE INVOICE 12011H 16/7/25 Work in accordance with attached job shee…" at bounding box center [443, 162] width 131 height 103
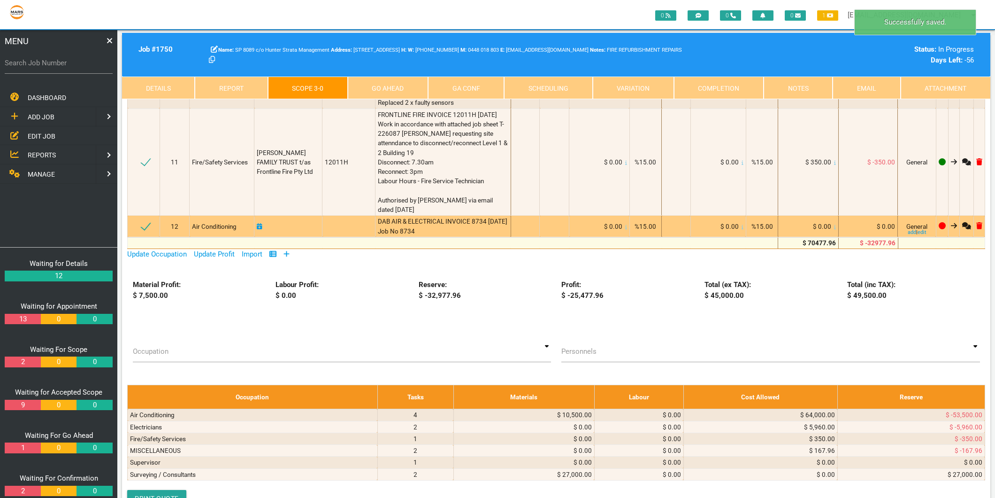
click at [834, 229] on icon at bounding box center [835, 226] width 2 height 4
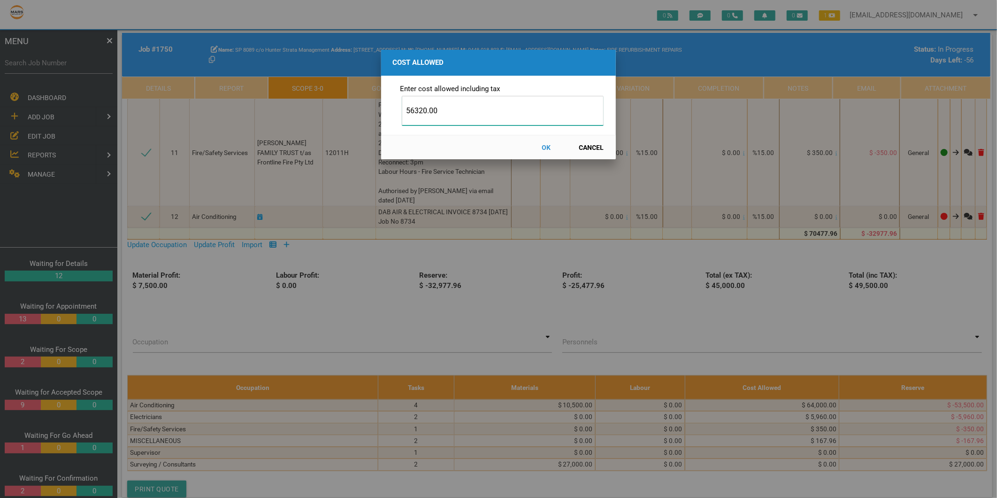
type input "56320.00"
click at [545, 147] on button "OK" at bounding box center [546, 147] width 41 height 16
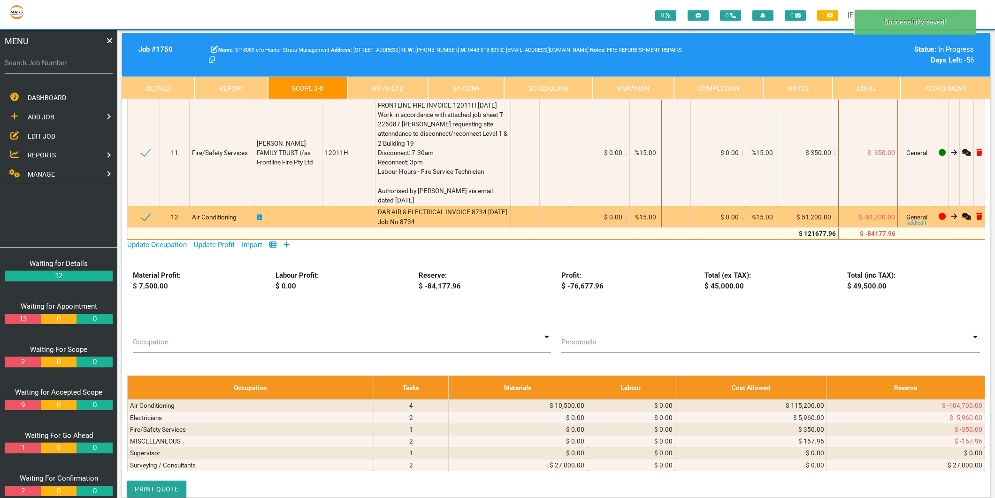
click at [259, 220] on icon at bounding box center [260, 217] width 6 height 7
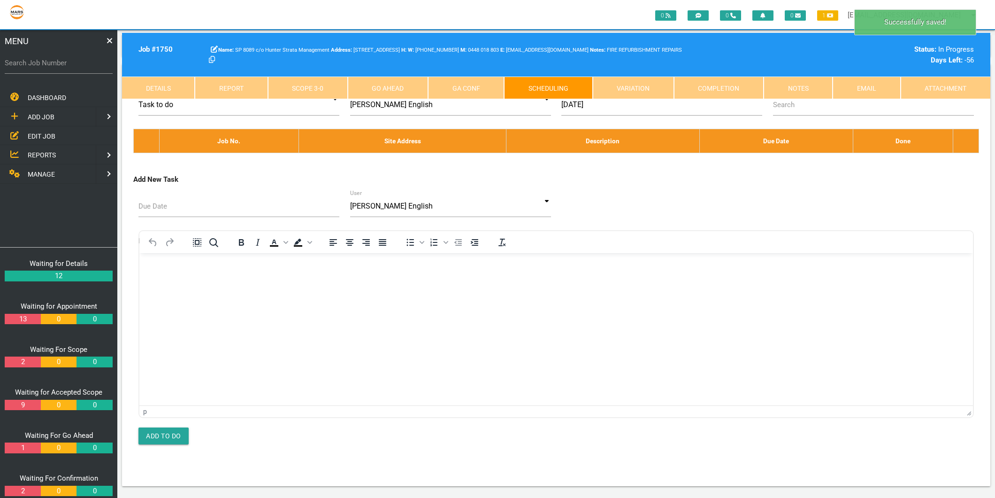
scroll to position [0, 0]
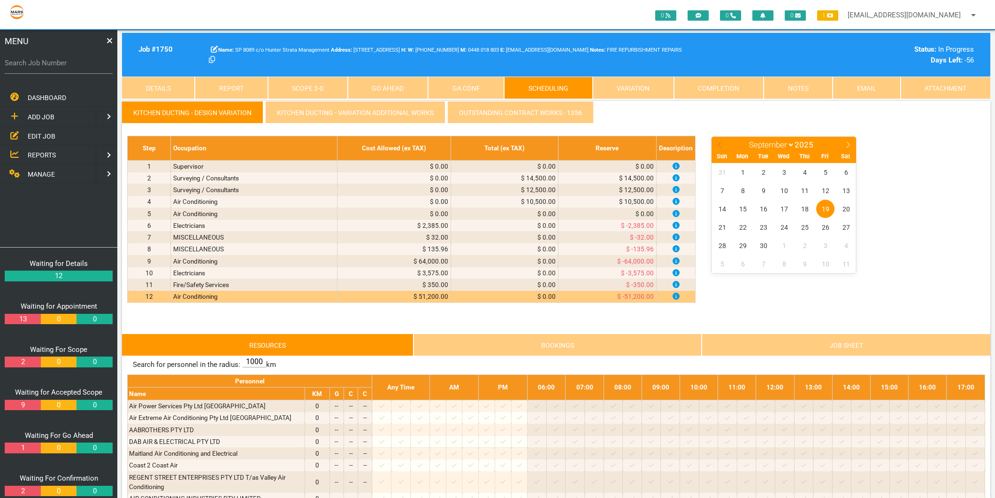
click at [717, 146] on icon at bounding box center [720, 144] width 7 height 7
select select "6"
drag, startPoint x: 717, startPoint y: 146, endPoint x: 743, endPoint y: 224, distance: 82.4
click at [743, 224] on span "21" at bounding box center [743, 227] width 18 height 18
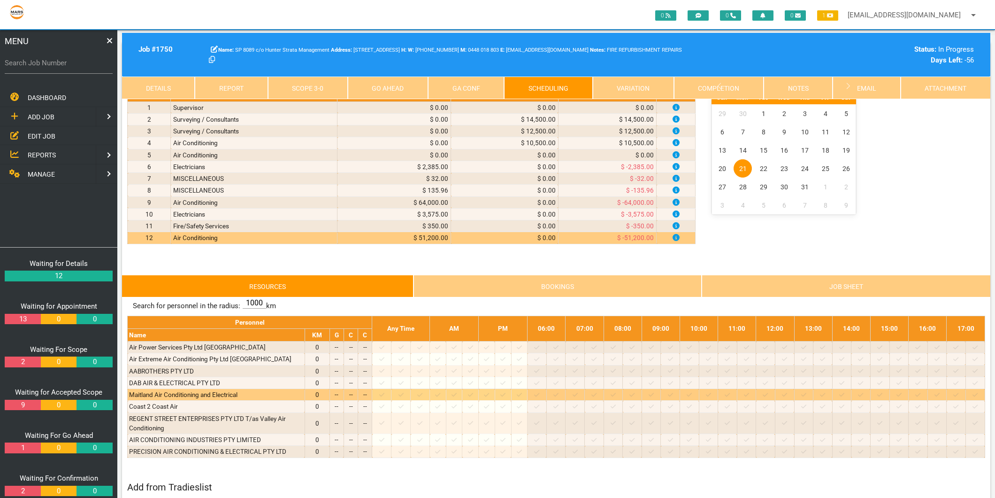
scroll to position [156, 0]
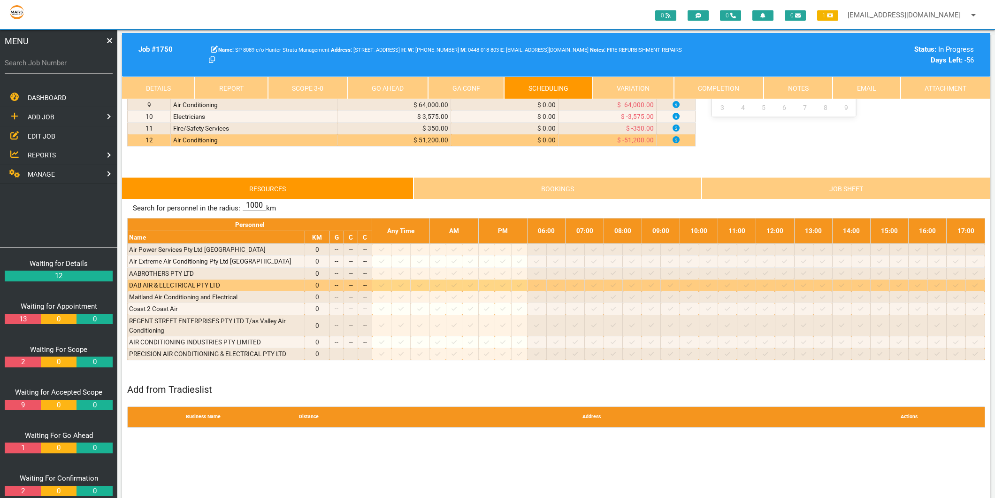
click at [385, 285] on icon at bounding box center [381, 285] width 5 height 4
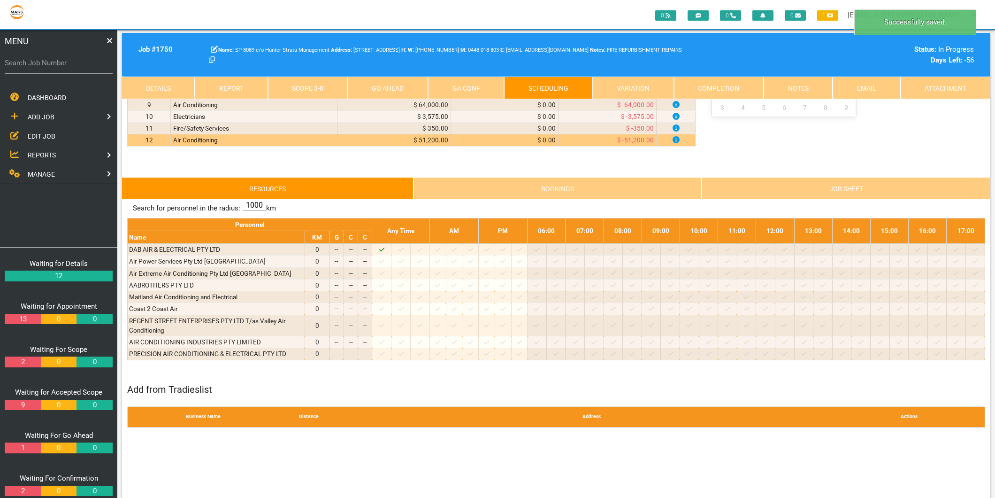
click at [318, 88] on link "Scope 3 - 0" at bounding box center [308, 88] width 80 height 23
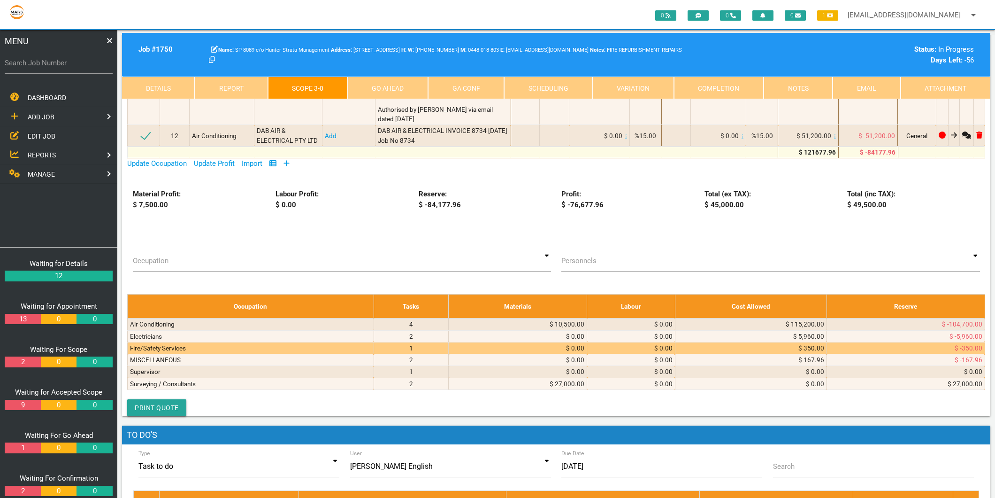
scroll to position [782, 0]
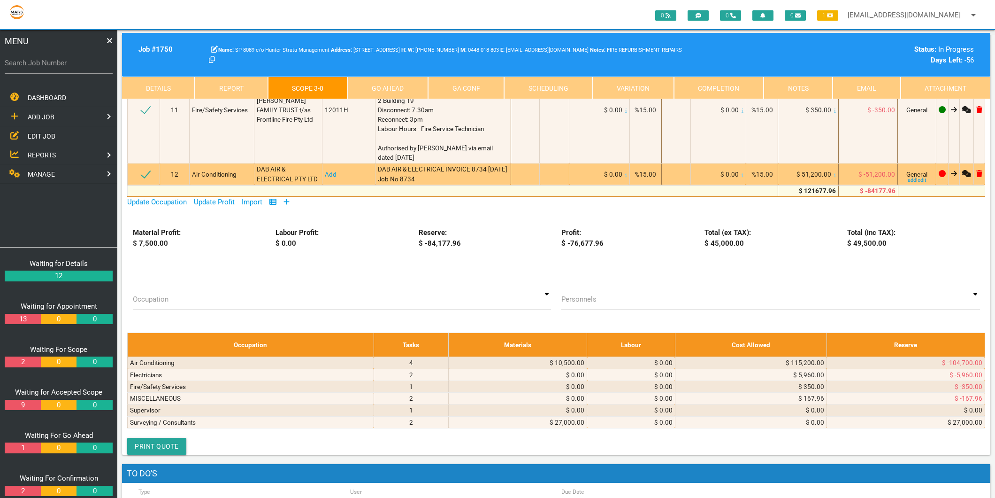
click at [326, 178] on link "Add" at bounding box center [331, 174] width 12 height 8
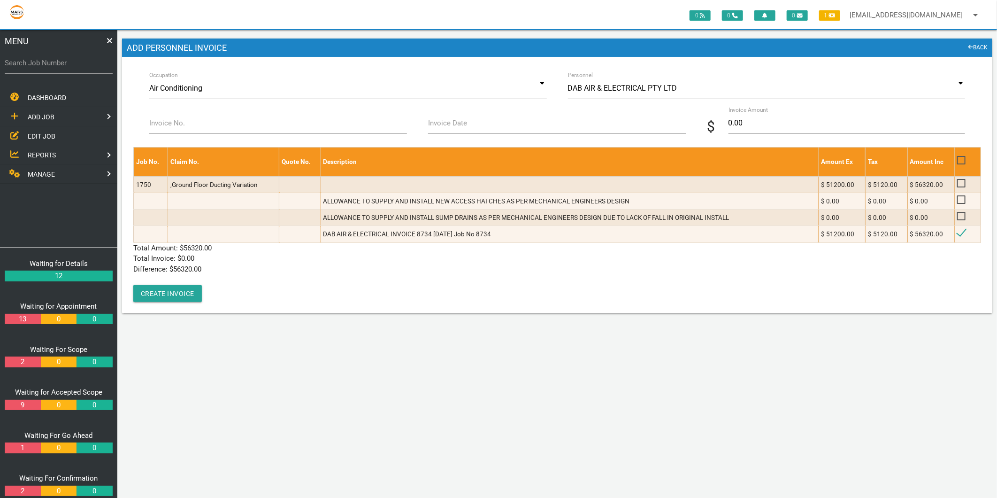
click at [163, 119] on label "Invoice No." at bounding box center [167, 123] width 36 height 11
click at [163, 119] on input "Invoice No." at bounding box center [278, 123] width 258 height 22
type input "8734"
click at [499, 127] on input "Invoice Date" at bounding box center [557, 123] width 258 height 22
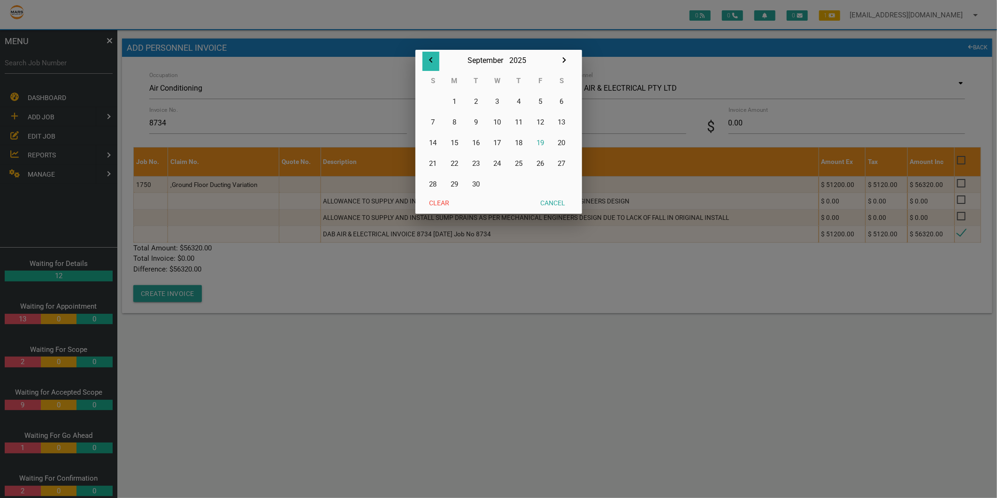
click at [426, 60] on icon "button" at bounding box center [430, 59] width 11 height 11
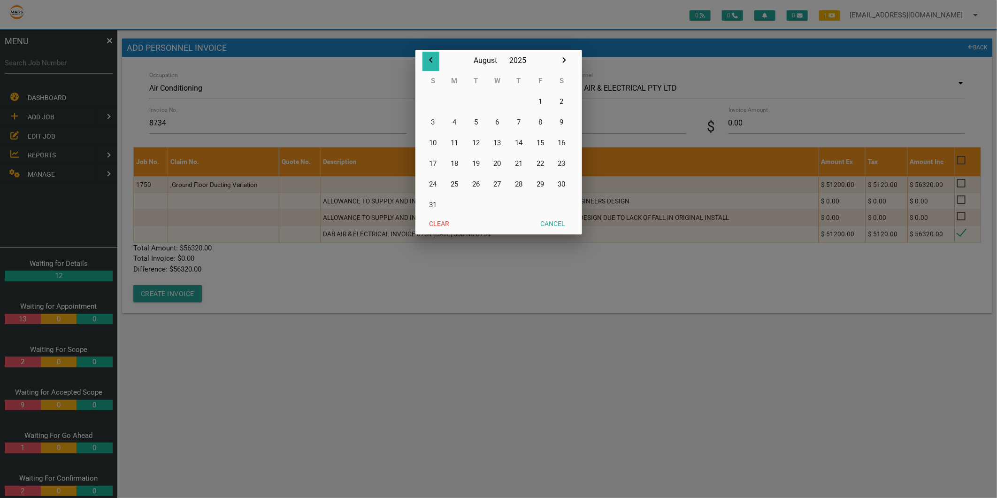
click at [429, 59] on icon "button" at bounding box center [430, 59] width 11 height 11
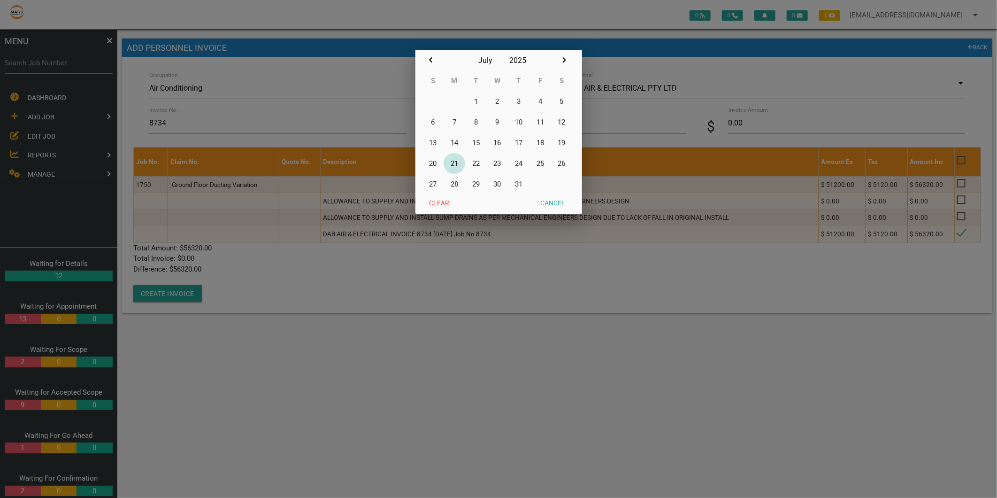
click at [457, 162] on button "21" at bounding box center [455, 163] width 22 height 21
type input "21/07/2025"
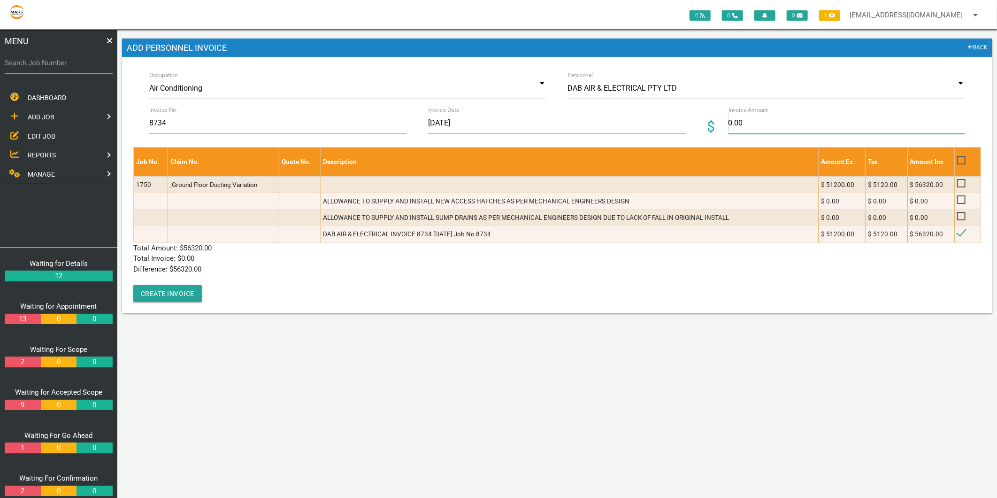
click at [771, 121] on input "0.00" at bounding box center [847, 123] width 237 height 22
type input "56320.00"
click at [510, 296] on div "Job No. Claim No. Quote No. Description Amount Ex Tax Amount Inc 1750 ,Ground F…" at bounding box center [557, 224] width 848 height 154
click at [186, 293] on button "Create Invoice" at bounding box center [167, 293] width 69 height 17
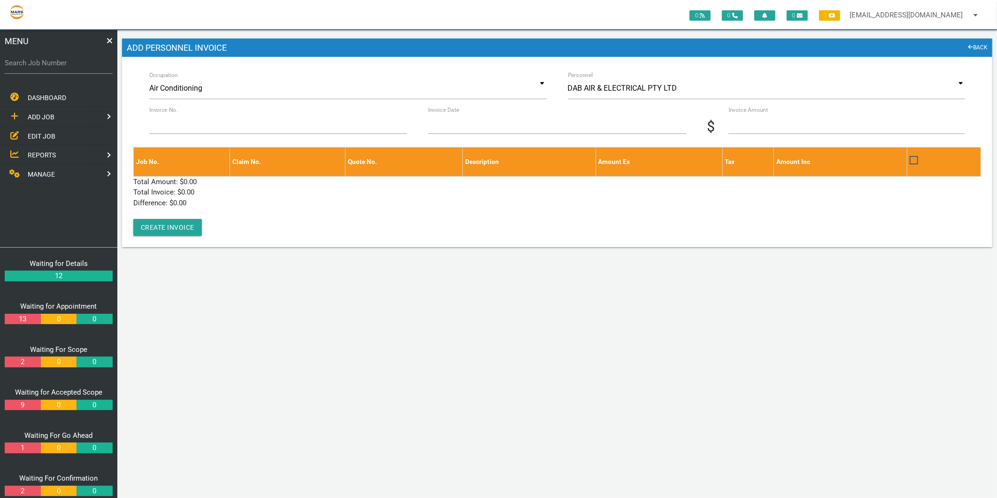
click at [62, 59] on label "Search Job Number" at bounding box center [59, 63] width 108 height 11
click at [62, 59] on input "Search Job Number" at bounding box center [59, 63] width 108 height 22
type input "1774"
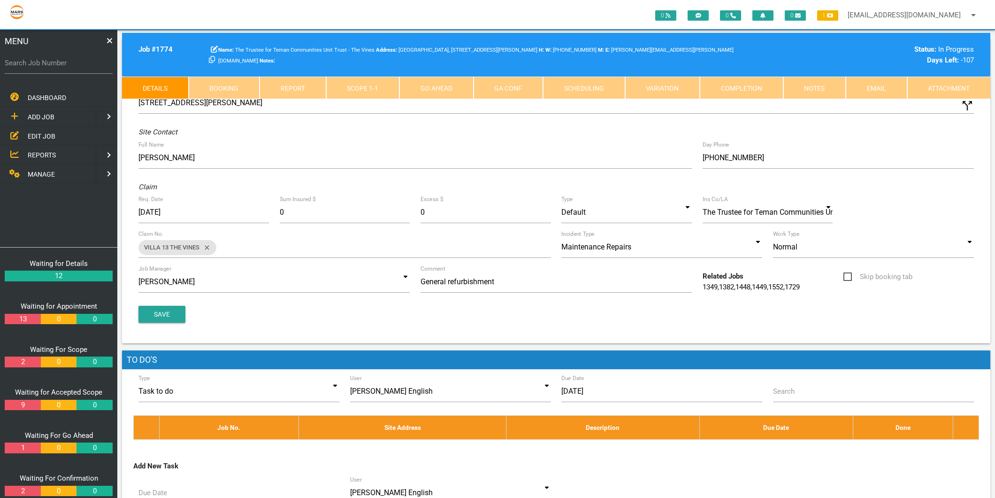
click at [339, 85] on link "Scope 1 - 1" at bounding box center [363, 88] width 74 height 23
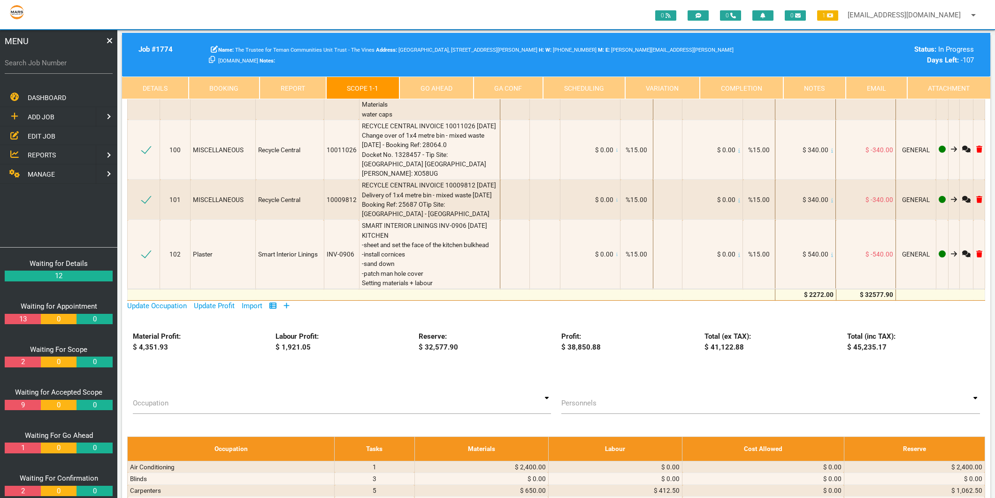
scroll to position [3182, 0]
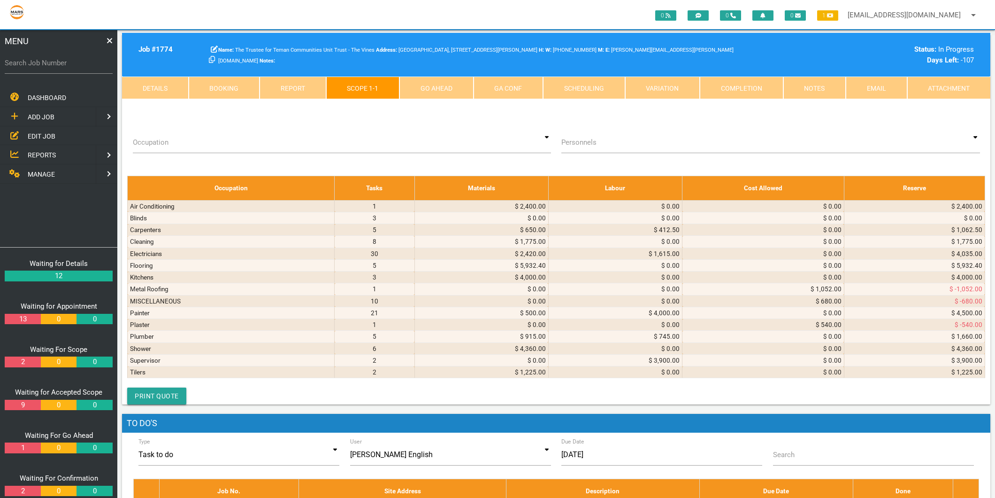
click at [288, 48] on icon at bounding box center [287, 45] width 6 height 6
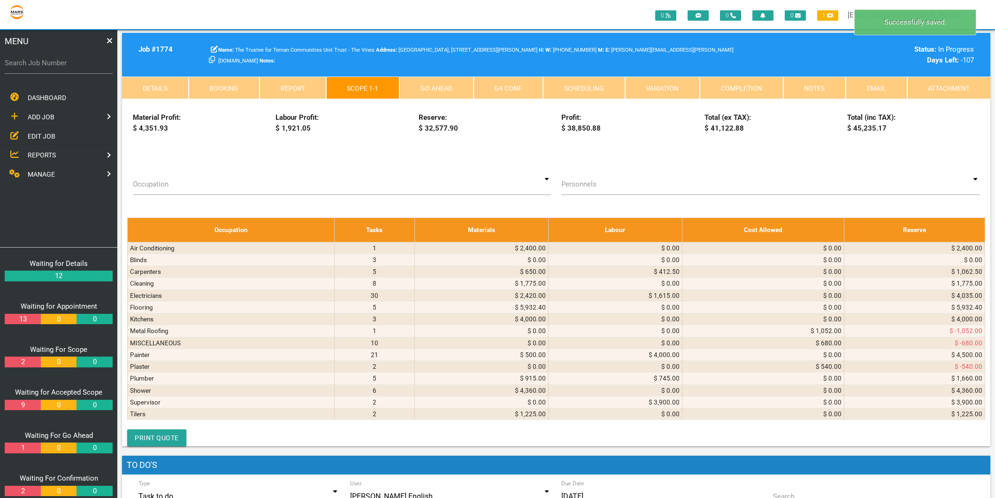
click at [217, 56] on select "Air Conditioning Asbestos Removal Awnings Blinds Bricklayers Building Inspectio…" at bounding box center [223, 49] width 60 height 14
select select "Painter"
click at [193, 56] on select "Air Conditioning Asbestos Removal Awnings Blinds Bricklayers Building Inspectio…" at bounding box center [223, 49] width 60 height 14
click at [364, 56] on textarea at bounding box center [430, 45] width 136 height 21
type textarea "b"
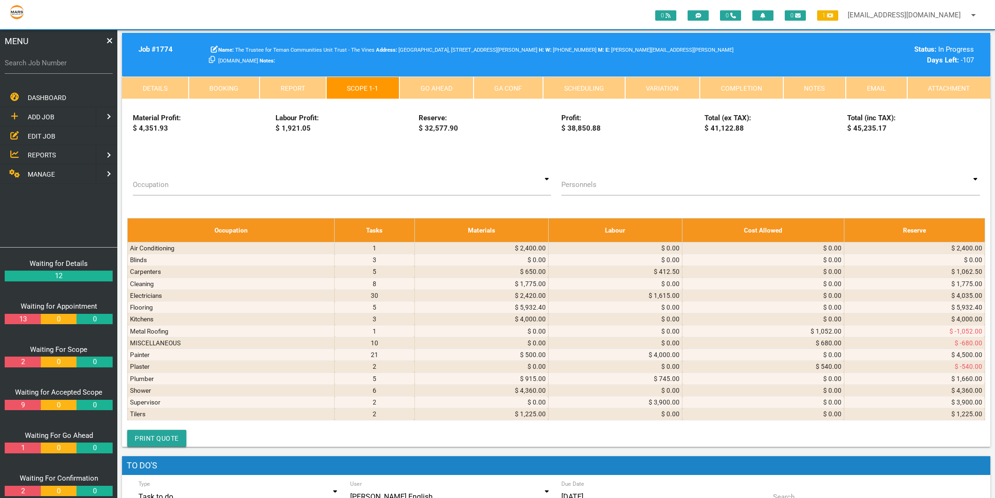
scroll to position [0, 0]
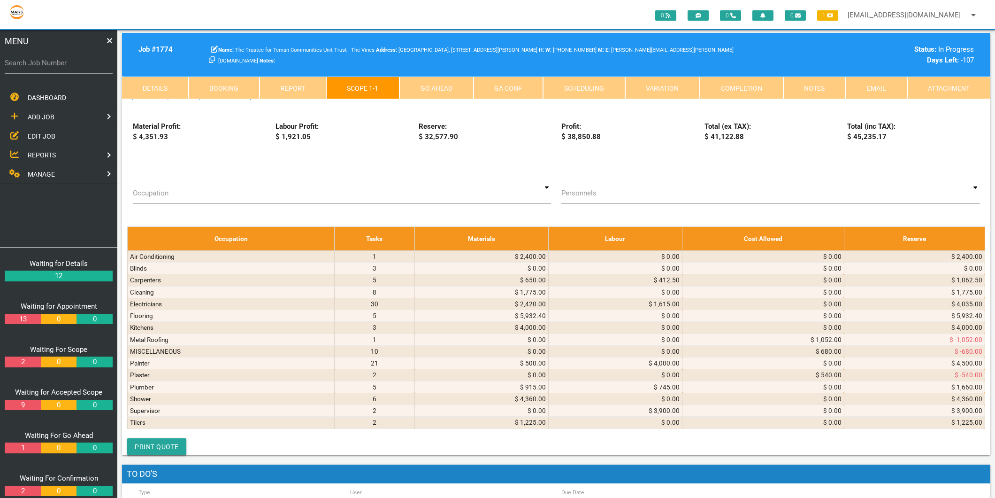
type textarea "B.A COMO & C COMO INV-0623 16/9/2025 Job no. 1774 13/38 Hickey St Cessnock NSW …"
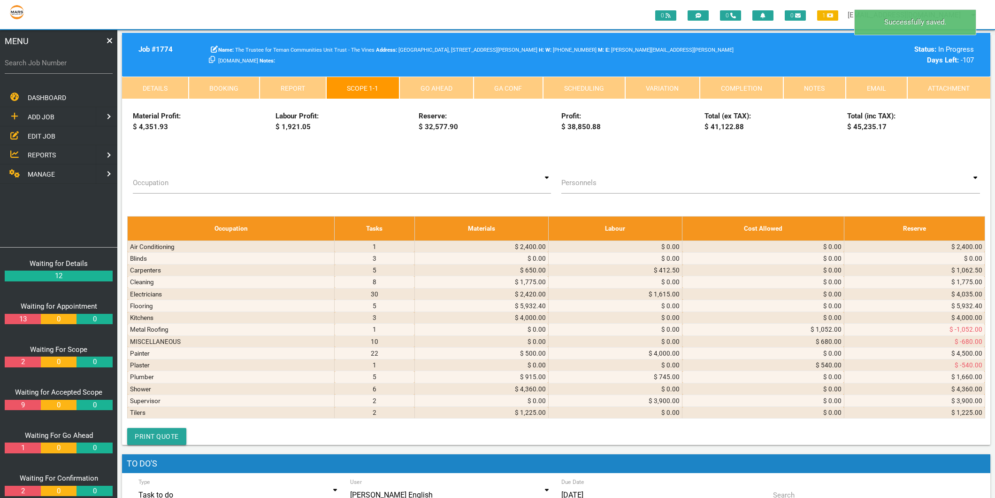
click at [832, 51] on icon at bounding box center [833, 48] width 2 height 4
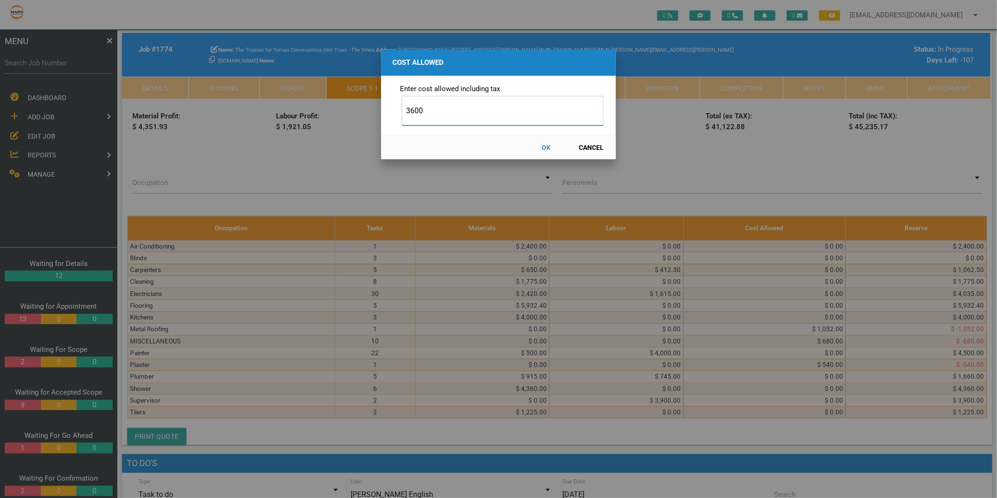
type input "3600"
click at [541, 147] on button "OK" at bounding box center [546, 147] width 41 height 16
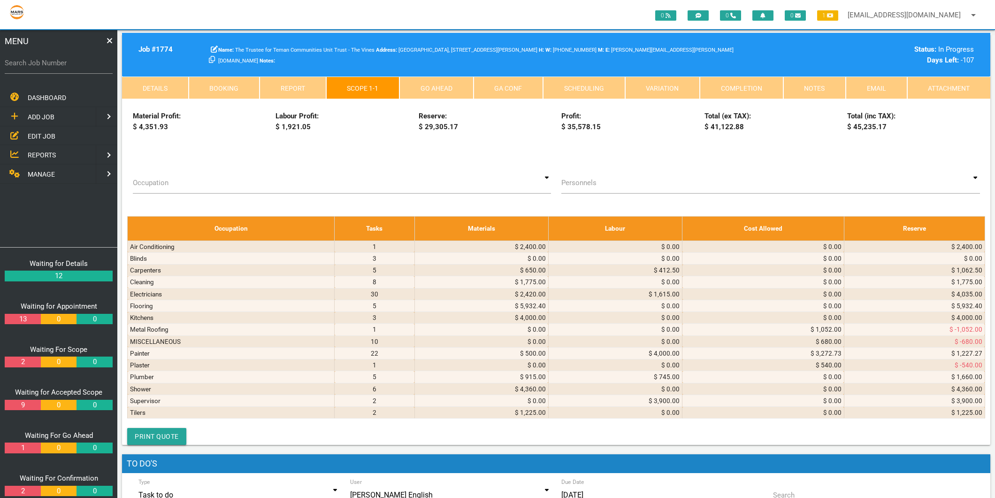
click at [264, 52] on icon at bounding box center [261, 48] width 6 height 7
select select "8"
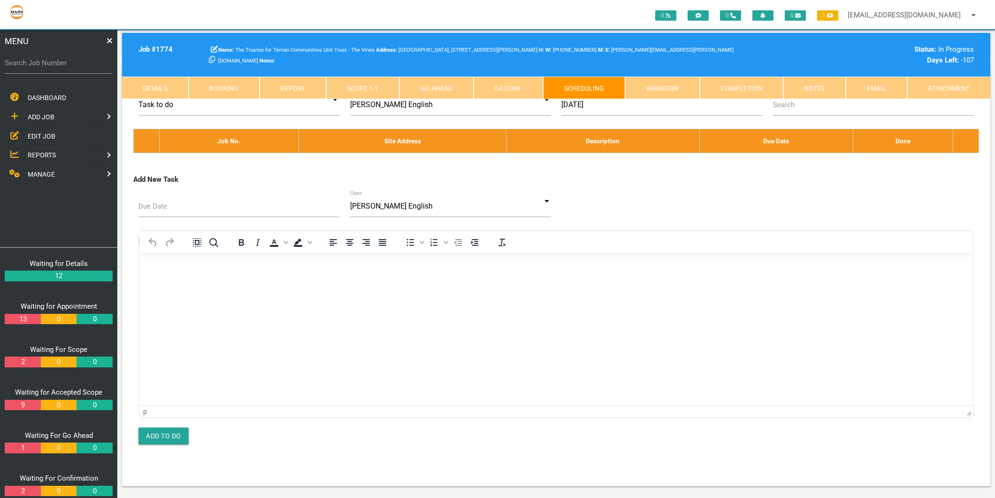
scroll to position [0, 0]
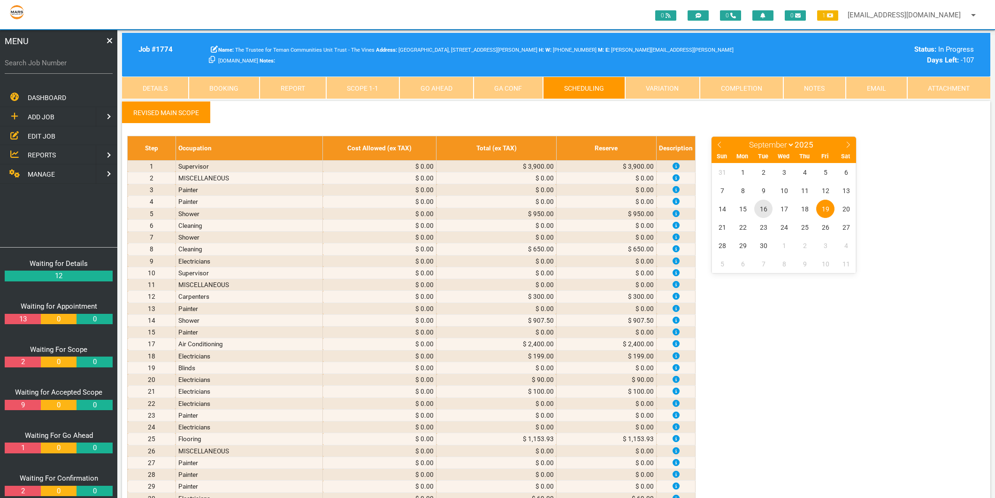
click at [764, 213] on span "16" at bounding box center [764, 209] width 18 height 18
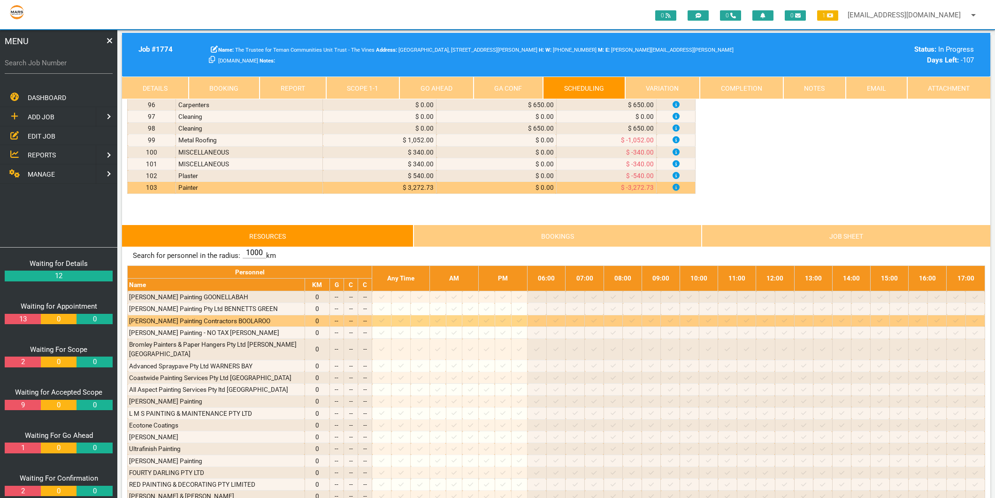
scroll to position [1252, 0]
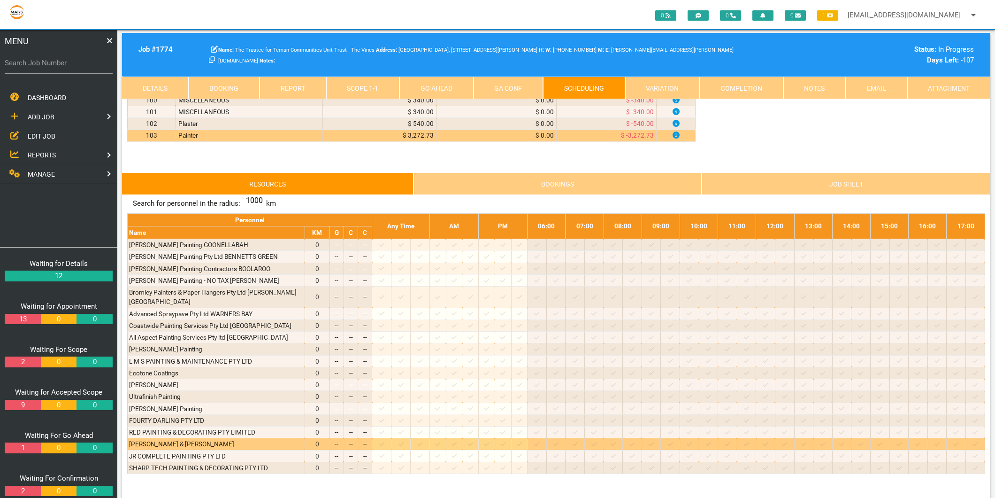
click at [385, 441] on icon at bounding box center [381, 444] width 5 height 6
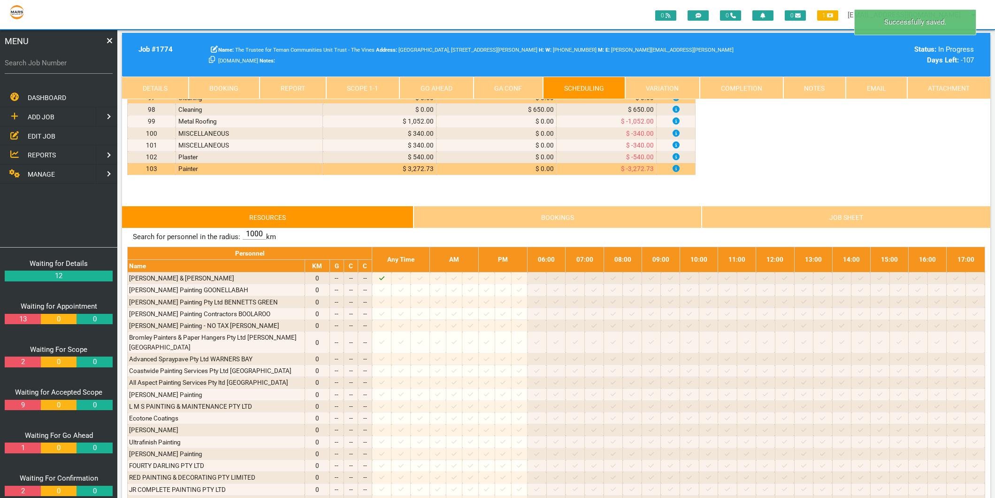
scroll to position [1200, 0]
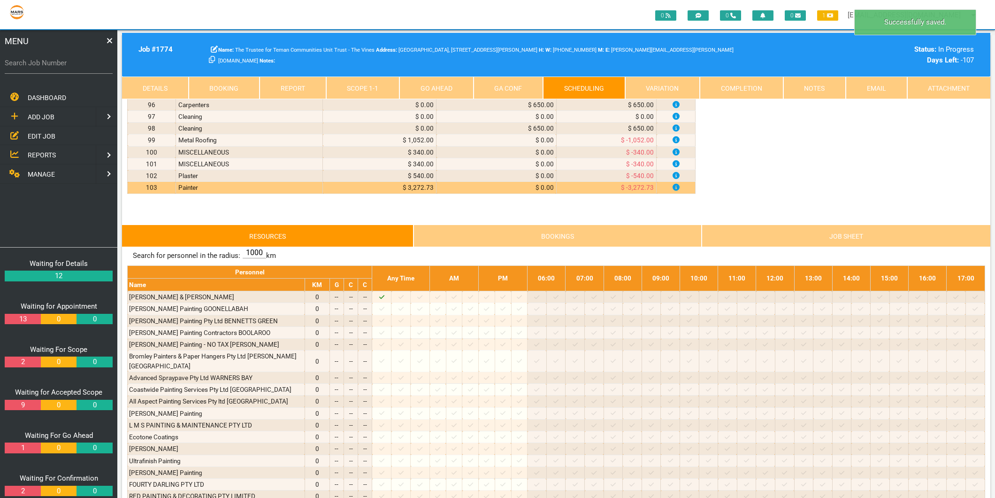
click at [362, 85] on link "Scope 1 - 1" at bounding box center [363, 88] width 74 height 23
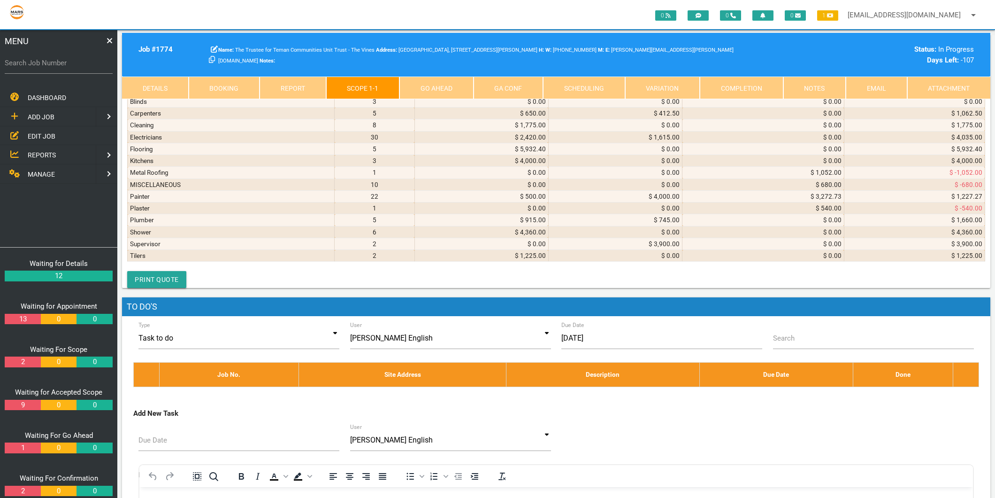
scroll to position [3234, 0]
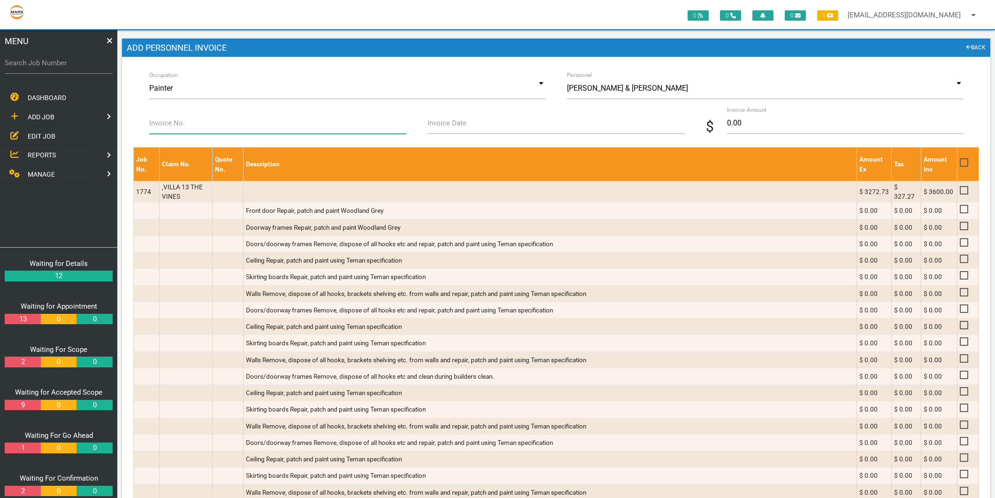
click at [204, 126] on input "Invoice No." at bounding box center [277, 123] width 257 height 22
type input "N"
type input "INV-0623"
click at [432, 123] on label "Invoice Date" at bounding box center [447, 123] width 39 height 11
click at [432, 123] on input "Invoice Date" at bounding box center [556, 123] width 257 height 22
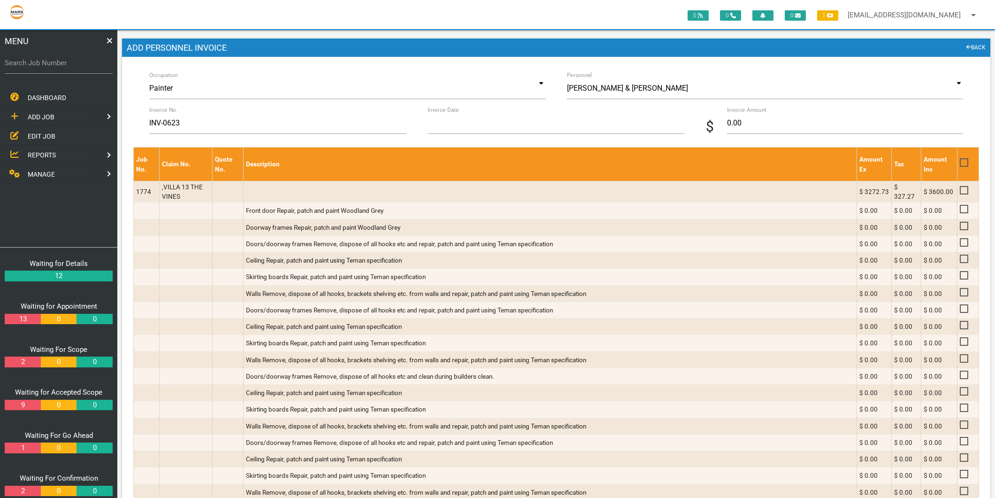
click at [435, 119] on input "Invoice Date" at bounding box center [556, 123] width 257 height 22
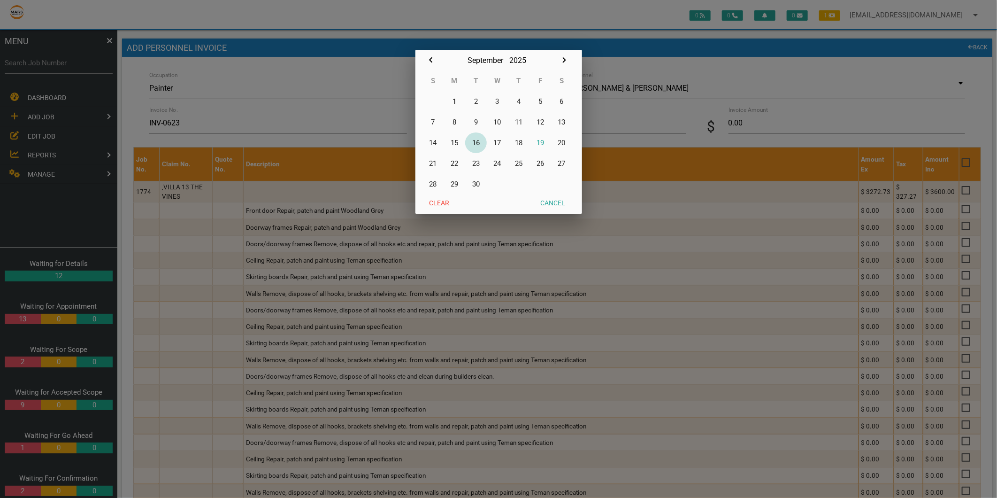
click at [473, 142] on button "16" at bounding box center [476, 142] width 22 height 21
type input "[DATE]"
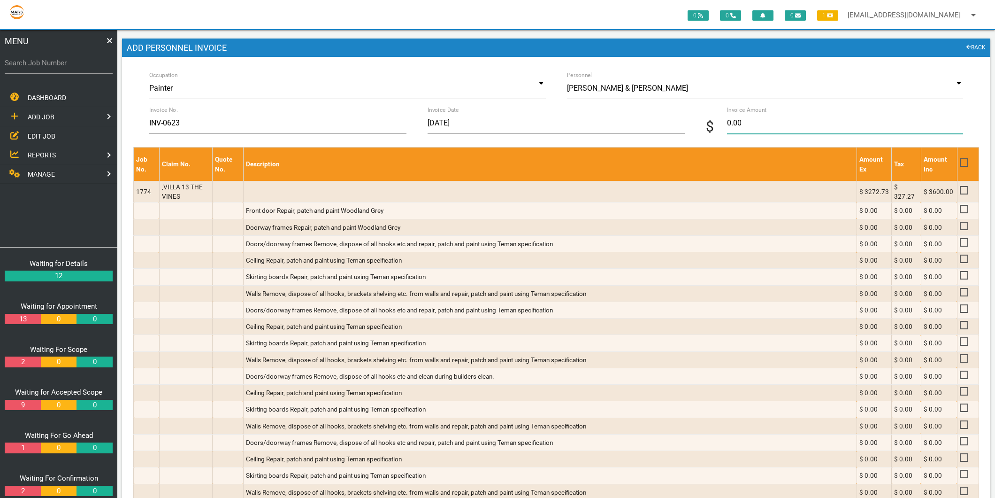
click at [791, 121] on input "0.00" at bounding box center [845, 123] width 236 height 22
type input "3600"
click at [620, 126] on input "[DATE]" at bounding box center [556, 123] width 257 height 22
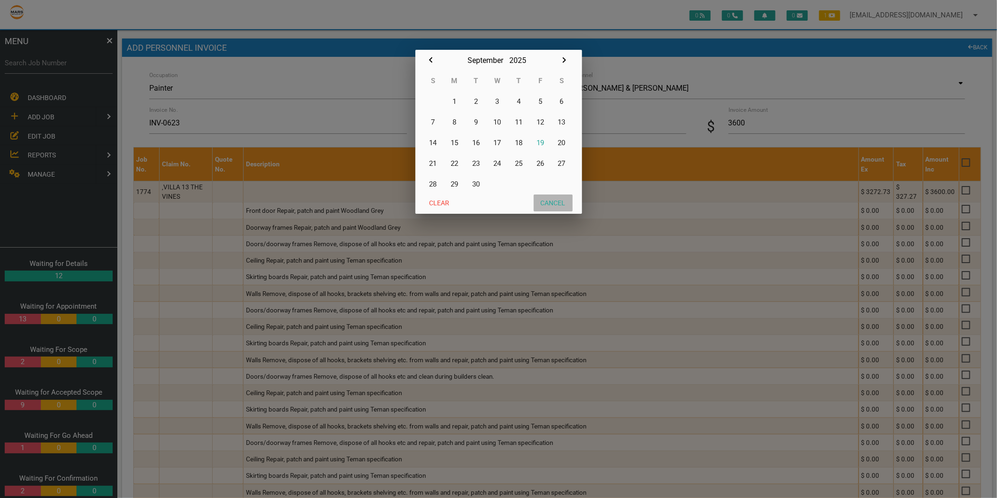
click at [549, 205] on button "Cancel" at bounding box center [553, 202] width 39 height 17
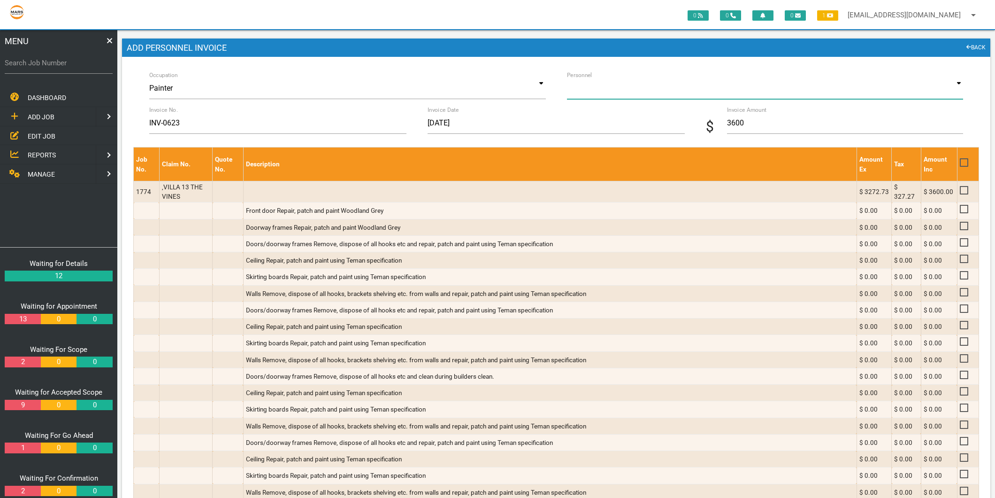
click at [864, 78] on input at bounding box center [765, 88] width 397 height 22
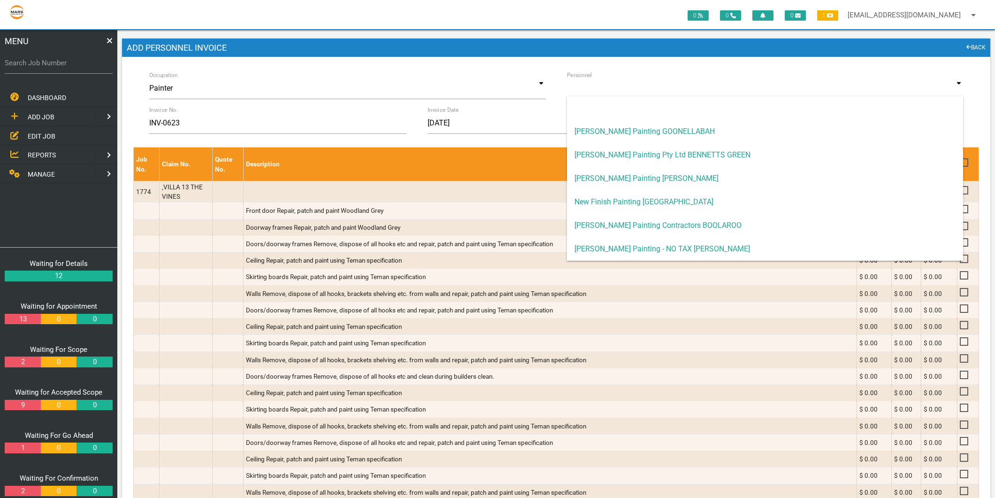
click at [983, 128] on div "Occupation Painter Accommodation Air Conditioning Appliance Installation Applia…" at bounding box center [556, 352] width 869 height 590
type input "B.A COMO & C Como"
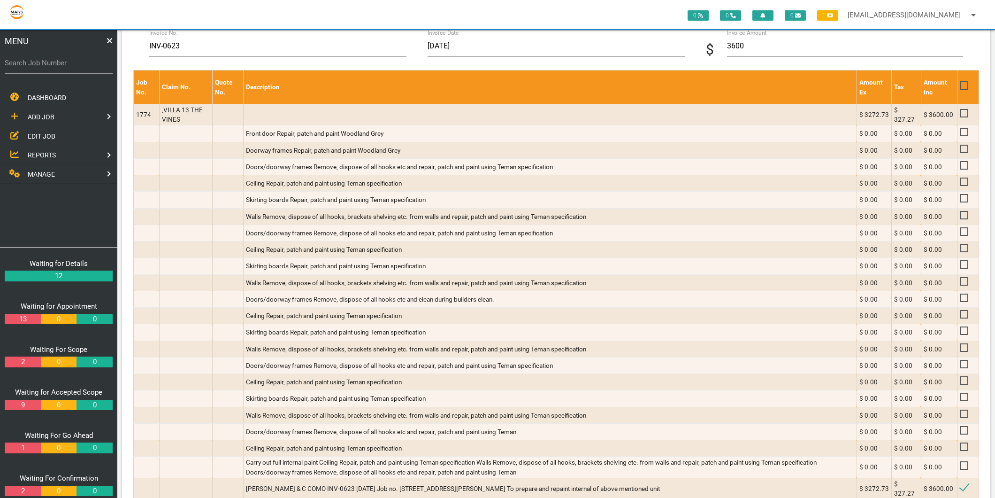
scroll to position [157, 0]
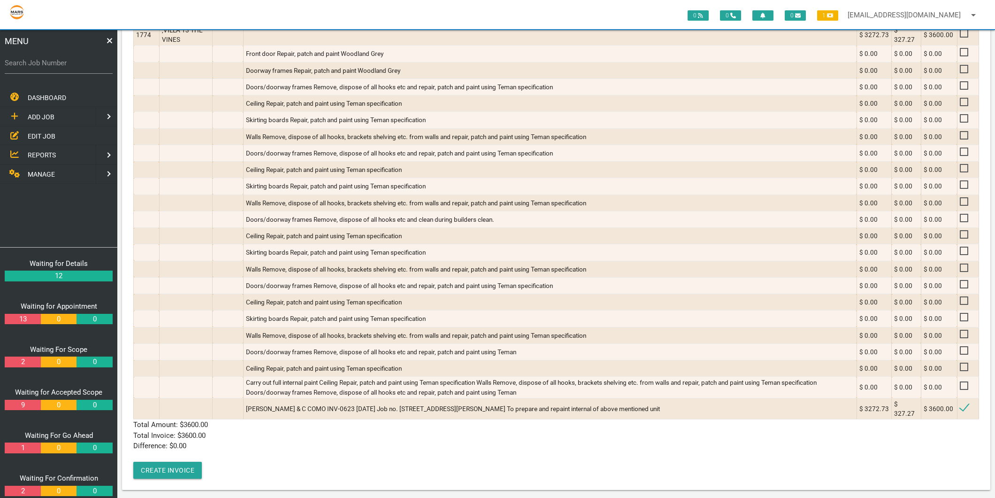
click at [297, 457] on div "Job No. Claim No. Quote No. Description Amount Ex Tax Amount Inc 1774 ,VILLA 13…" at bounding box center [556, 234] width 846 height 488
click at [181, 463] on button "Create Invoice" at bounding box center [167, 470] width 69 height 17
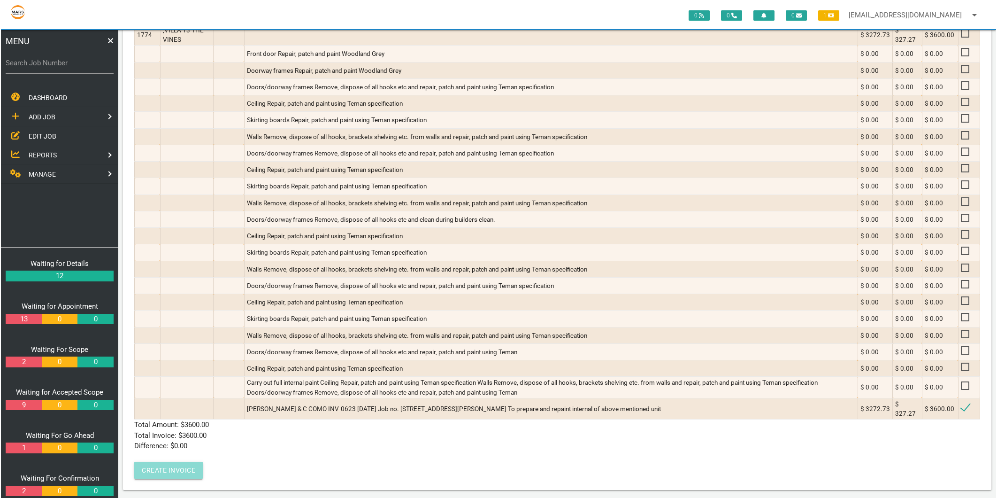
scroll to position [0, 0]
